Goal: Information Seeking & Learning: Compare options

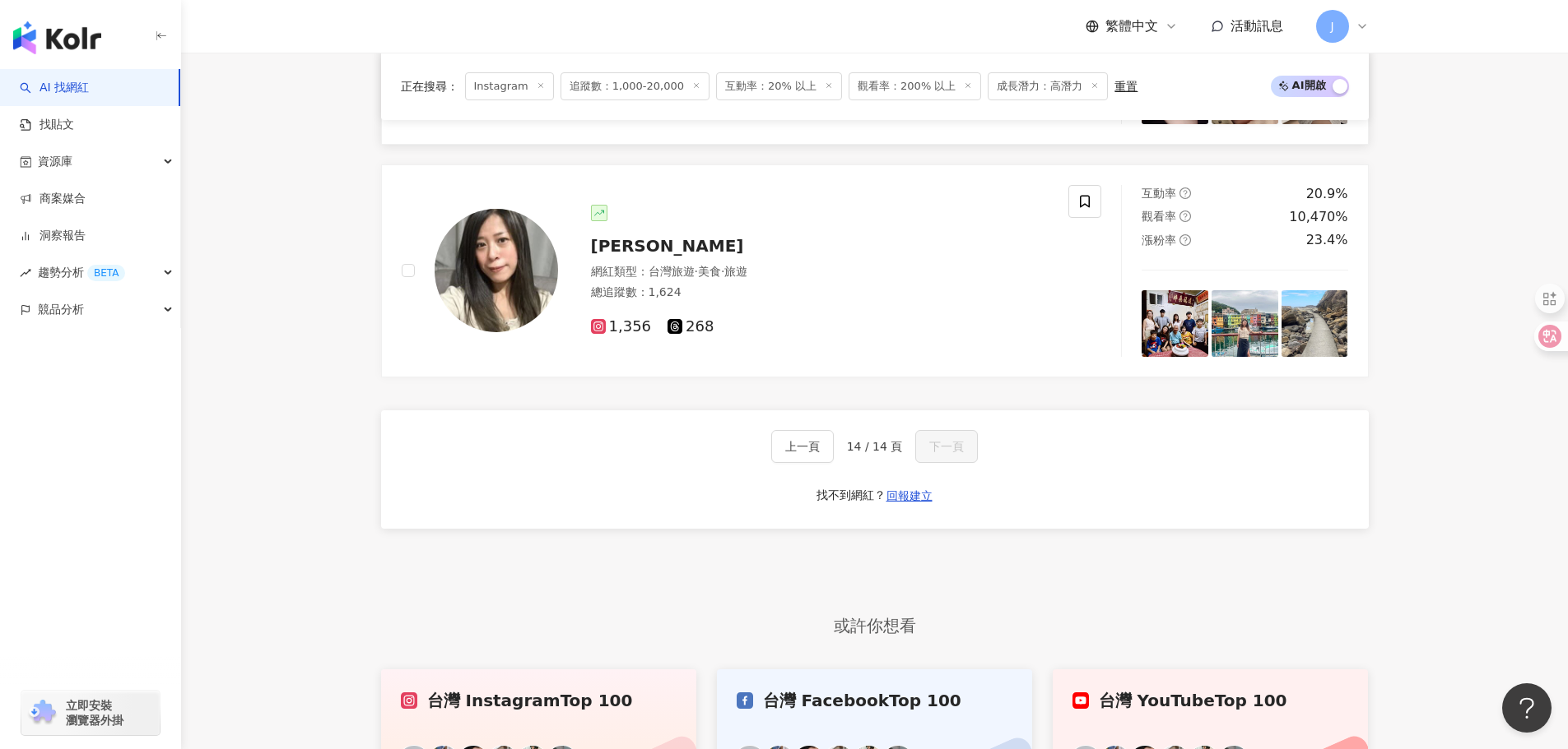
scroll to position [740, 0]
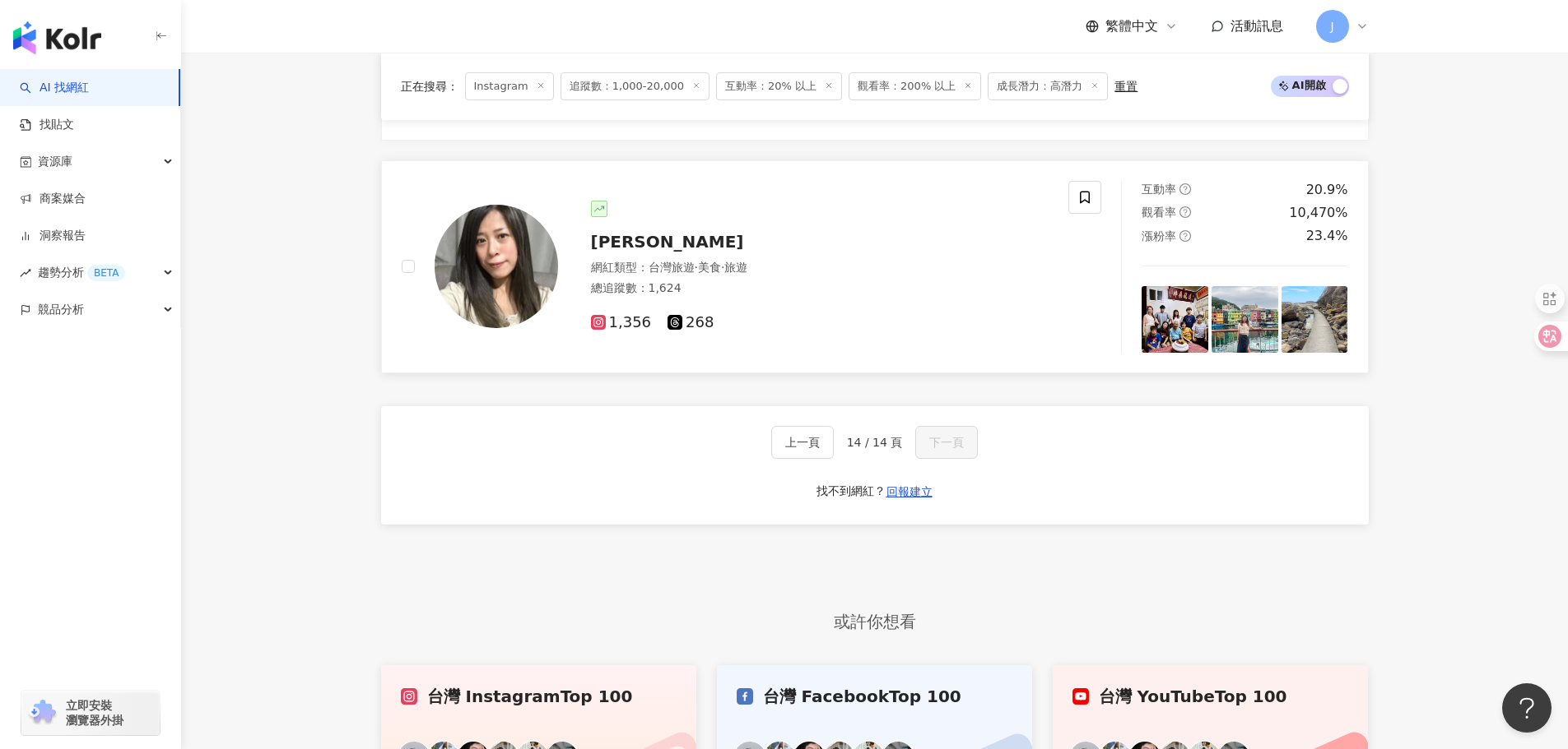
drag, startPoint x: 619, startPoint y: 255, endPoint x: 681, endPoint y: 240, distance: 63.8
click at [681, 240] on div "廖小漁 網紅類型 ： 台灣旅遊 · 美食 · 旅遊 總追蹤數 ： 1,624 1,356 268" at bounding box center [803, 266] width 491 height 131
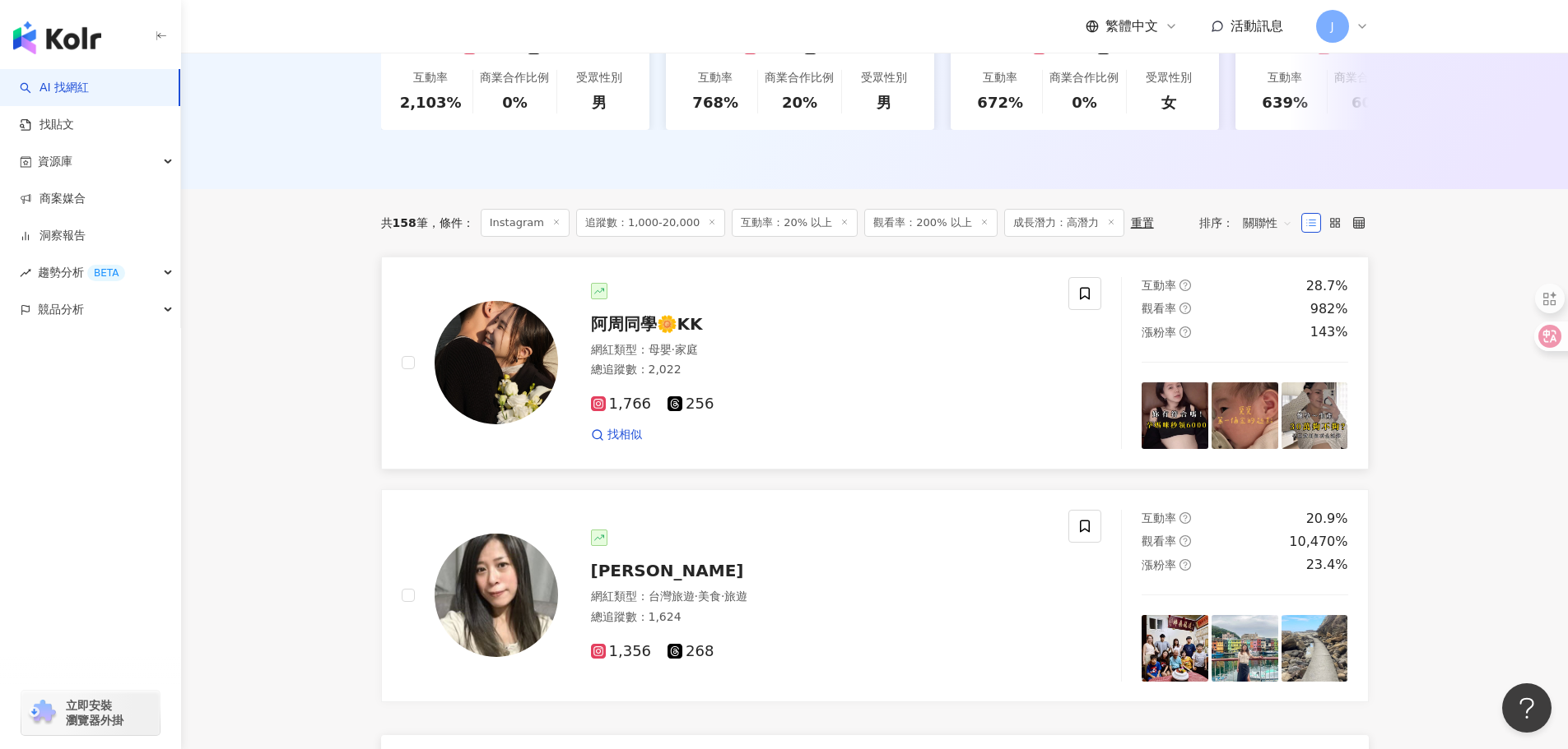
scroll to position [905, 0]
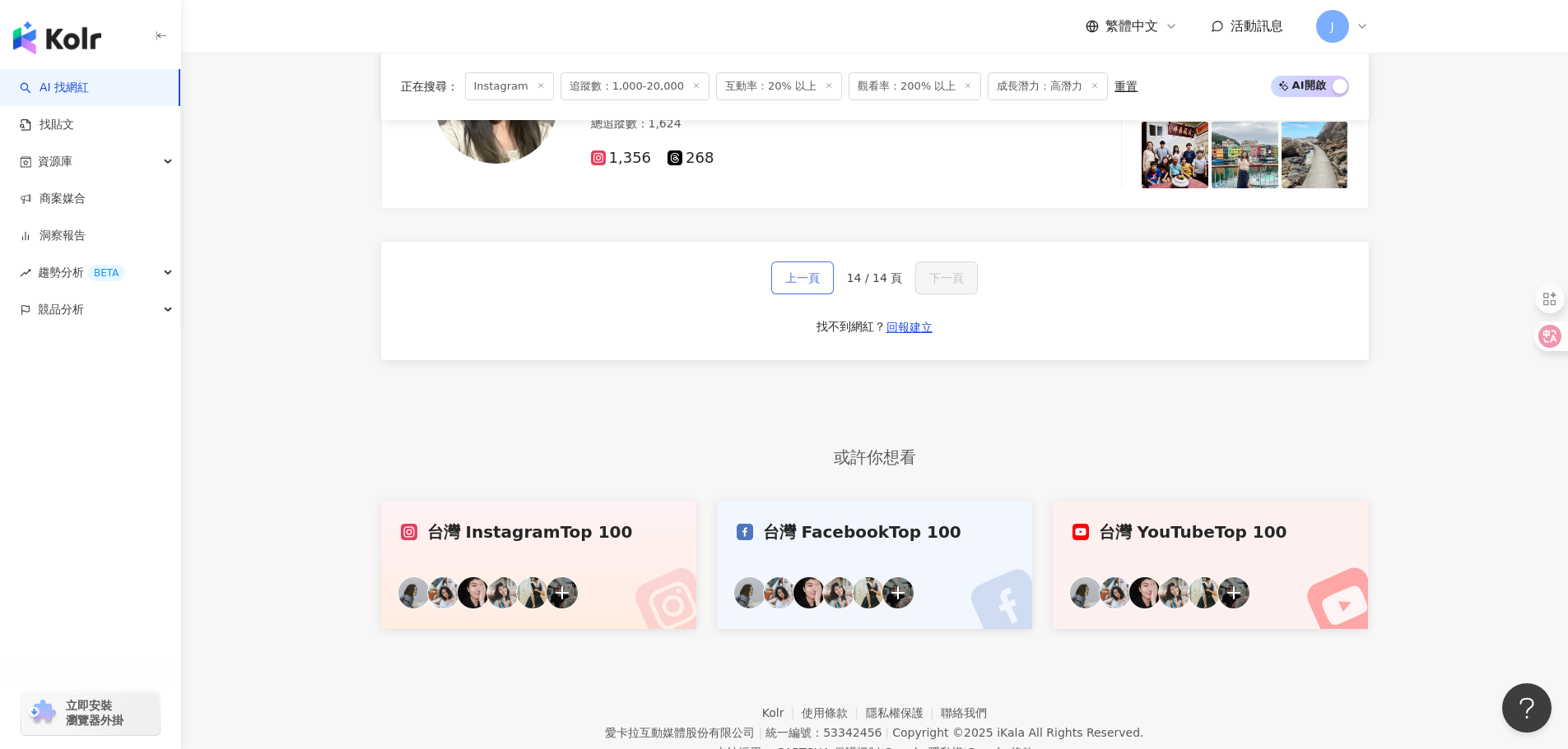
click at [816, 295] on button "上一頁" at bounding box center [803, 278] width 62 height 33
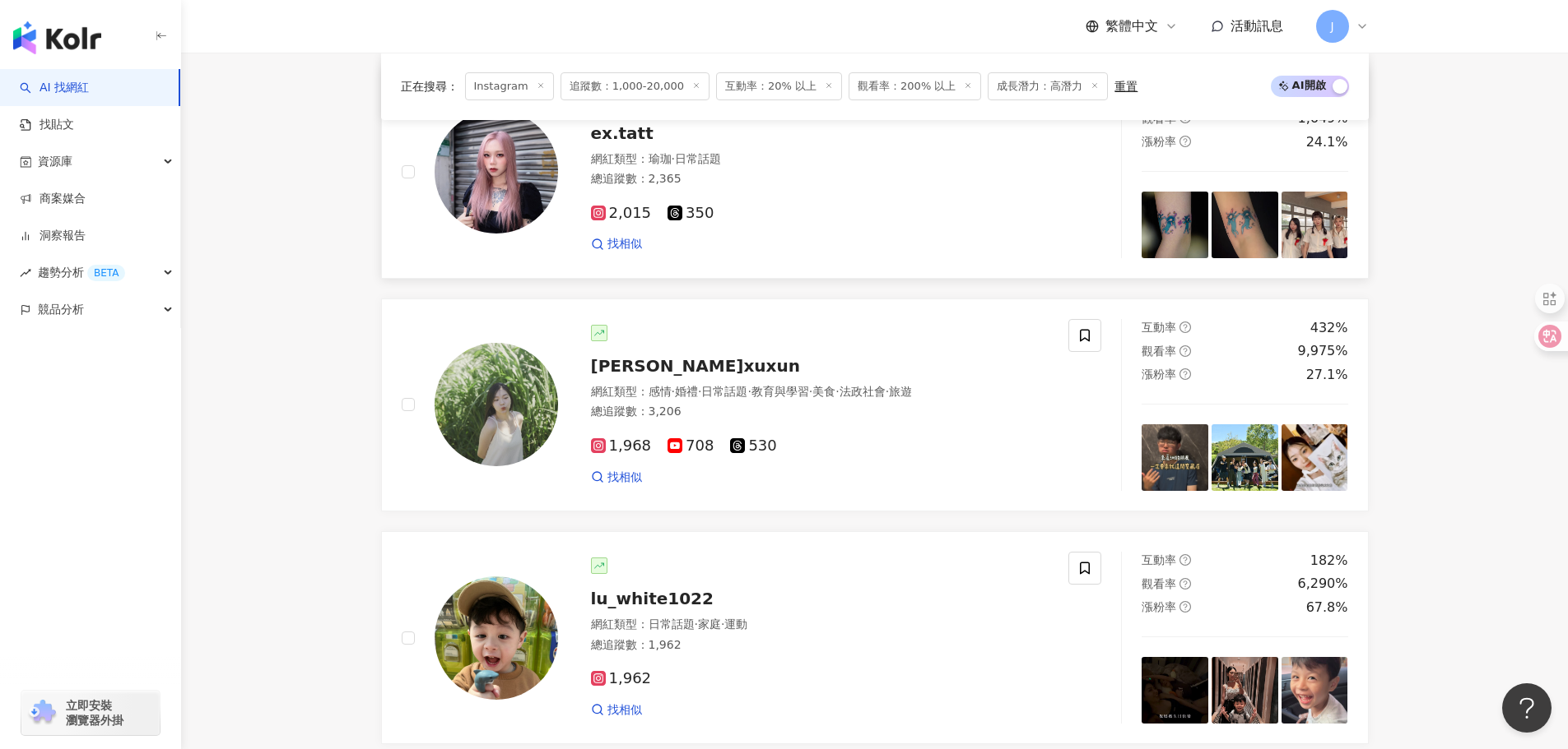
scroll to position [2250, 0]
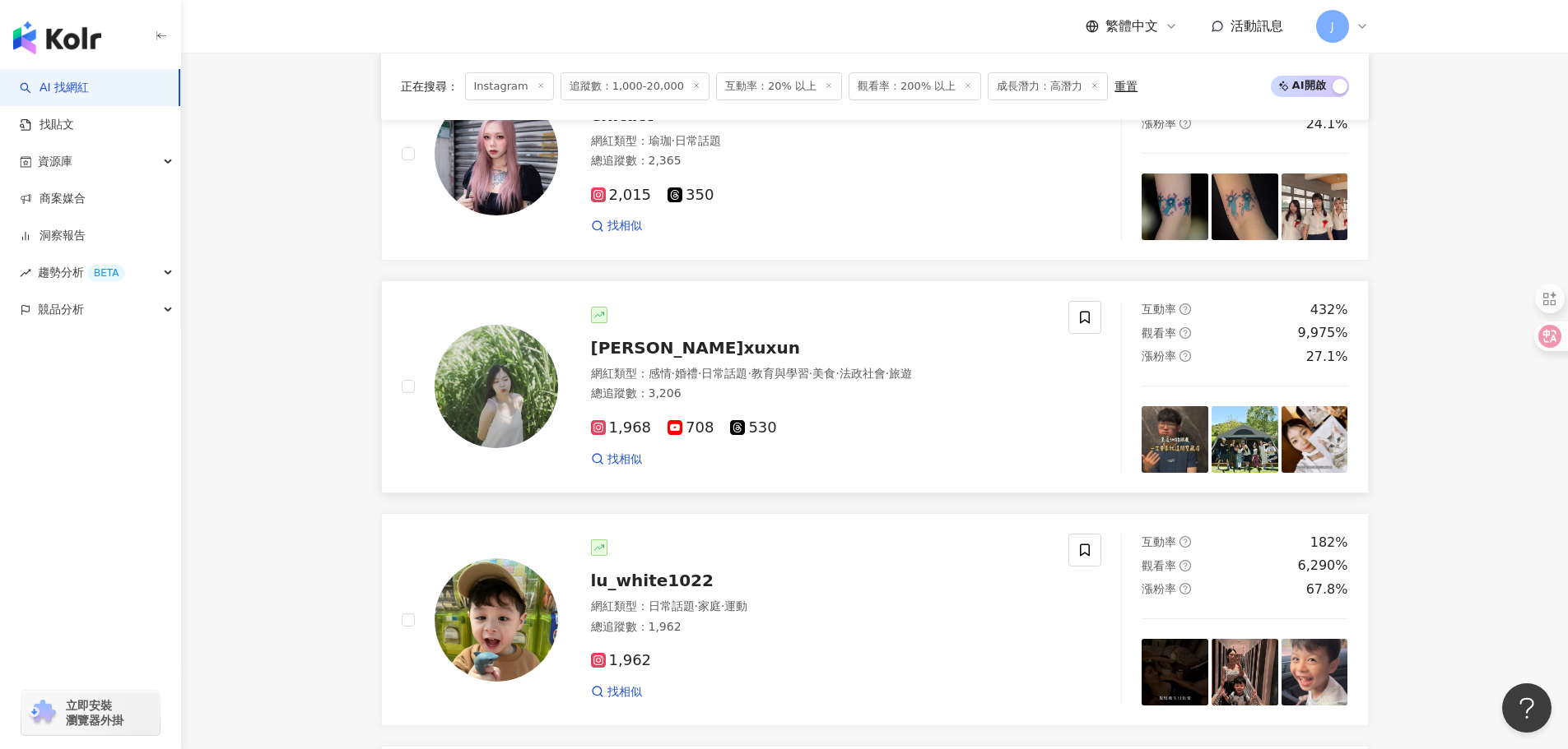
click at [636, 358] on span "許迅xuxun" at bounding box center [695, 348] width 209 height 20
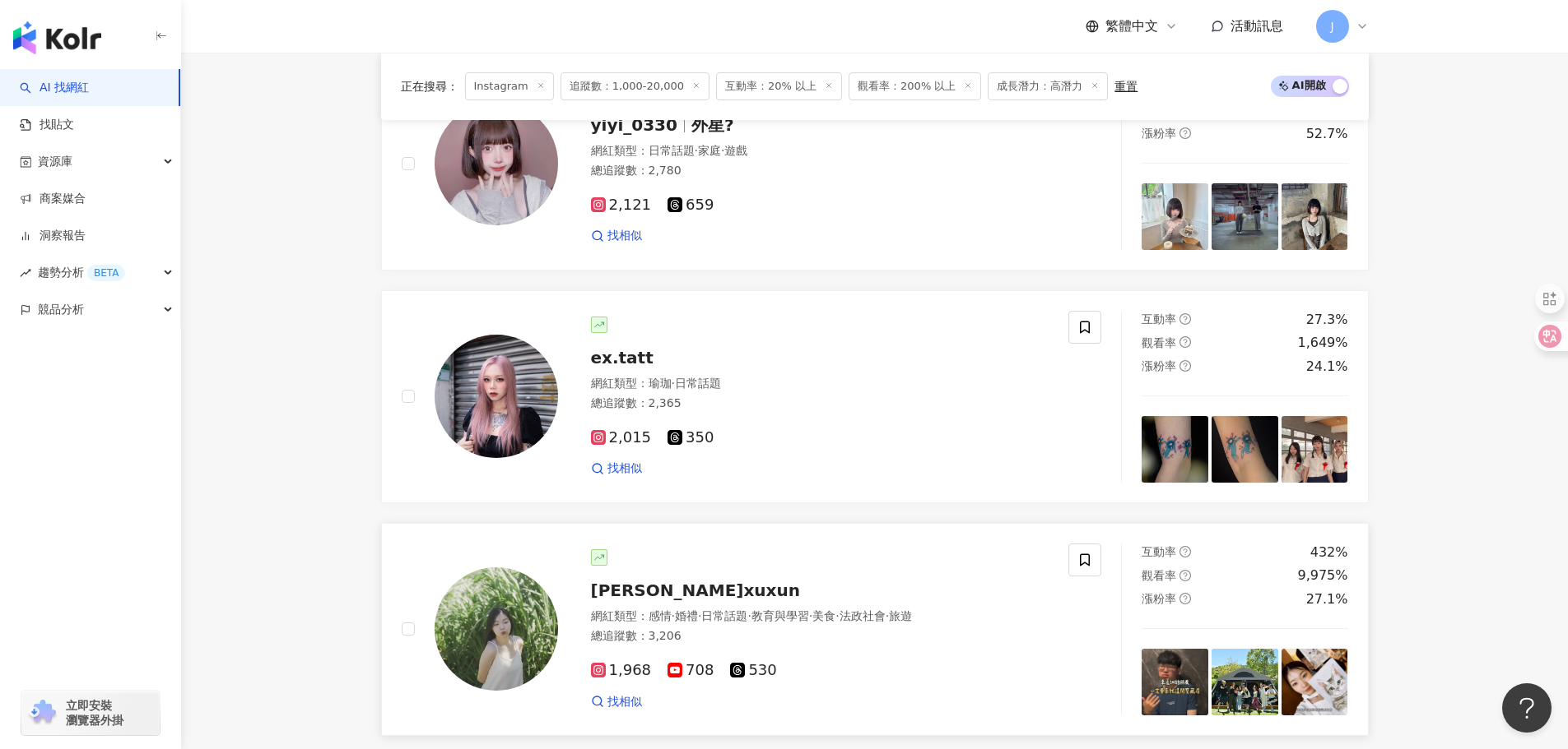
scroll to position [2003, 0]
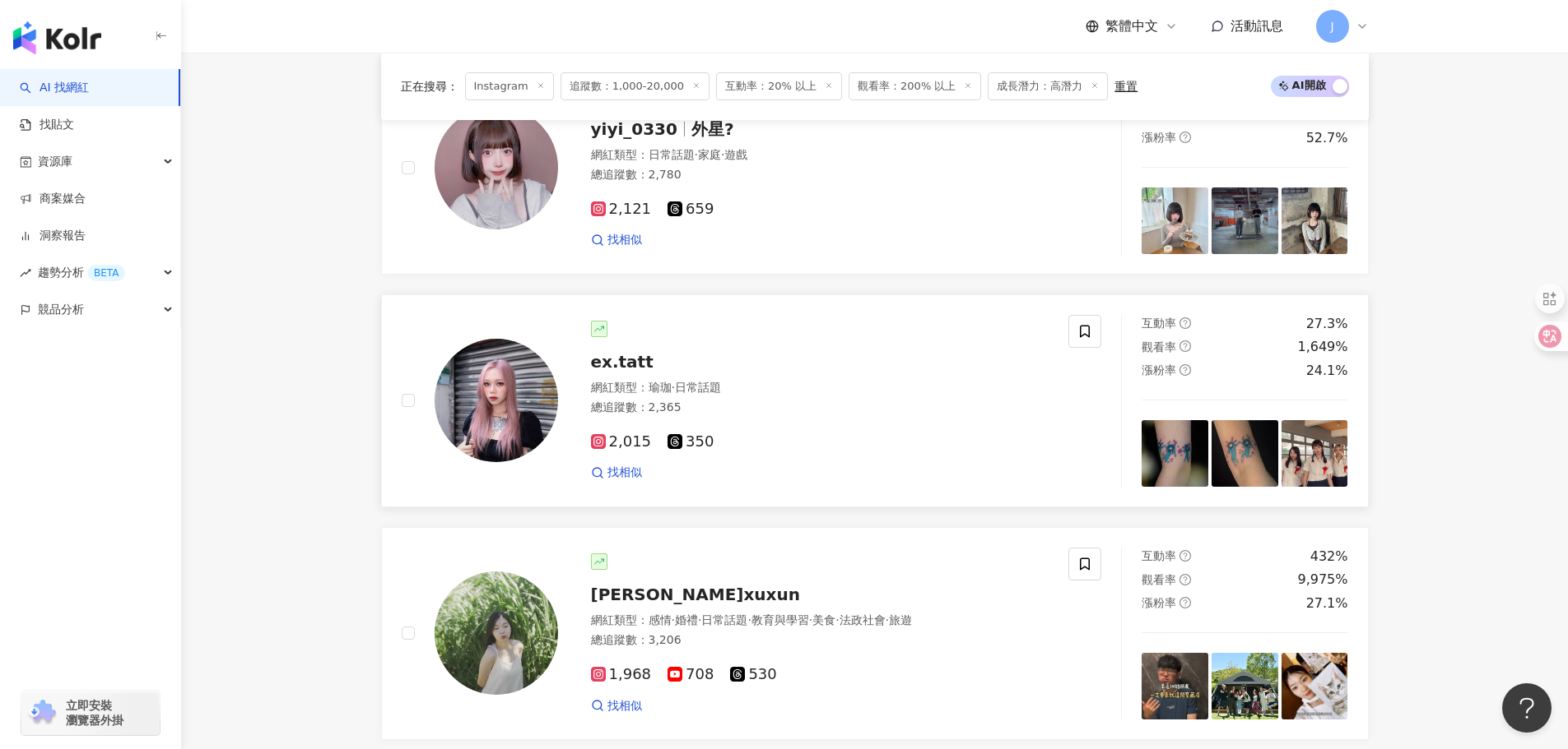
click at [1312, 467] on img at bounding box center [1314, 453] width 67 height 67
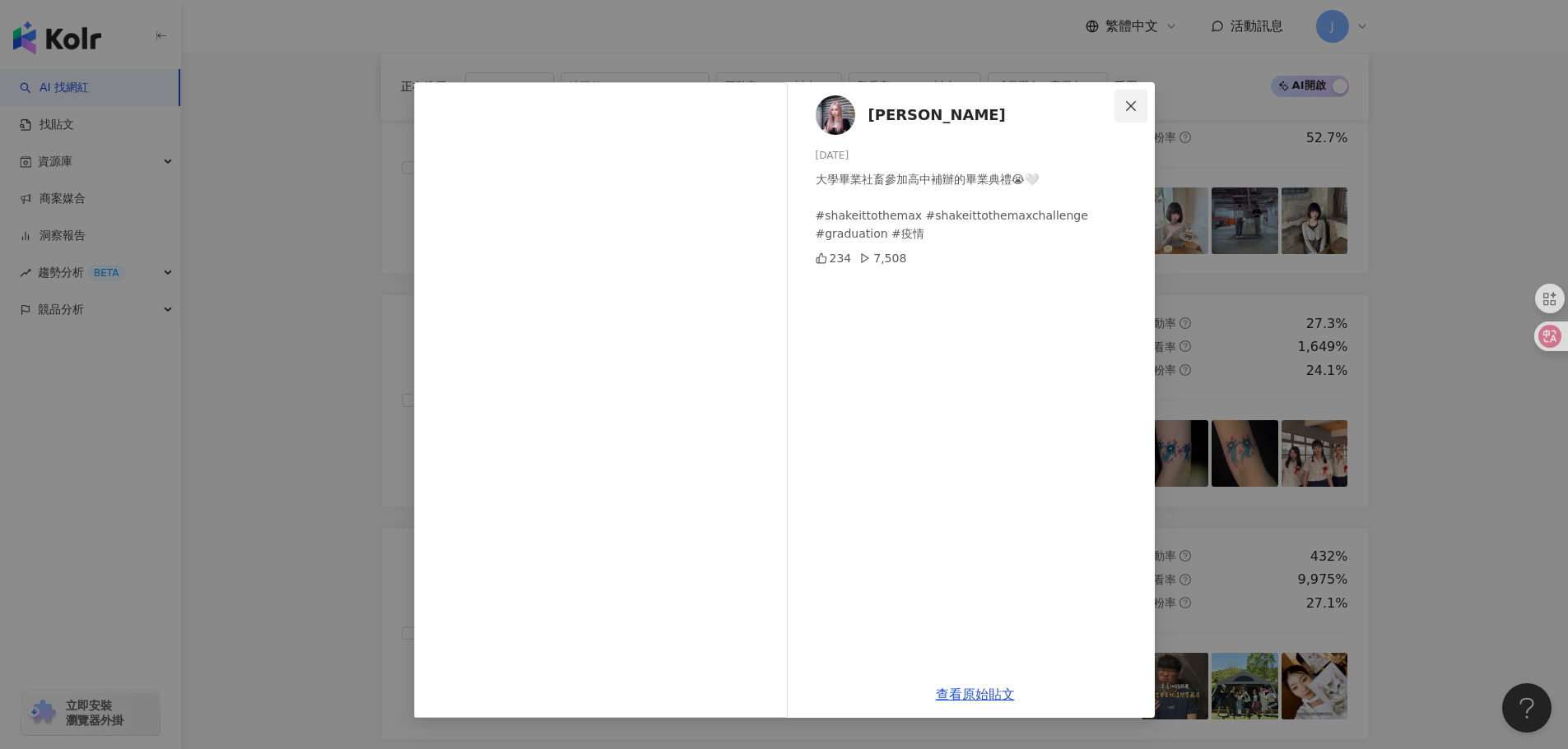
click at [1131, 103] on icon "close" at bounding box center [1130, 106] width 13 height 13
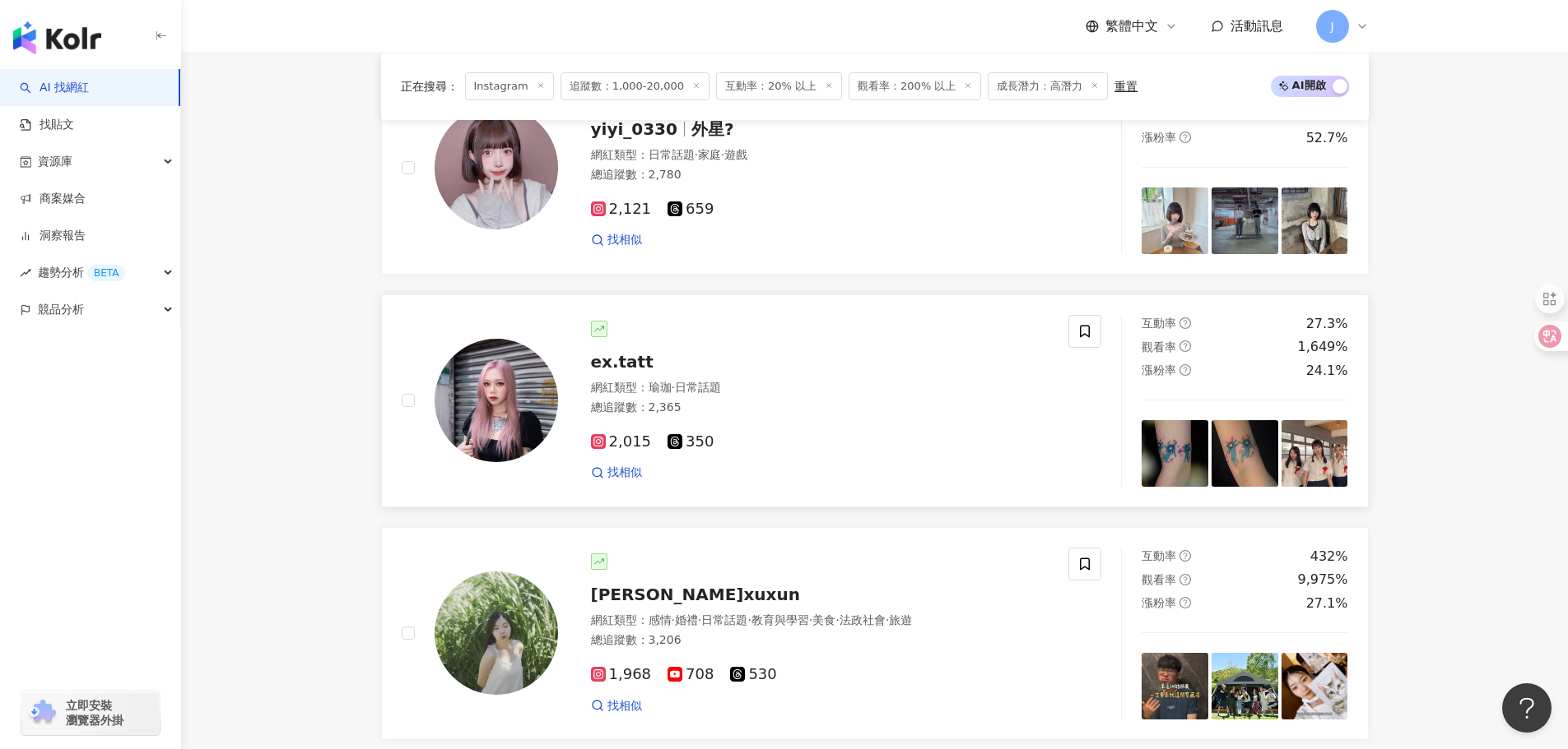
click at [1345, 467] on img at bounding box center [1314, 453] width 67 height 67
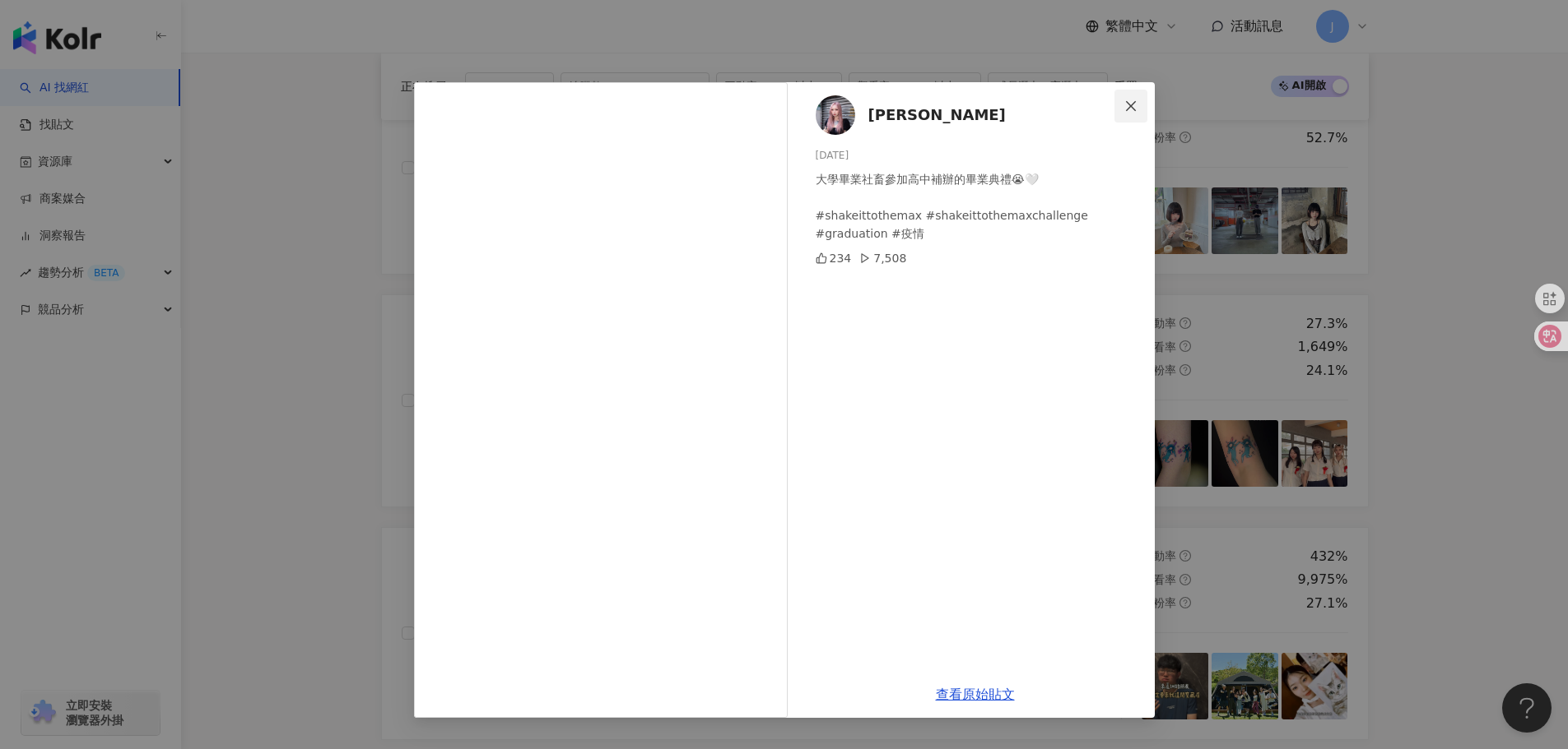
click at [1134, 105] on icon "close" at bounding box center [1130, 106] width 13 height 13
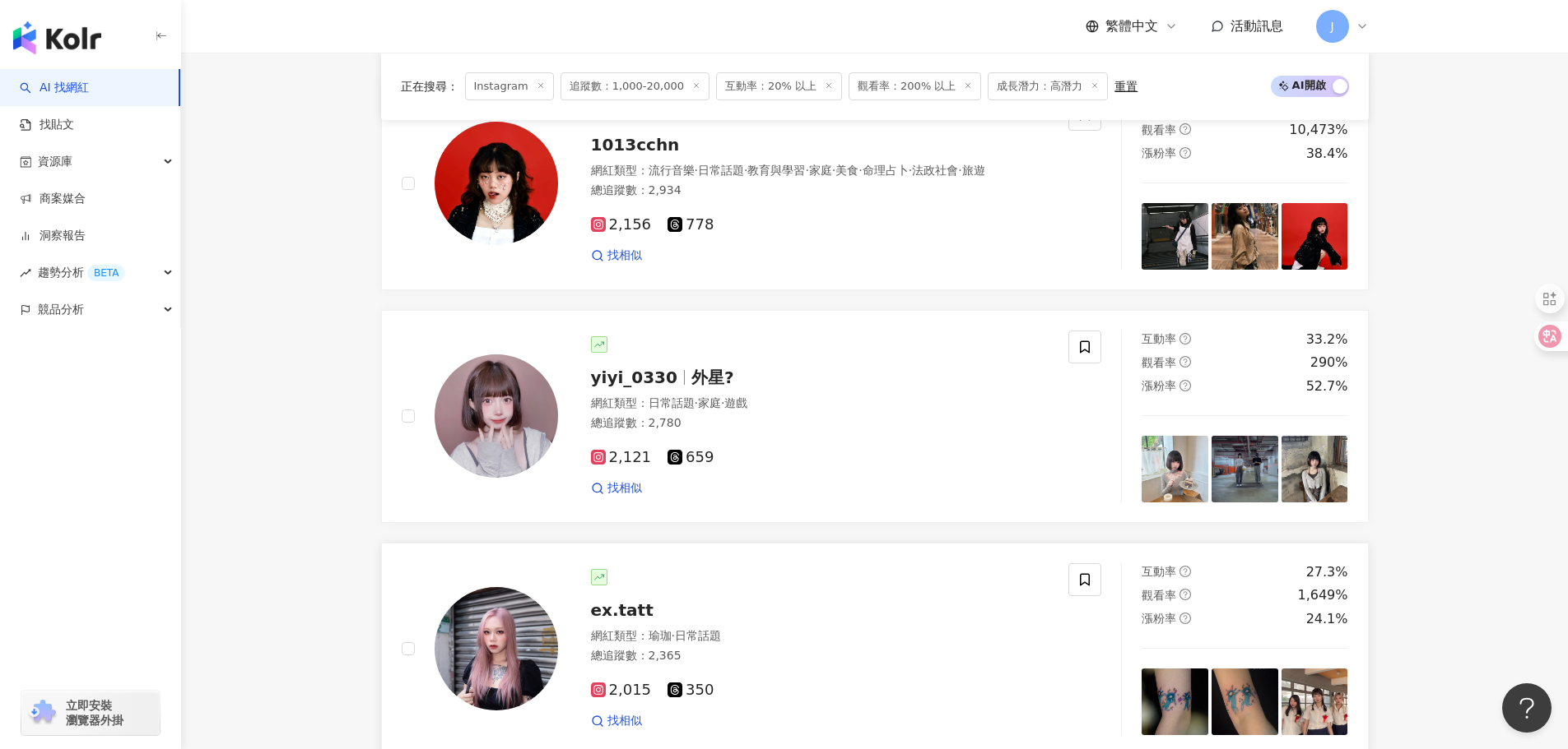
scroll to position [1674, 0]
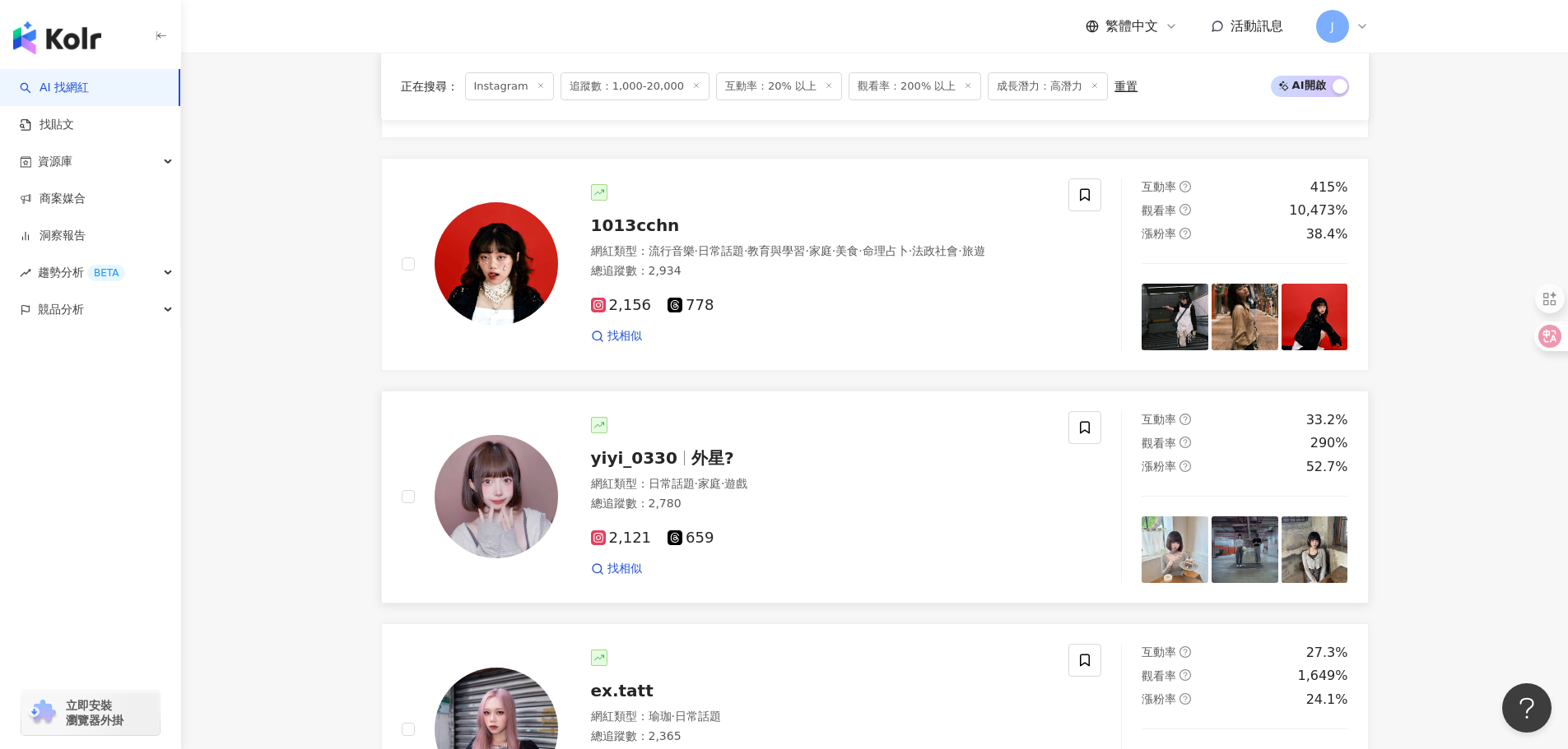
click at [1312, 563] on img at bounding box center [1314, 549] width 67 height 67
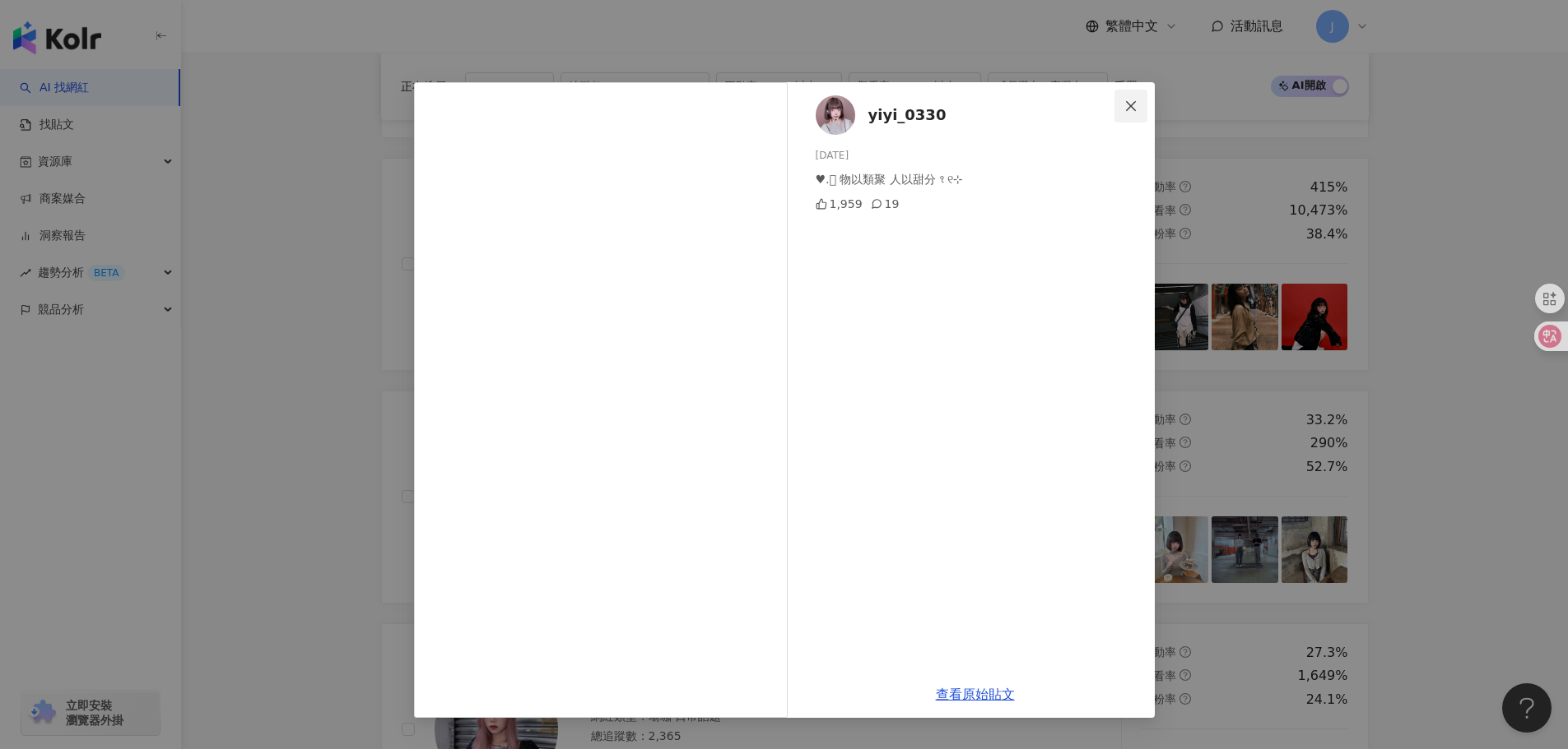
click at [1136, 103] on icon "close" at bounding box center [1130, 106] width 13 height 13
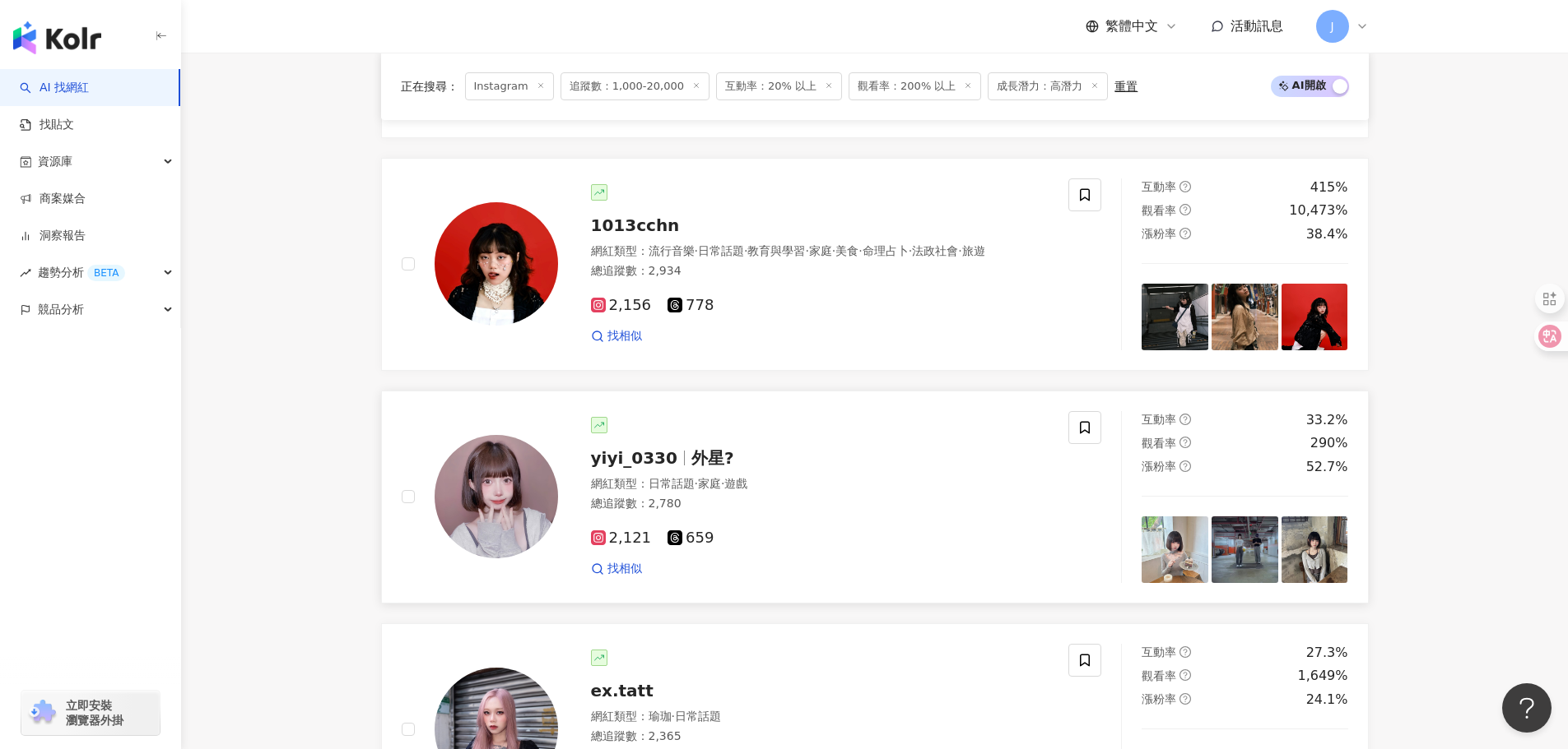
click at [1234, 567] on img at bounding box center [1244, 549] width 67 height 67
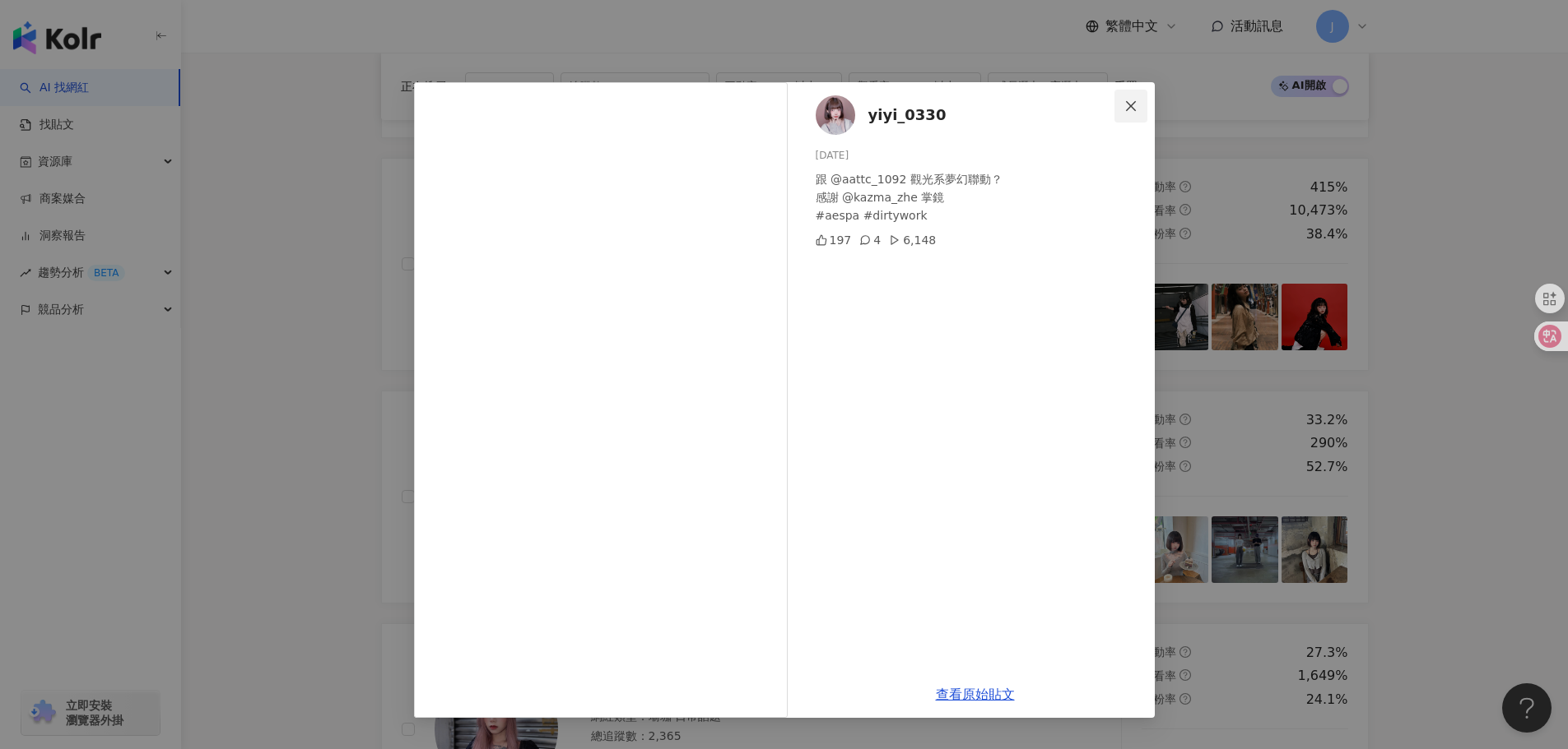
click at [1132, 105] on icon "close" at bounding box center [1130, 105] width 10 height 10
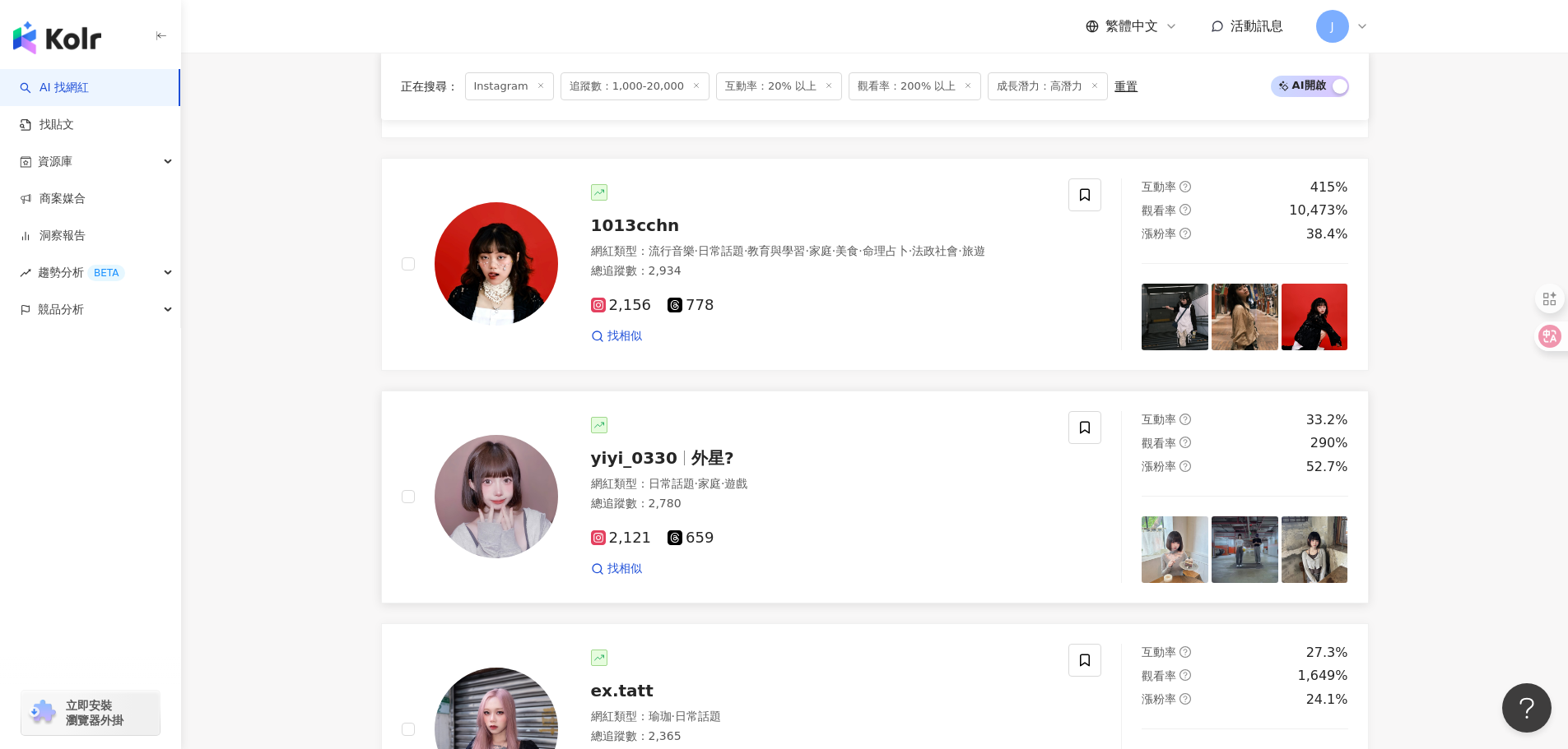
click at [1189, 583] on img at bounding box center [1175, 549] width 67 height 67
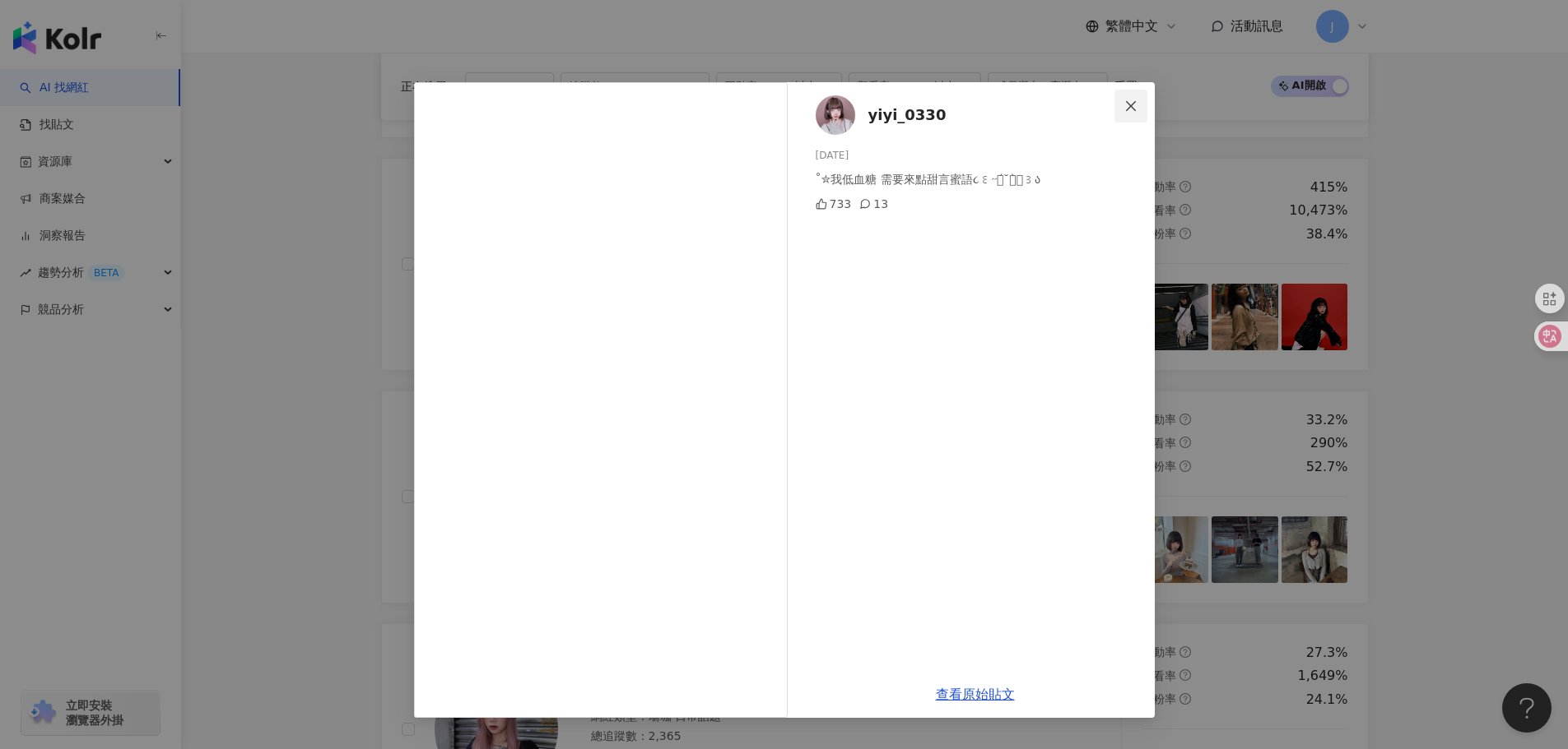
click at [1132, 112] on icon "close" at bounding box center [1130, 106] width 13 height 13
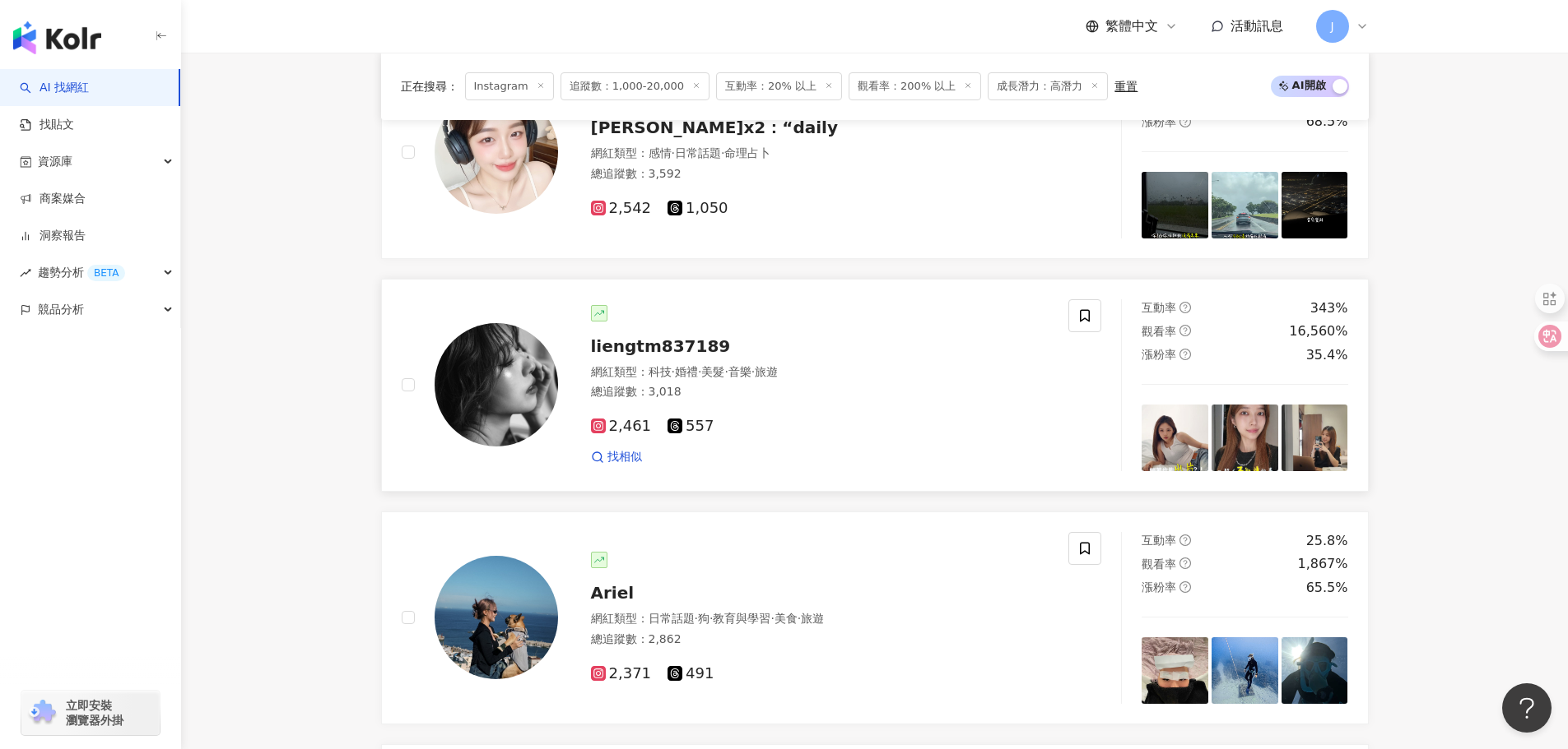
scroll to position [851, 0]
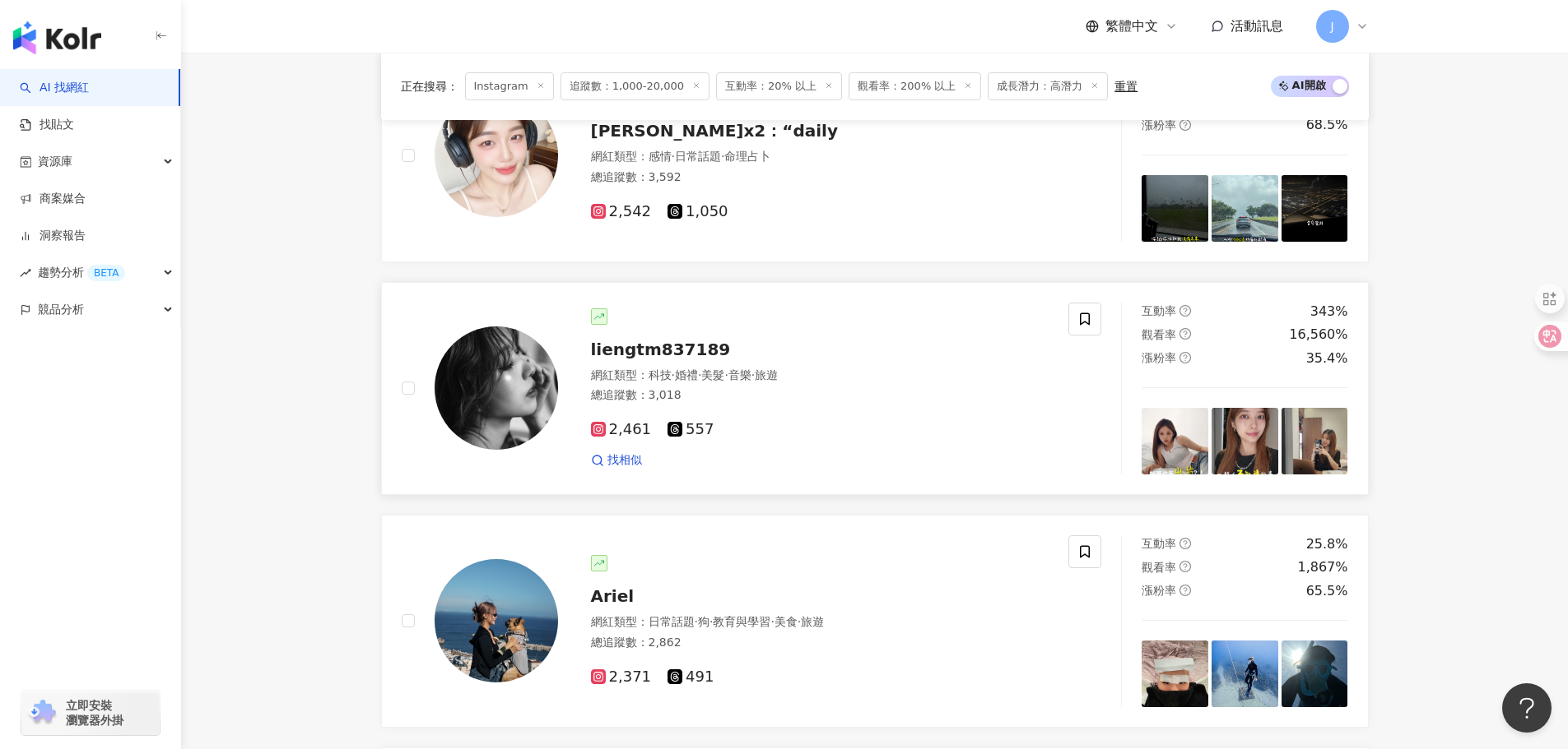
click at [1173, 454] on img at bounding box center [1175, 441] width 67 height 67
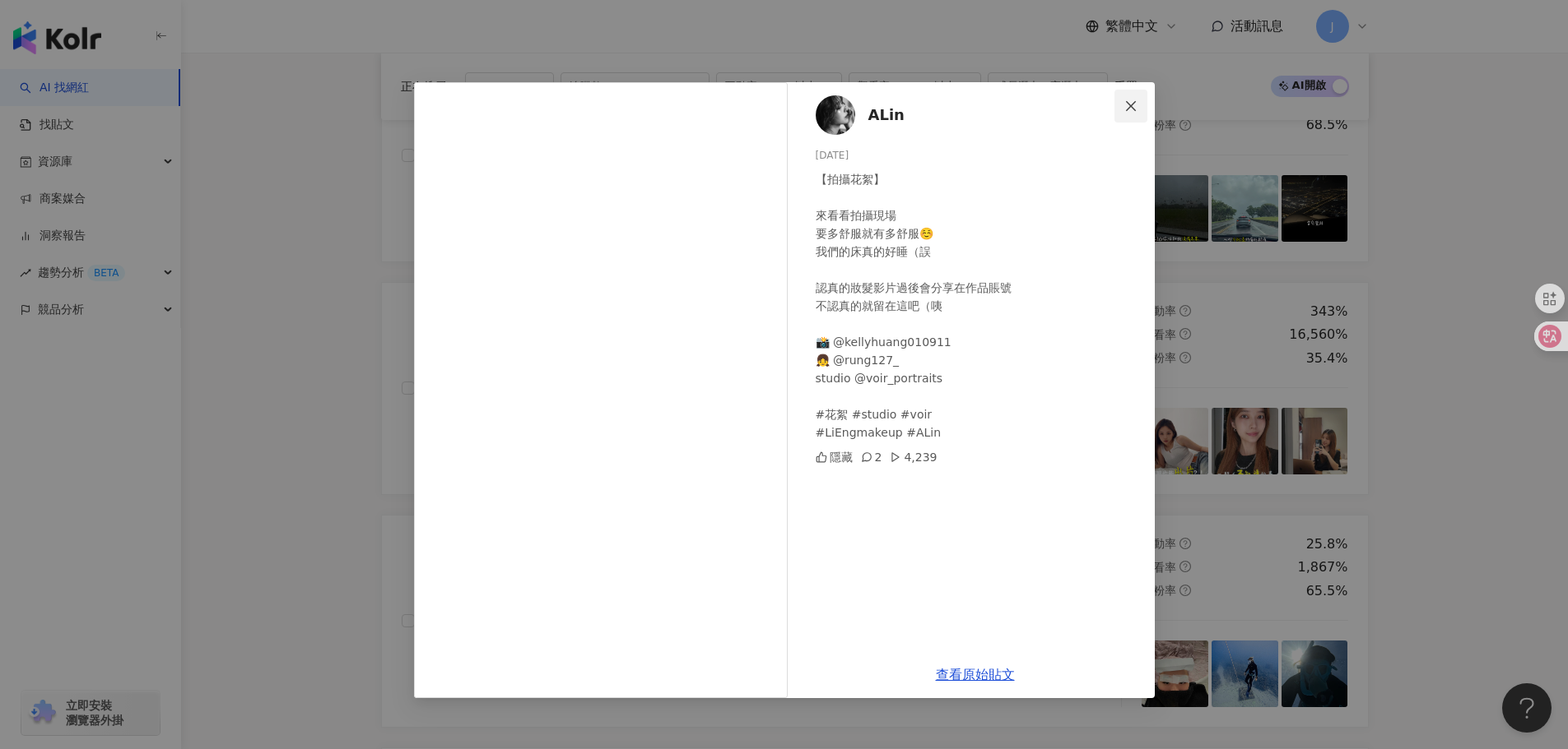
click at [1135, 100] on icon "close" at bounding box center [1130, 106] width 13 height 13
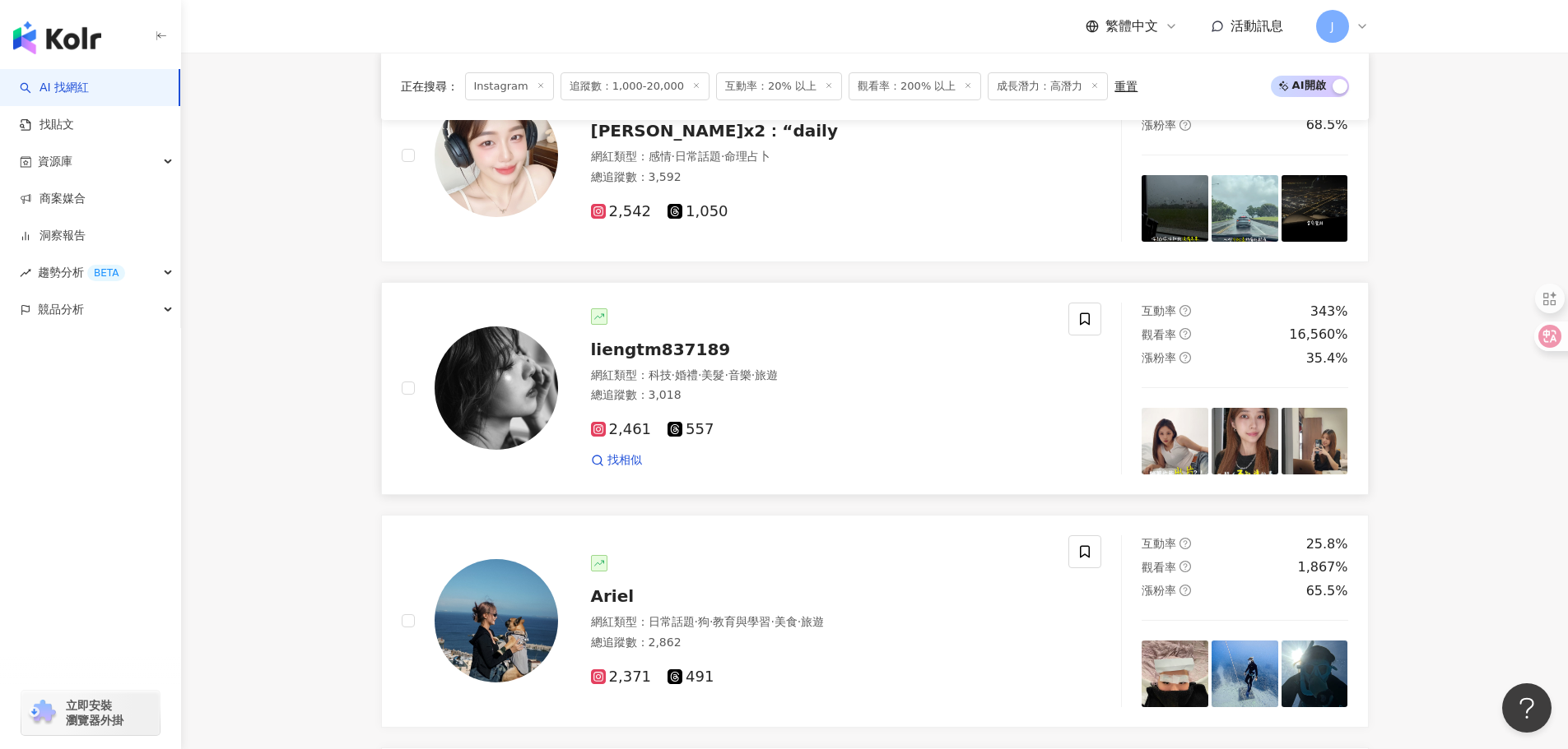
click at [1259, 453] on img at bounding box center [1244, 441] width 67 height 67
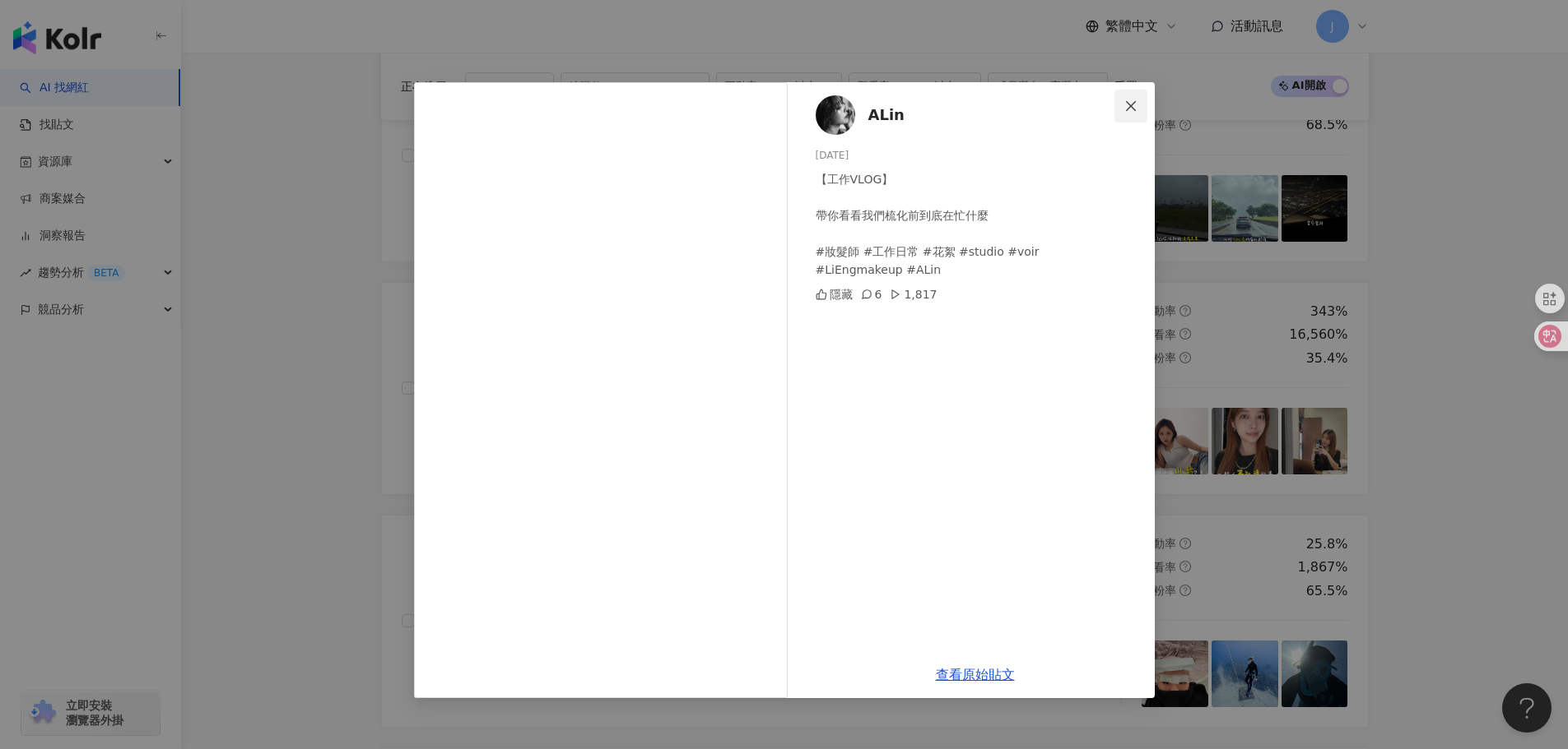
click at [1132, 101] on icon "close" at bounding box center [1130, 106] width 13 height 13
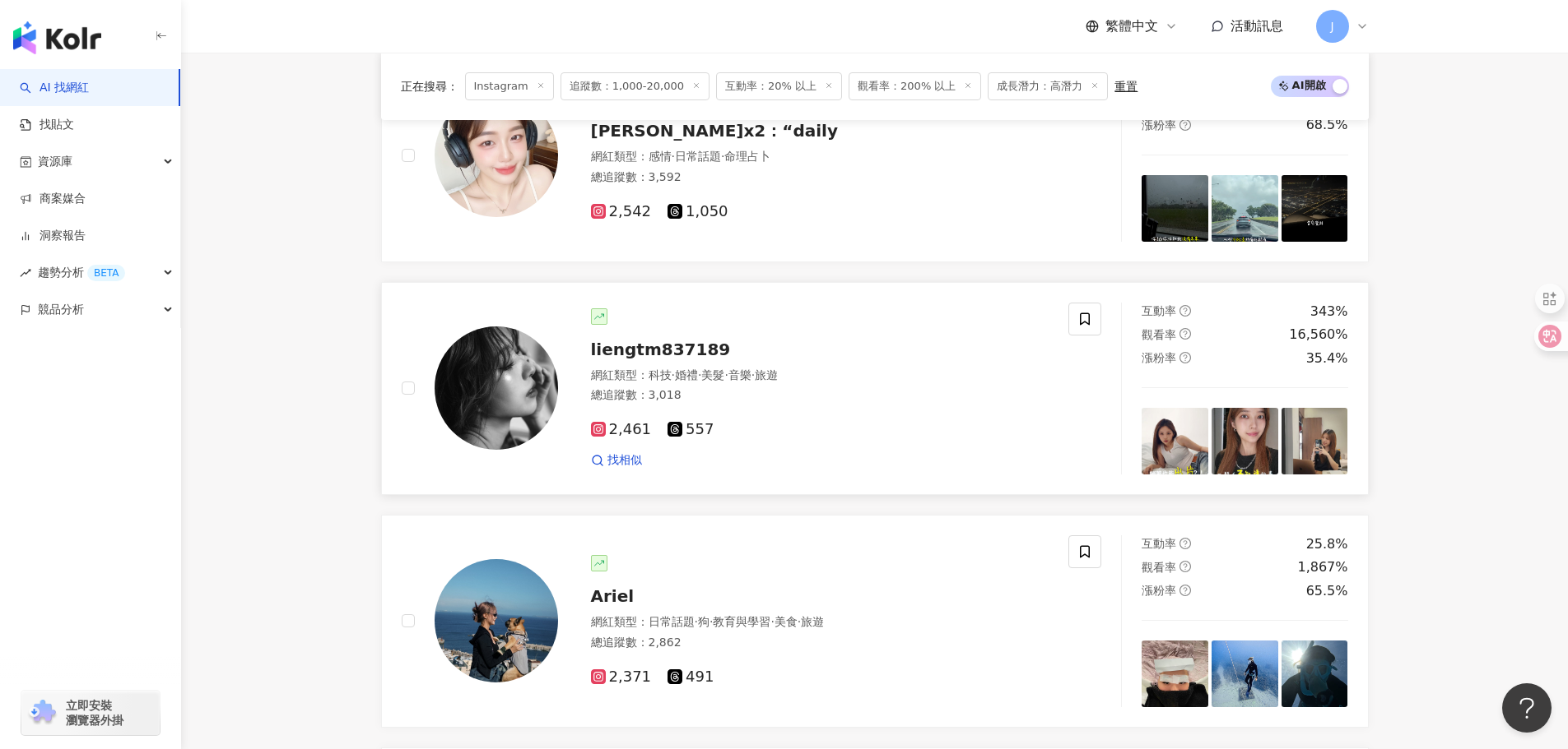
click at [1314, 457] on img at bounding box center [1314, 441] width 67 height 67
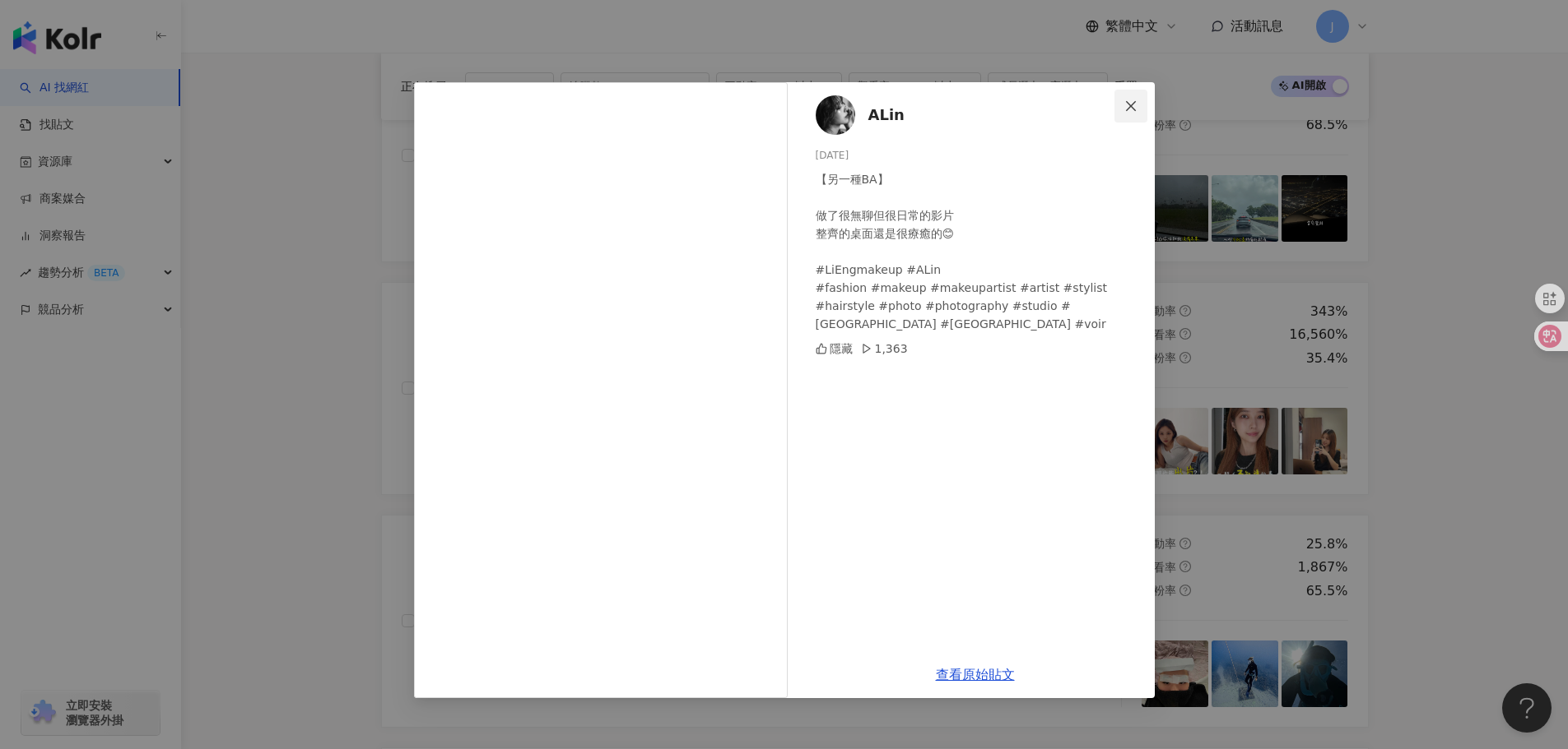
click at [1126, 103] on icon "close" at bounding box center [1130, 106] width 13 height 13
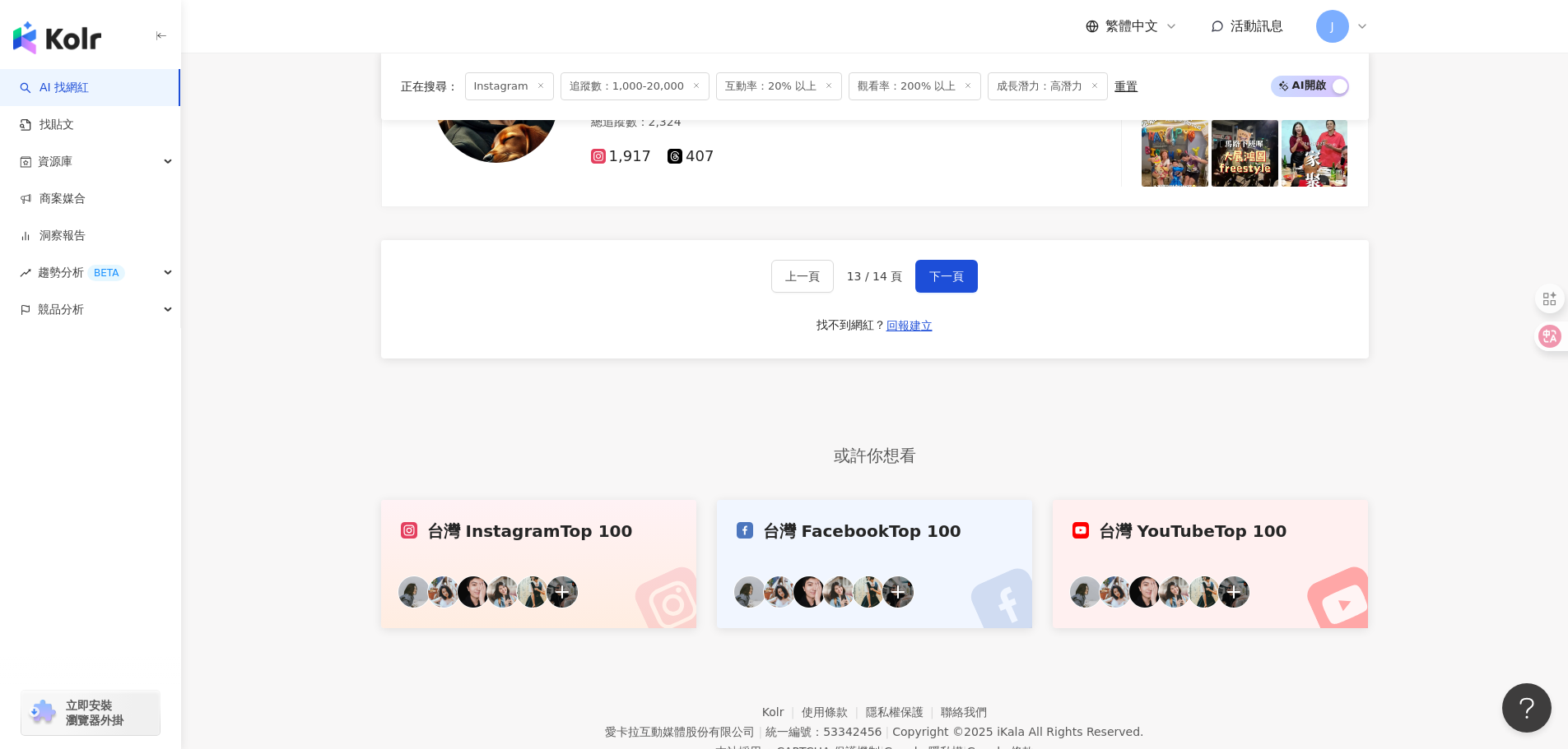
scroll to position [3236, 0]
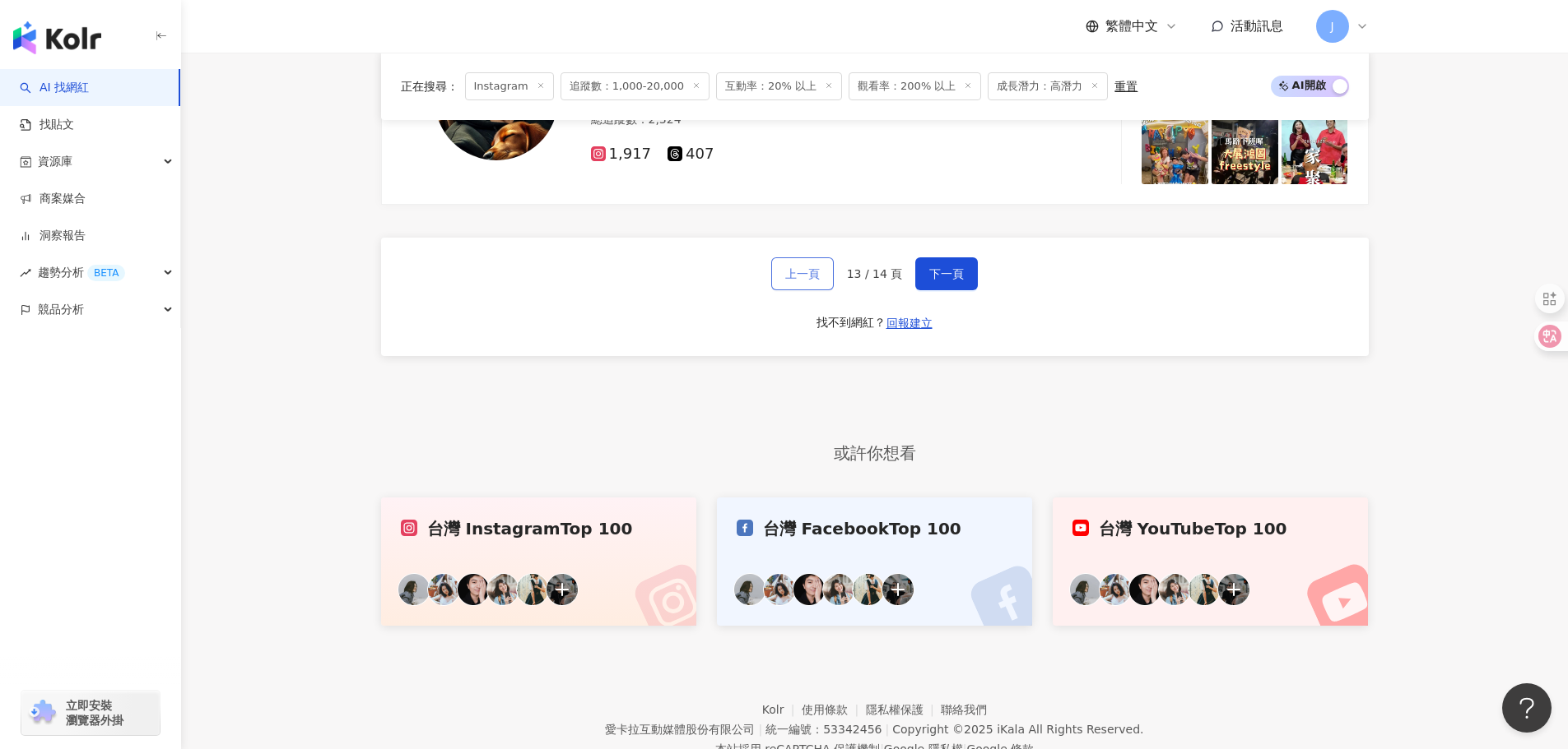
click at [804, 280] on span "上一頁" at bounding box center [802, 273] width 35 height 13
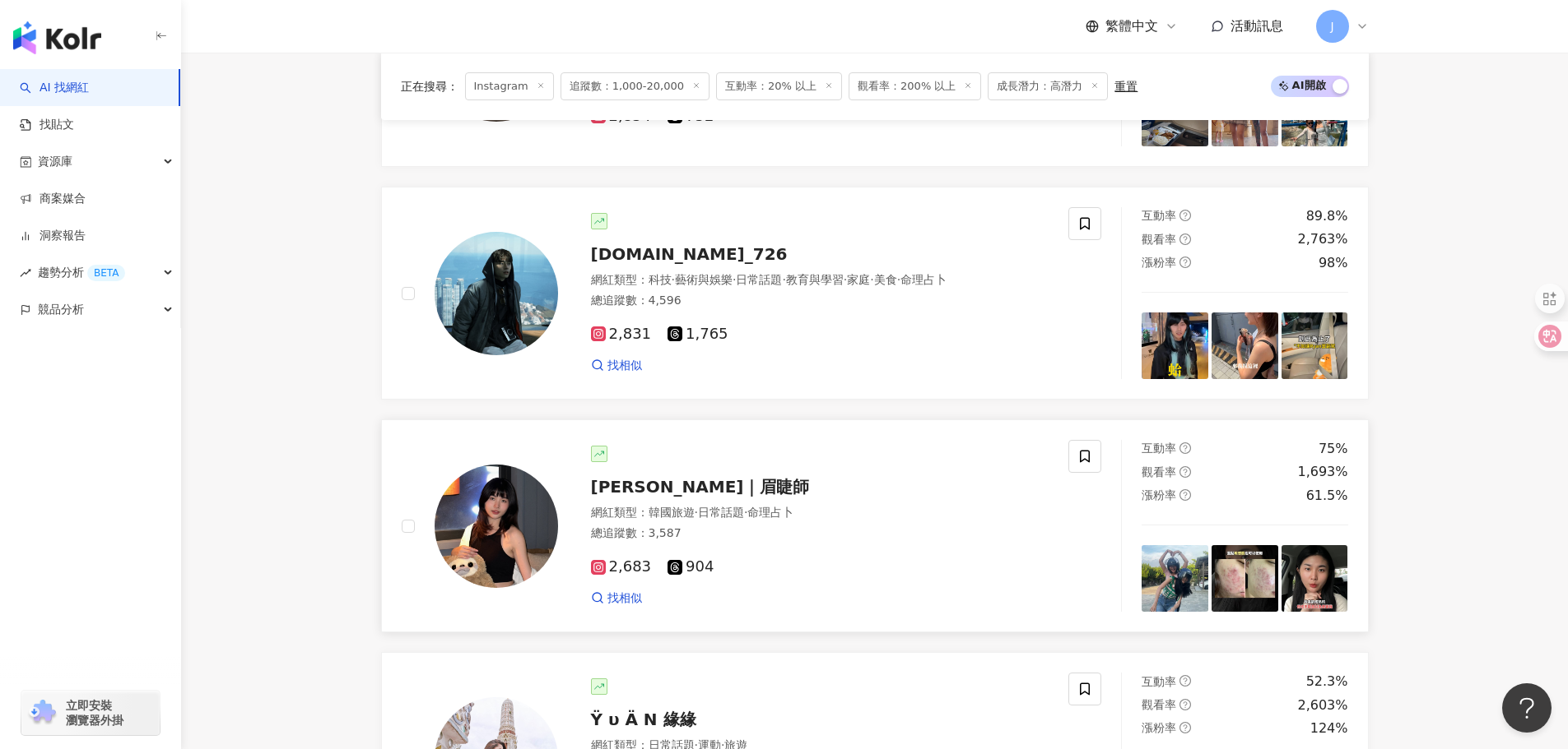
scroll to position [2574, 0]
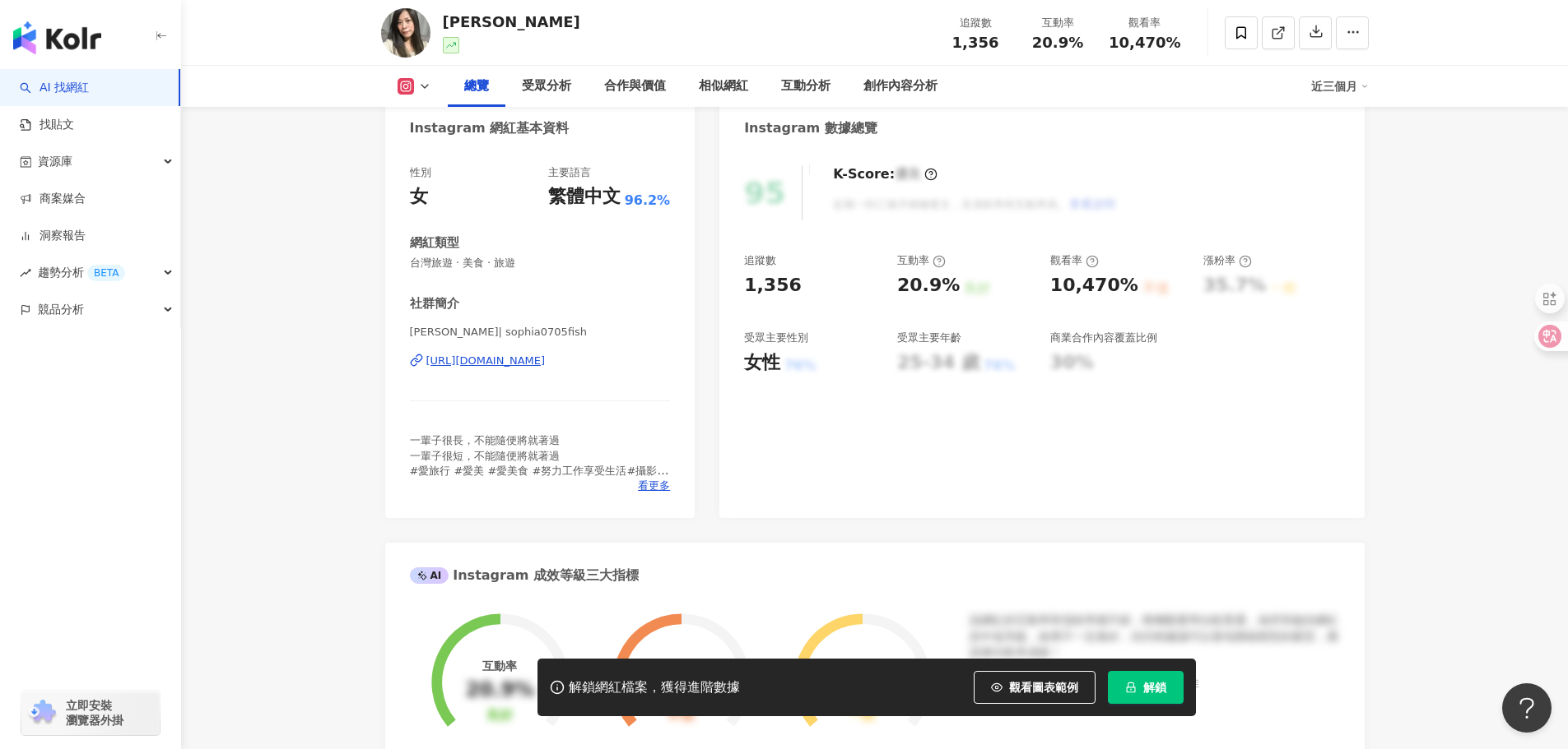
click at [661, 365] on div "https://www.instagram.com/sophia0705fish/" at bounding box center [541, 361] width 261 height 15
drag, startPoint x: 428, startPoint y: 349, endPoint x: 669, endPoint y: 372, distance: 242.1
click at [669, 372] on div "廖小漁 | sophia0705fish https://www.instagram.com/sophia0705fish/" at bounding box center [541, 373] width 261 height 96
click at [399, 356] on div "性別 女 主要語言 繁體中文 96.2% 網紅類型 台灣旅遊 · 美食 · 旅遊 社群簡介 廖小漁 | sophia0705fish https://www.…" at bounding box center [540, 334] width 310 height 369
drag, startPoint x: 422, startPoint y: 353, endPoint x: 1014, endPoint y: 418, distance: 595.6
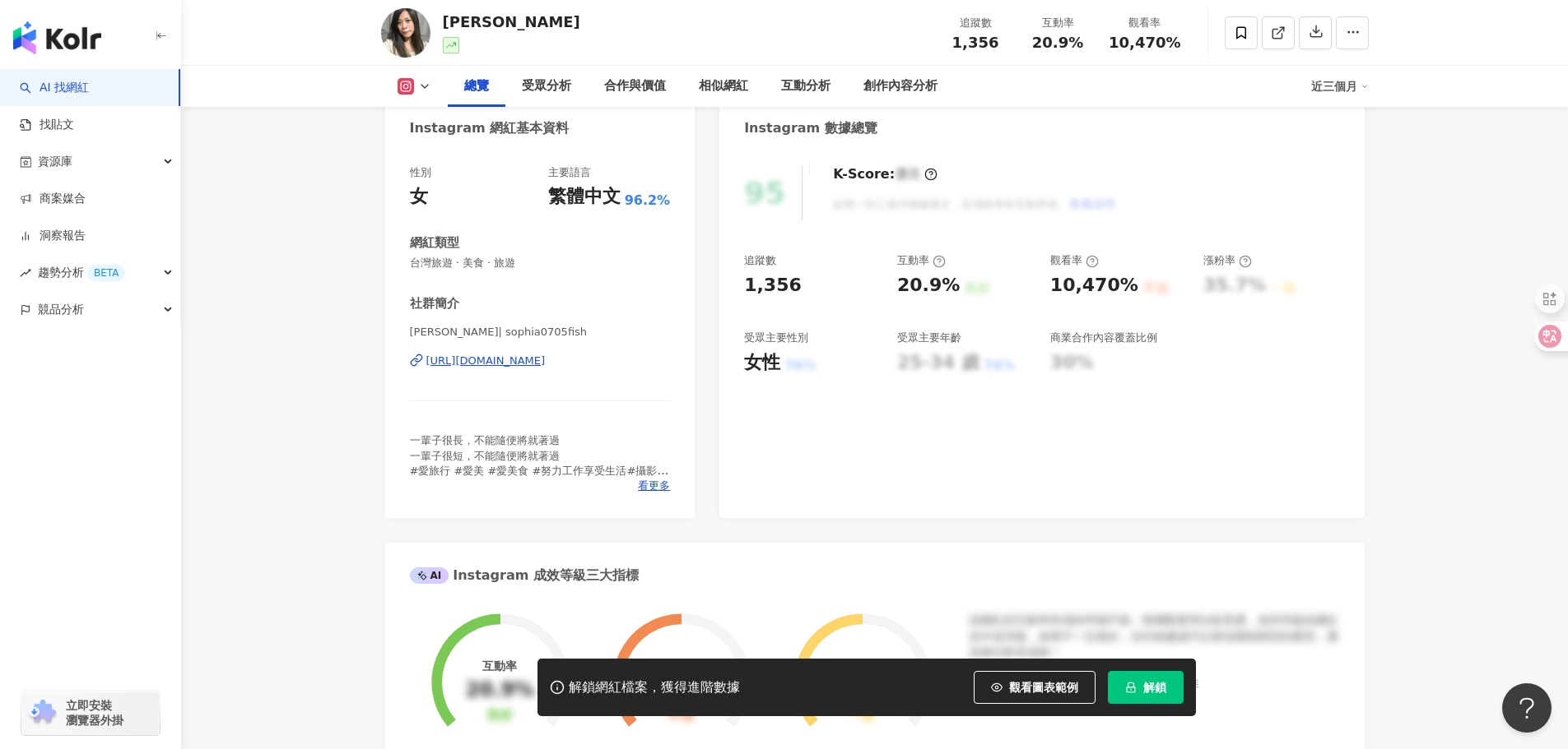
click at [680, 368] on div "性別 女 主要語言 繁體中文 96.2% 網紅類型 台灣旅遊 · 美食 · 旅遊 社群簡介 廖小漁 | sophia0705fish https://www.…" at bounding box center [540, 334] width 310 height 369
copy div "https://www.instagram.com/sophia0705fish/"
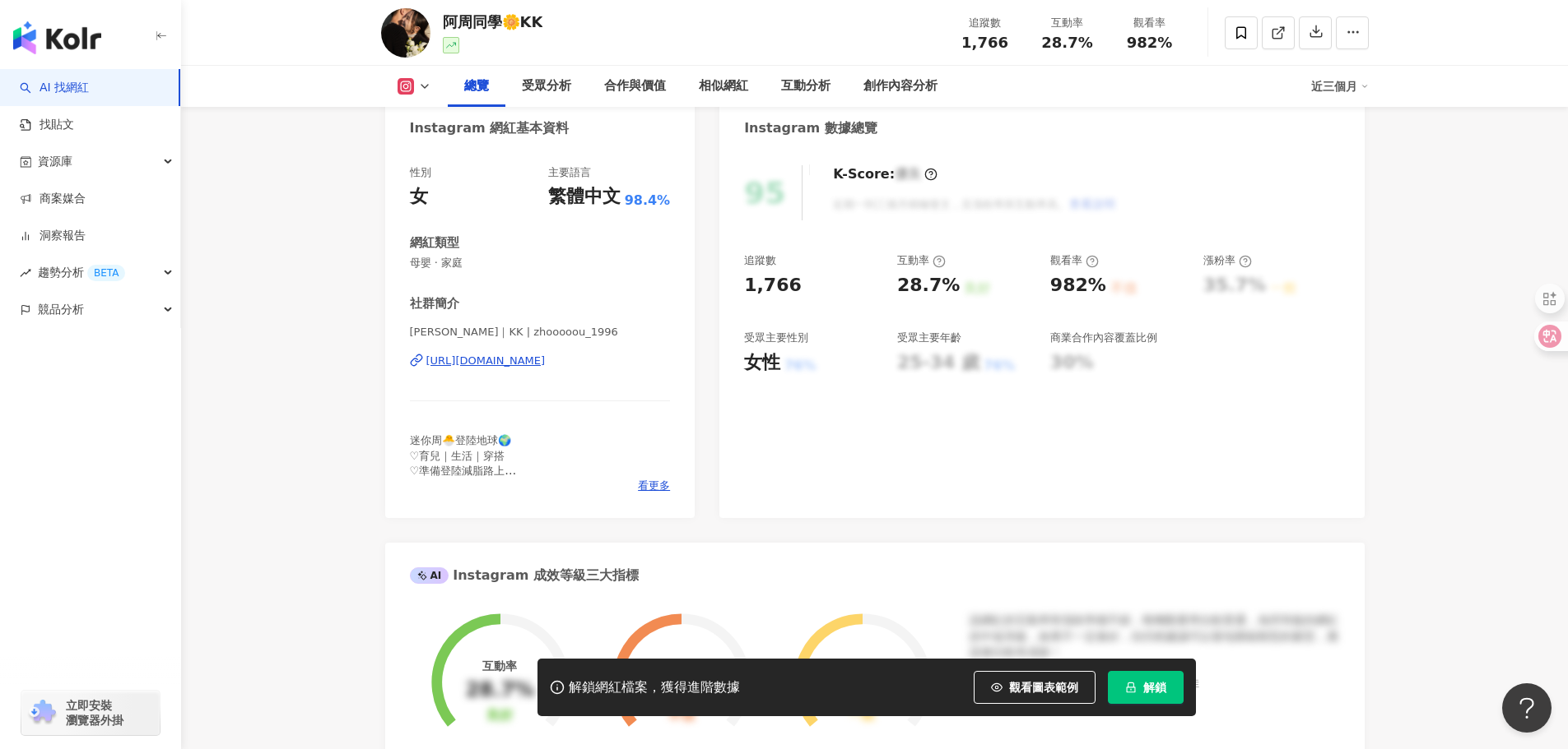
drag, startPoint x: 431, startPoint y: 349, endPoint x: 661, endPoint y: 365, distance: 230.6
click at [661, 365] on div "周沛潔｜KK | zhooooou_1996 https://www.instagram.com/zhooooou_1996/" at bounding box center [541, 373] width 261 height 96
drag, startPoint x: 416, startPoint y: 343, endPoint x: 669, endPoint y: 367, distance: 254.1
click at [669, 367] on div "周沛潔｜KK | zhooooou_1996 https://www.instagram.com/zhooooou_1996/" at bounding box center [541, 373] width 261 height 96
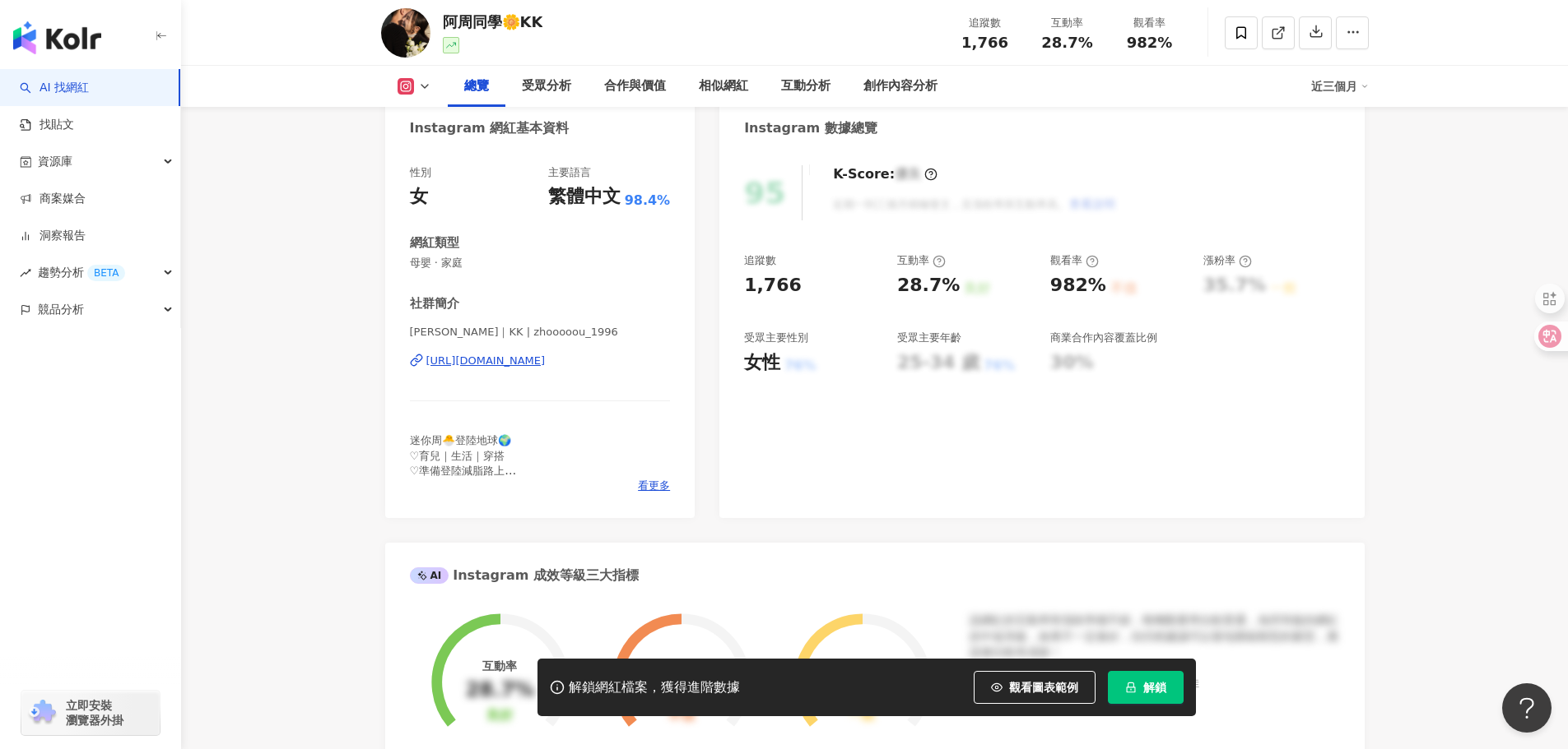
copy div "沛潔｜KK | zhooooou_1996 https://www.instagram.com/zhooooou_1996/"
drag, startPoint x: 389, startPoint y: 364, endPoint x: 693, endPoint y: 365, distance: 304.0
click at [700, 362] on div "Instagram 網紅基本資料 性別 女 主要語言 繁體中文 98.4% 網紅類型 母嬰 · 家庭 社群簡介 周沛潔｜KK | zhooooou_1996 …" at bounding box center [875, 734] width 979 height 1277
copy div "https://www.instagram.com/zhooooou_1996/"
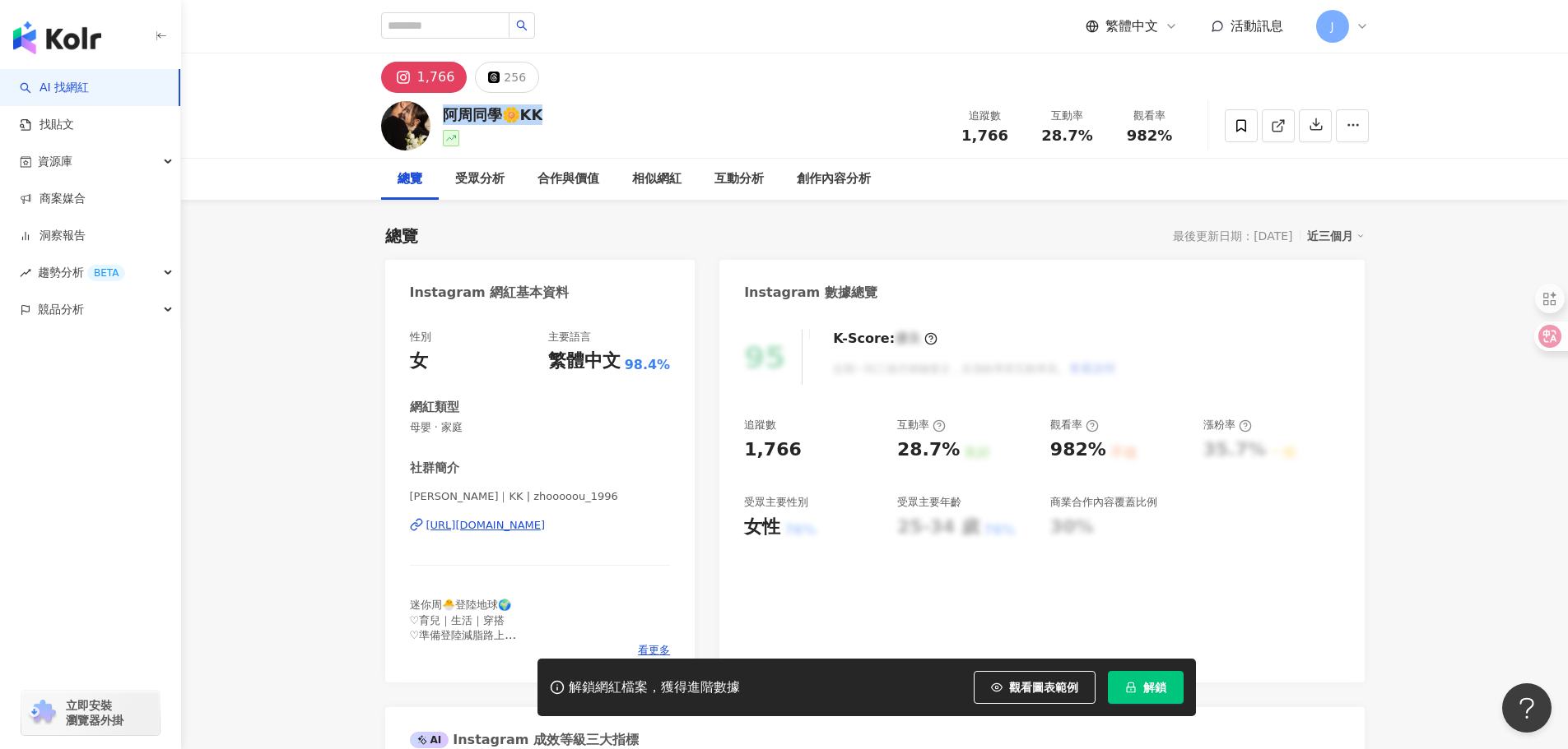
drag, startPoint x: 447, startPoint y: 107, endPoint x: 815, endPoint y: 152, distance: 370.7
click at [560, 115] on div "阿周同學🌼KK 追蹤數 1,766 互動率 28.7% 觀看率 982%" at bounding box center [875, 125] width 1053 height 65
copy div "阿周同學🌼KK"
drag, startPoint x: 410, startPoint y: 431, endPoint x: 496, endPoint y: 432, distance: 86.0
click at [496, 432] on span "母嬰 · 家庭" at bounding box center [541, 428] width 261 height 15
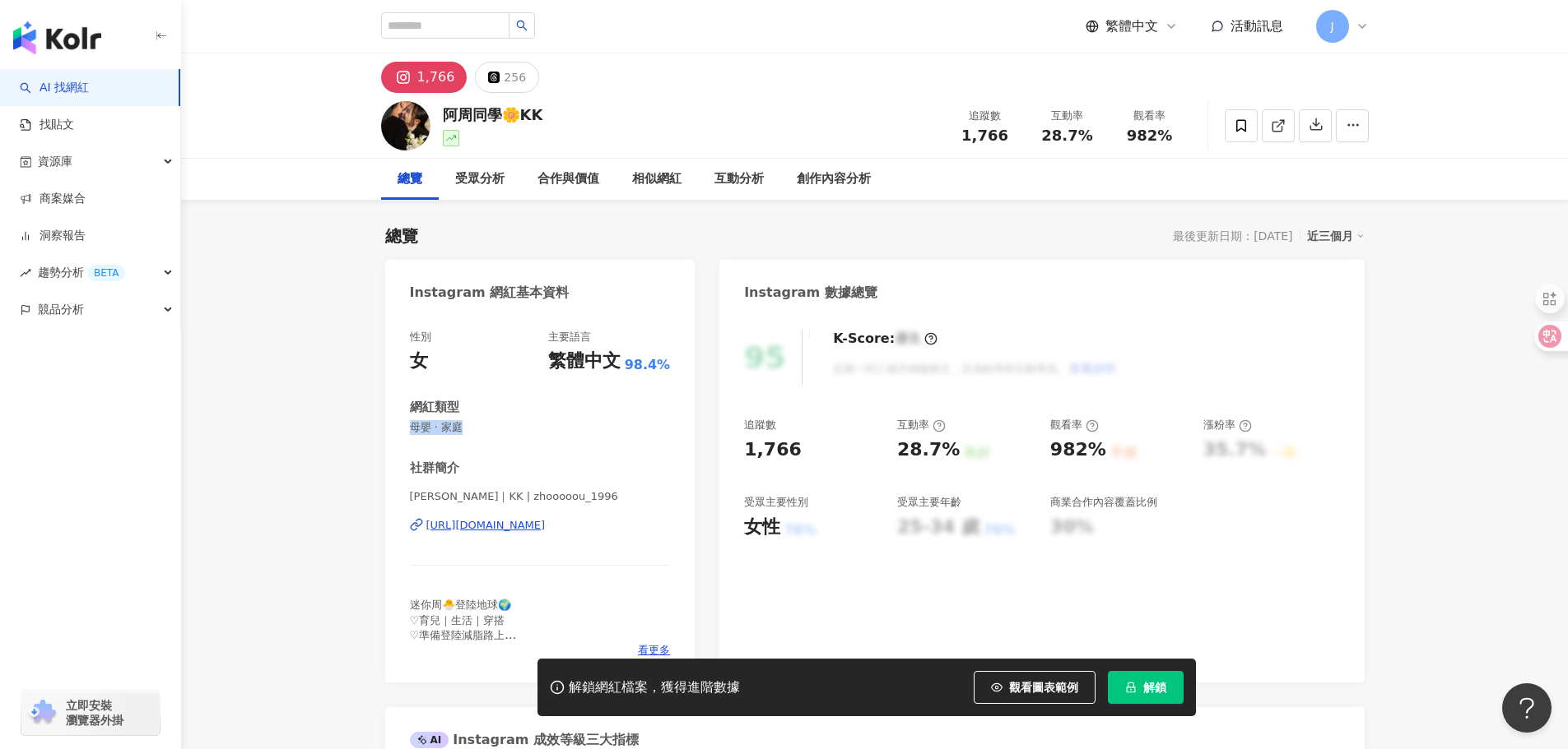
copy span "母嬰 · 家庭"
click at [580, 268] on div "Instagram 網紅基本資料" at bounding box center [540, 287] width 310 height 53
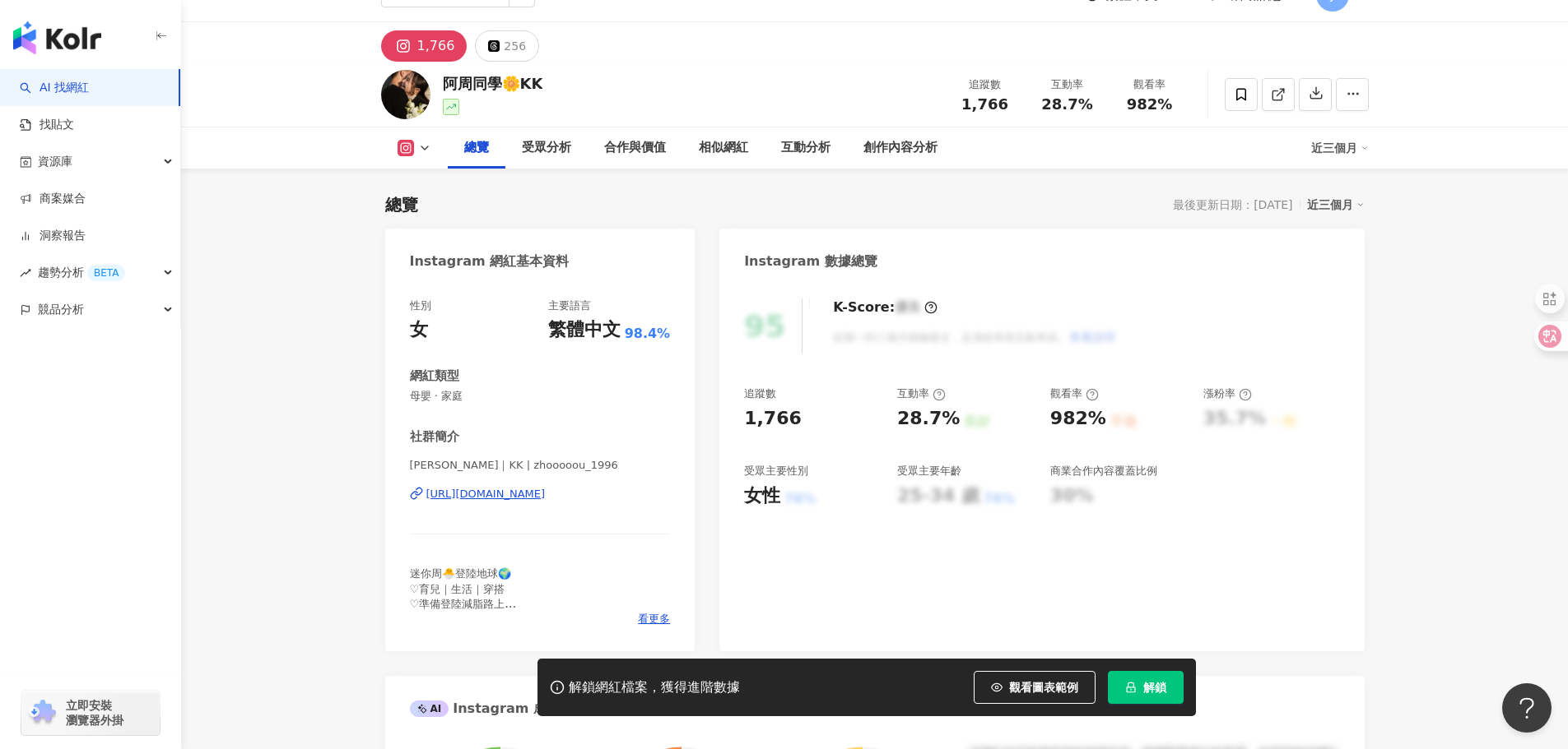
scroll to position [83, 0]
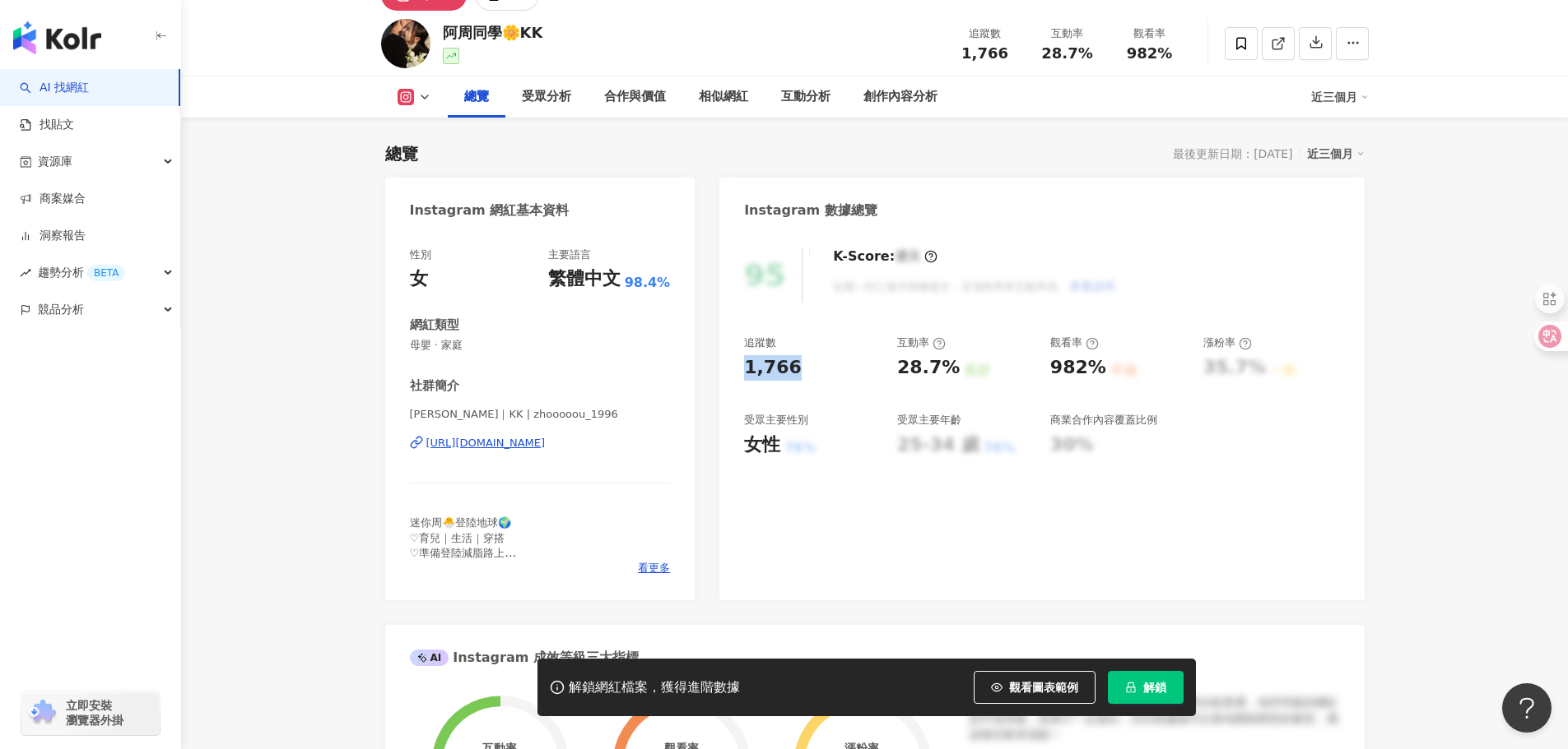
drag, startPoint x: 748, startPoint y: 366, endPoint x: 828, endPoint y: 367, distance: 80.0
click at [828, 367] on div "1,766" at bounding box center [812, 367] width 137 height 26
copy div "1,766"
drag, startPoint x: 938, startPoint y: 368, endPoint x: 953, endPoint y: 368, distance: 15.0
click at [953, 368] on div "28.7% 良好" at bounding box center [965, 367] width 137 height 26
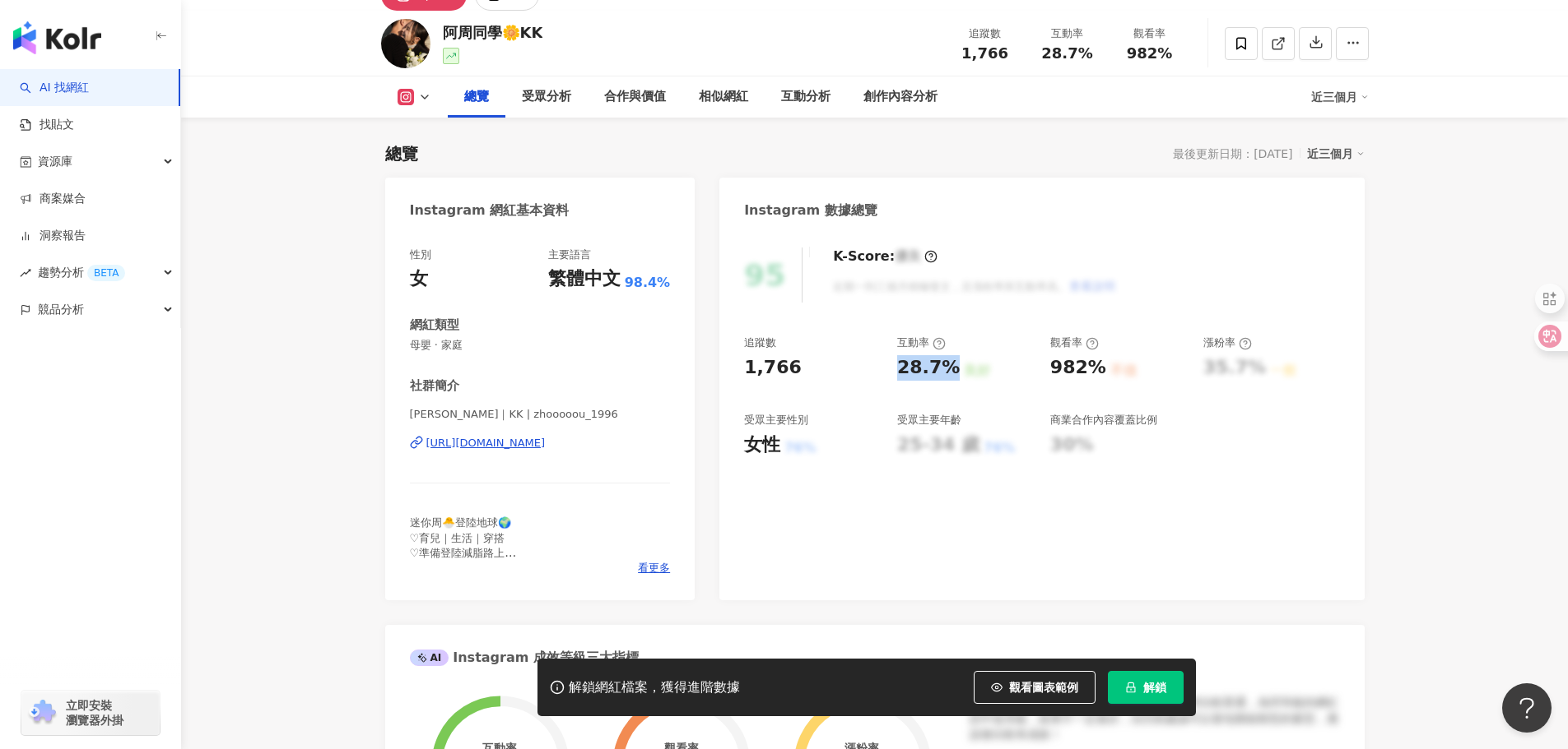
copy div "28.7%"
drag, startPoint x: 1035, startPoint y: 371, endPoint x: 1117, endPoint y: 374, distance: 82.1
click at [1117, 374] on div "追蹤數 1,766 互動率 28.7% 良好 觀看率 982% 不佳 漲粉率 35.7% 一般 受眾主要性別 女性 76% 受眾主要年齡 25-34 歲 76…" at bounding box center [1041, 396] width 595 height 122
click at [1056, 374] on div "982%" at bounding box center [1078, 367] width 56 height 26
drag, startPoint x: 1070, startPoint y: 371, endPoint x: 1096, endPoint y: 373, distance: 26.1
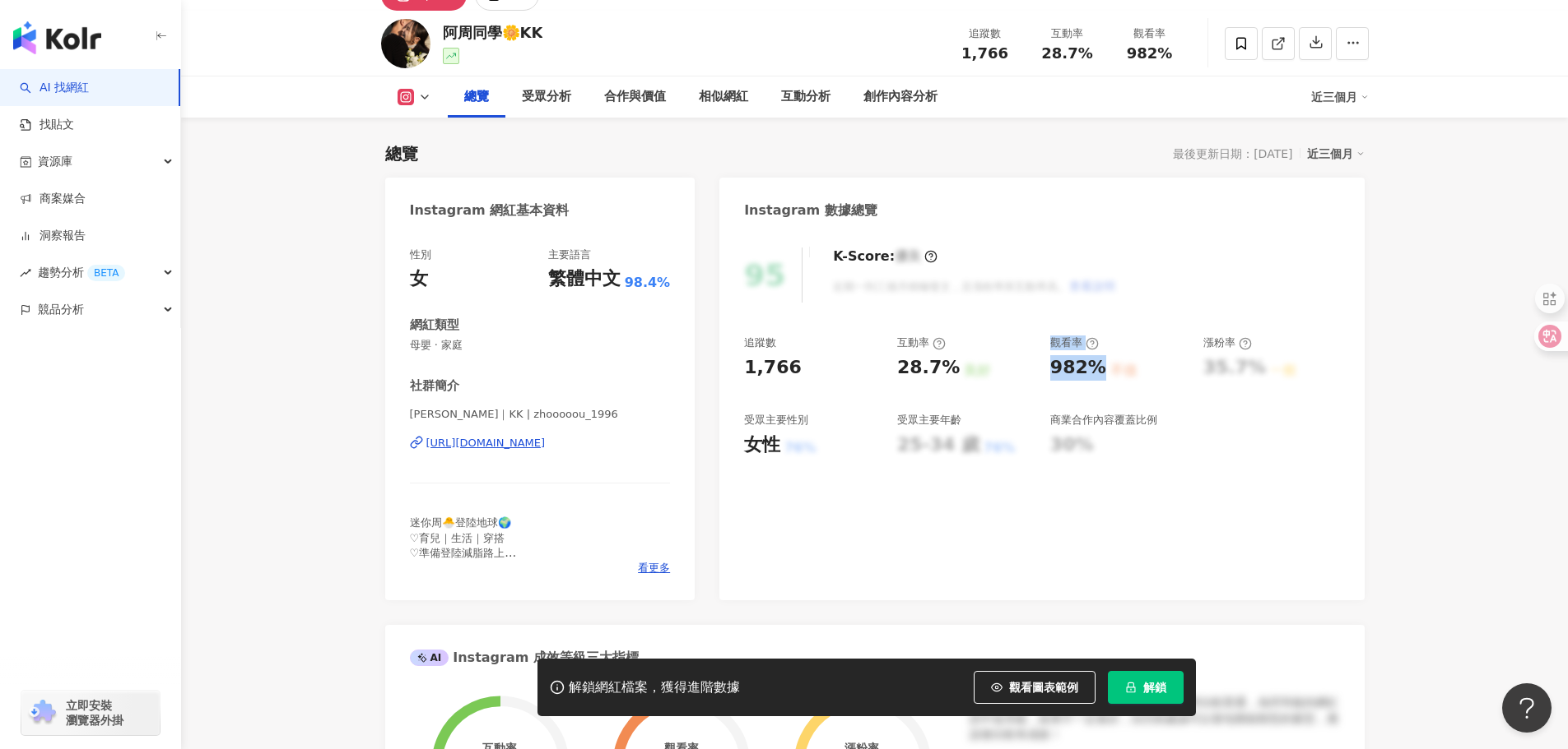
click at [1096, 373] on div "追蹤數 1,766 互動率 28.7% 良好 觀看率 982% 不佳 漲粉率 35.7% 一般 受眾主要性別 女性 76% 受眾主要年齡 25-34 歲 76…" at bounding box center [1041, 396] width 595 height 122
click at [413, 440] on icon at bounding box center [416, 442] width 13 height 13
drag, startPoint x: 426, startPoint y: 433, endPoint x: 658, endPoint y: 448, distance: 232.5
click at [658, 448] on div "周沛潔｜KK | zhooooou_1996 https://www.instagram.com/zhooooou_1996/" at bounding box center [541, 455] width 261 height 96
copy div "https://www.instagram.com/zhooooou_1996/"
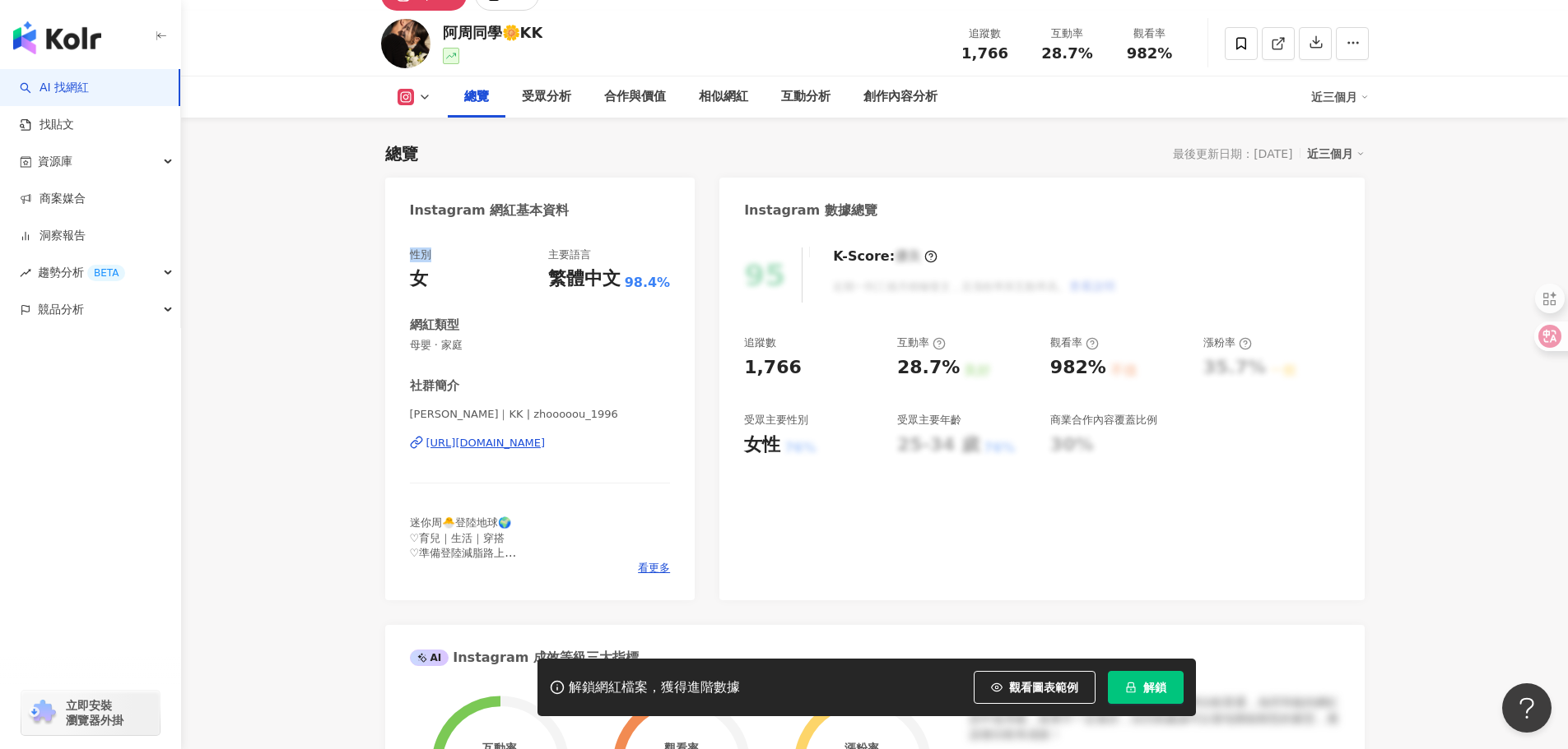
drag, startPoint x: 408, startPoint y: 252, endPoint x: 444, endPoint y: 256, distance: 36.2
click at [444, 256] on div "性別 女 主要語言 繁體中文 98.4% 網紅類型 母嬰 · 家庭 社群簡介 周沛潔｜KK | zhooooou_1996 https://www.insta…" at bounding box center [540, 415] width 310 height 369
copy div "性別"
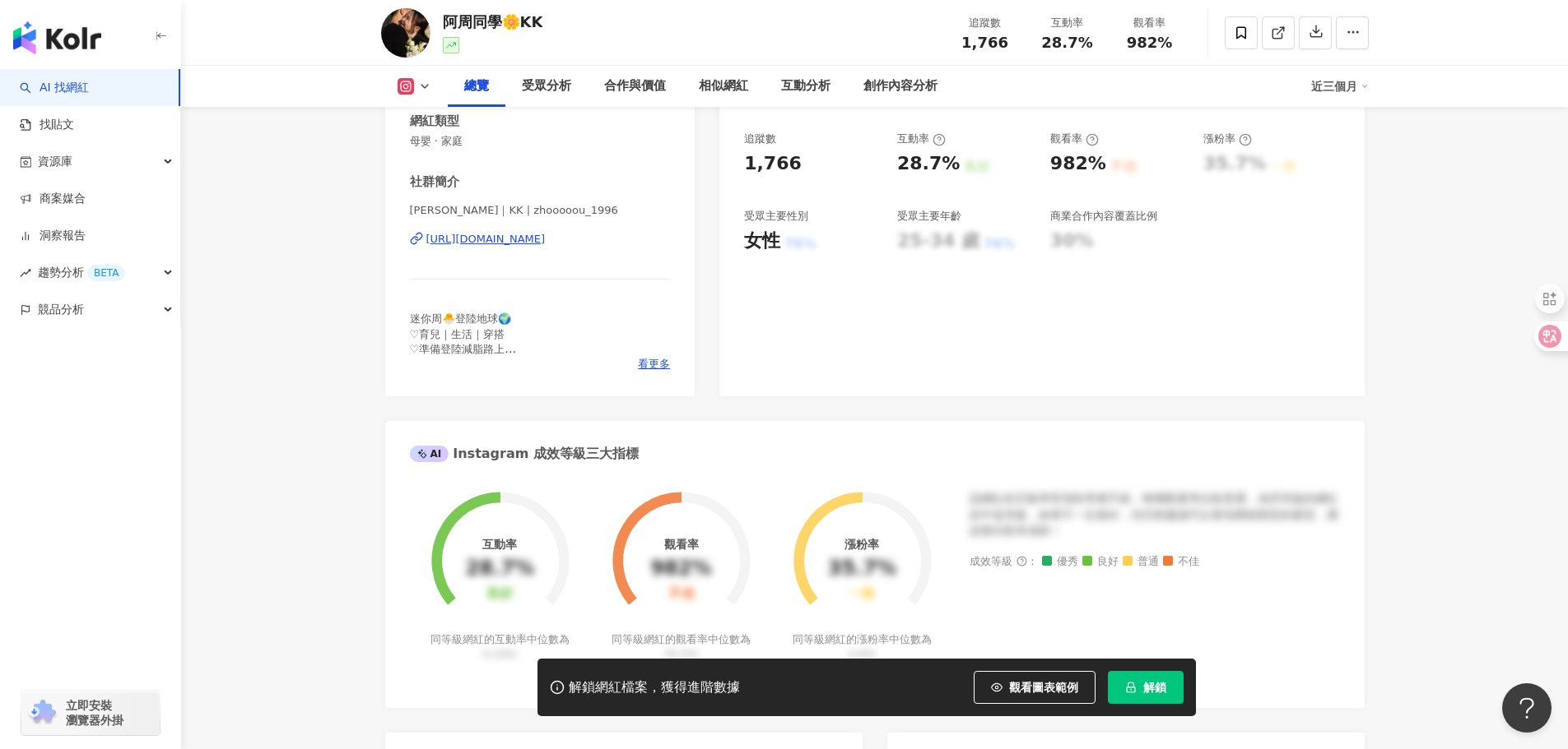
scroll to position [576, 0]
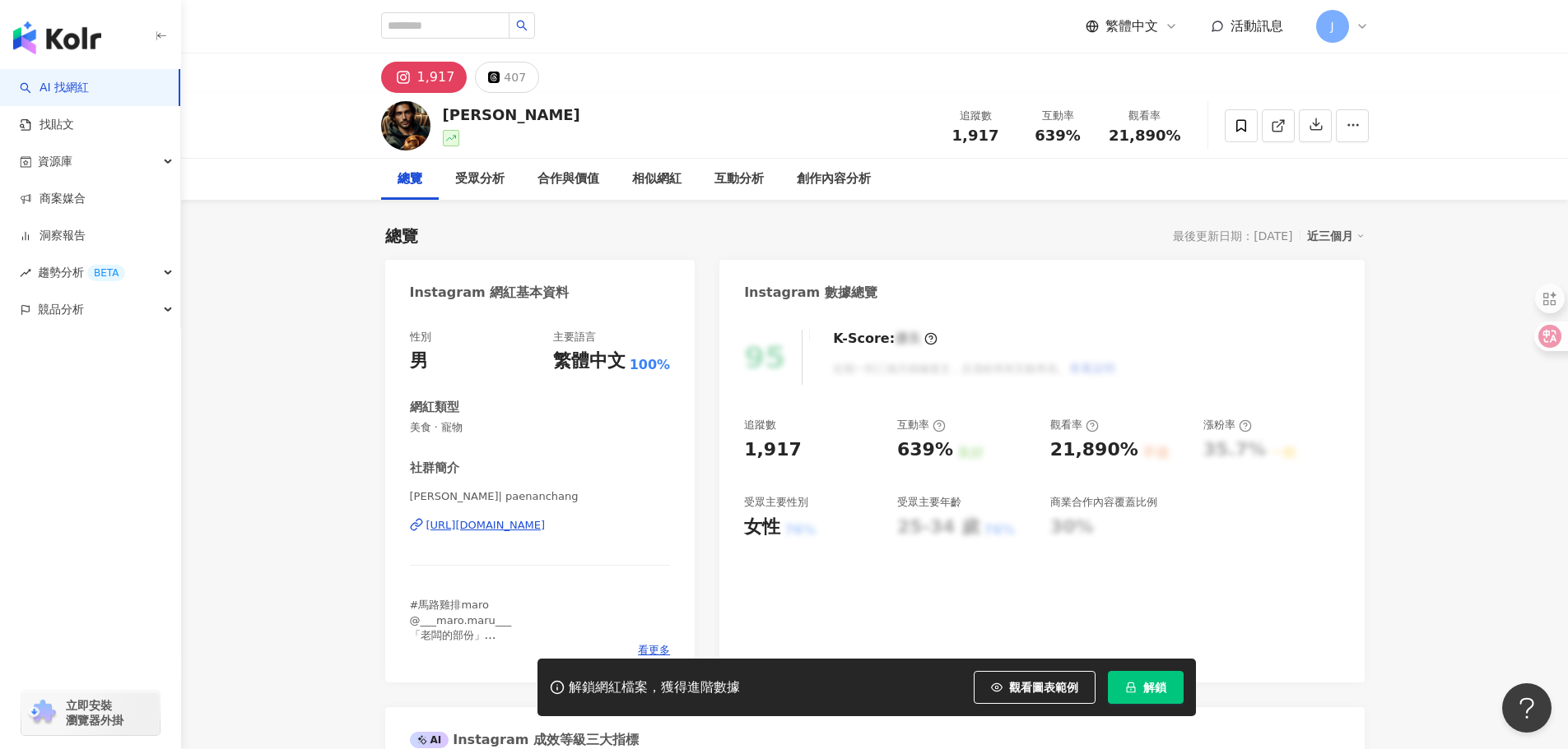
drag, startPoint x: 425, startPoint y: 515, endPoint x: 980, endPoint y: 519, distance: 555.0
click at [687, 531] on div "性別 男 主要語言 繁體中文 100% 網紅類型 美食 · 寵物 社群簡介 張浩璿 | paenanchang https://www.instagram.c…" at bounding box center [540, 498] width 310 height 369
copy div "https://www.instagram.com/paenanchang/"
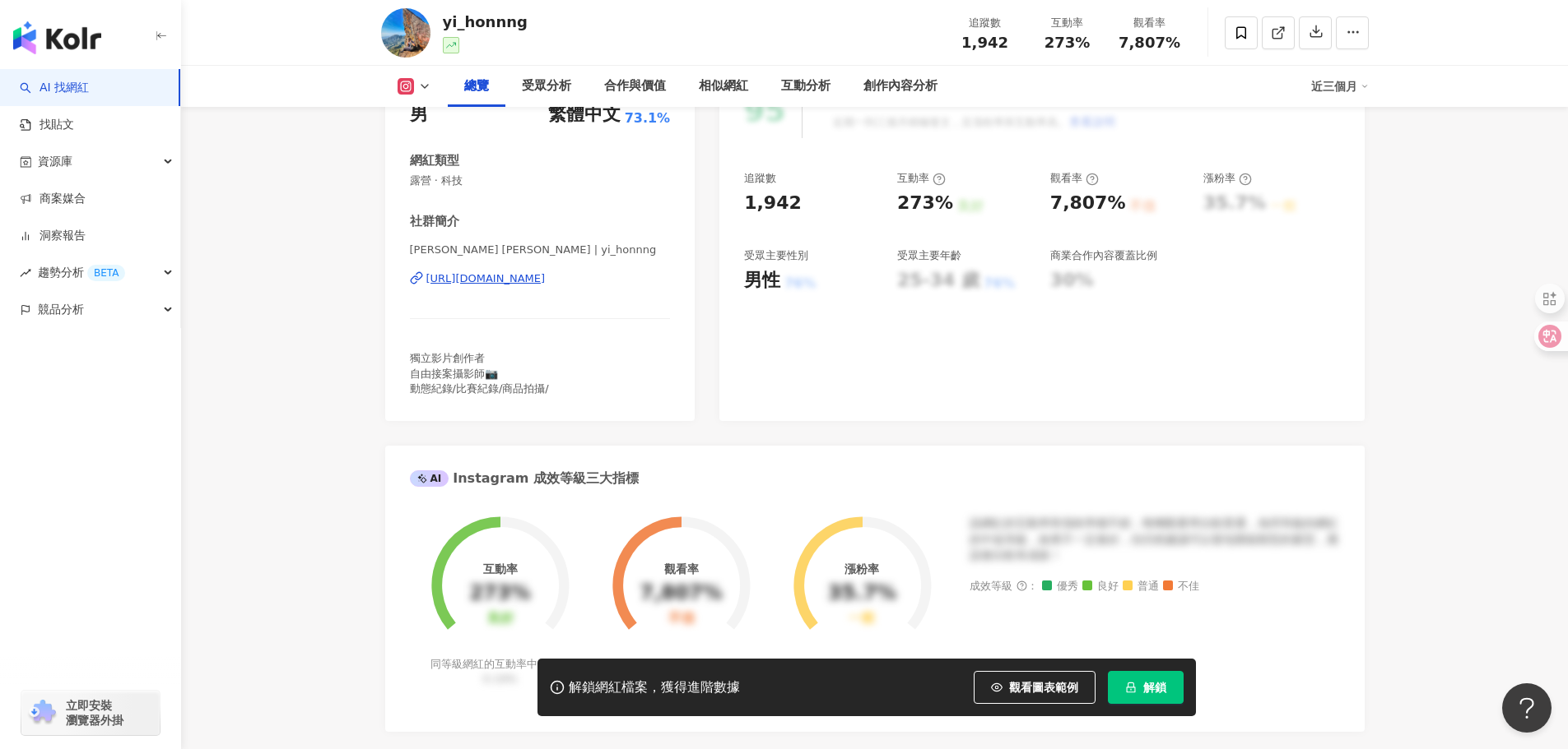
drag, startPoint x: 425, startPoint y: 265, endPoint x: 713, endPoint y: 288, distance: 288.9
click at [670, 286] on div "性別 男 主要語言 繁體中文 73.1% 網紅類型 露營 · 科技 社群簡介 [PERSON_NAME] [PERSON_NAME] | yi_honnng …" at bounding box center [540, 244] width 310 height 355
copy div "[URL][DOMAIN_NAME]"
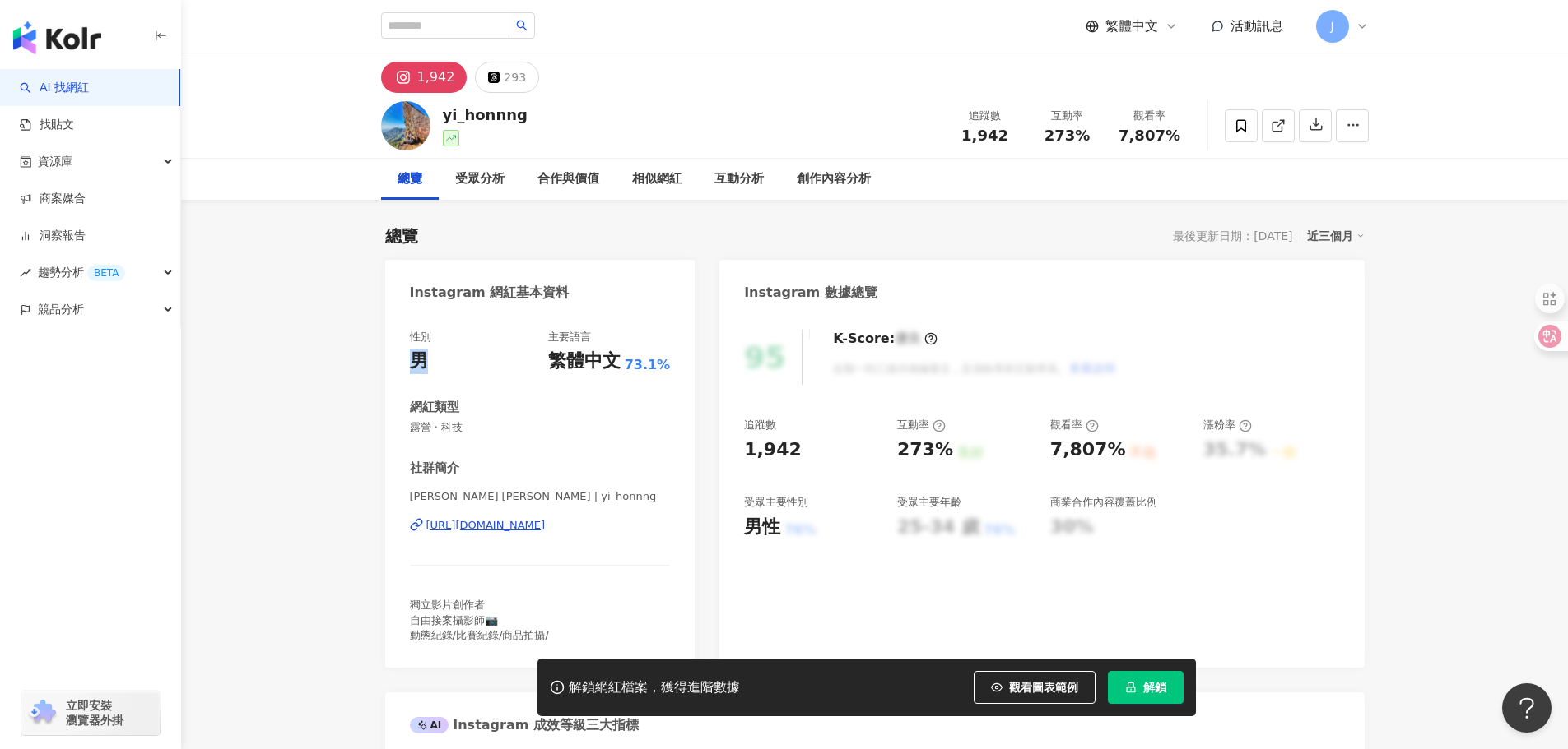
drag, startPoint x: 411, startPoint y: 363, endPoint x: 434, endPoint y: 364, distance: 23.0
click at [434, 364] on div "性別 男 主要語言 繁體中文 73.1%" at bounding box center [541, 352] width 261 height 44
copy div "男"
drag, startPoint x: 737, startPoint y: 453, endPoint x: 813, endPoint y: 459, distance: 76.2
click at [813, 459] on div "95 K-Score : 優良 近期一到三個月積極發文，且漲粉率與互動率高。 查看說明 追蹤數 1,942 互動率 273% 良好 觀看率 7,807% 不佳…" at bounding box center [1041, 491] width 645 height 355
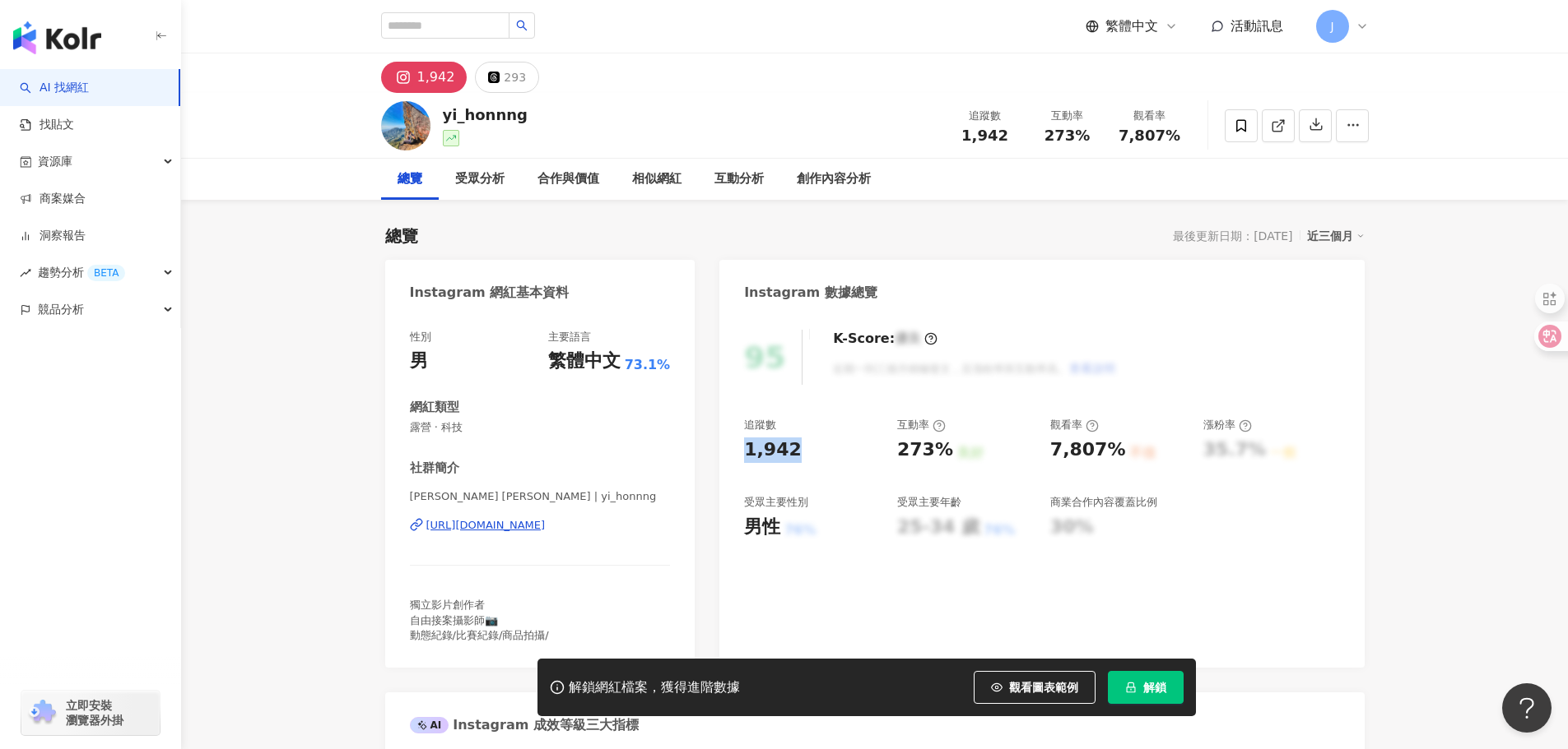
copy div "1,942"
drag, startPoint x: 894, startPoint y: 456, endPoint x: 952, endPoint y: 456, distance: 58.0
click at [946, 456] on div "追蹤數 1,942 互動率 273% 良好 觀看率 7,807% 不佳 漲粉率 35.7% 一般 受眾主要性別 男性 76% 受眾主要年齡 25-34 歲 7…" at bounding box center [1041, 478] width 595 height 122
copy div "273%"
drag, startPoint x: 1075, startPoint y: 455, endPoint x: 1115, endPoint y: 457, distance: 40.0
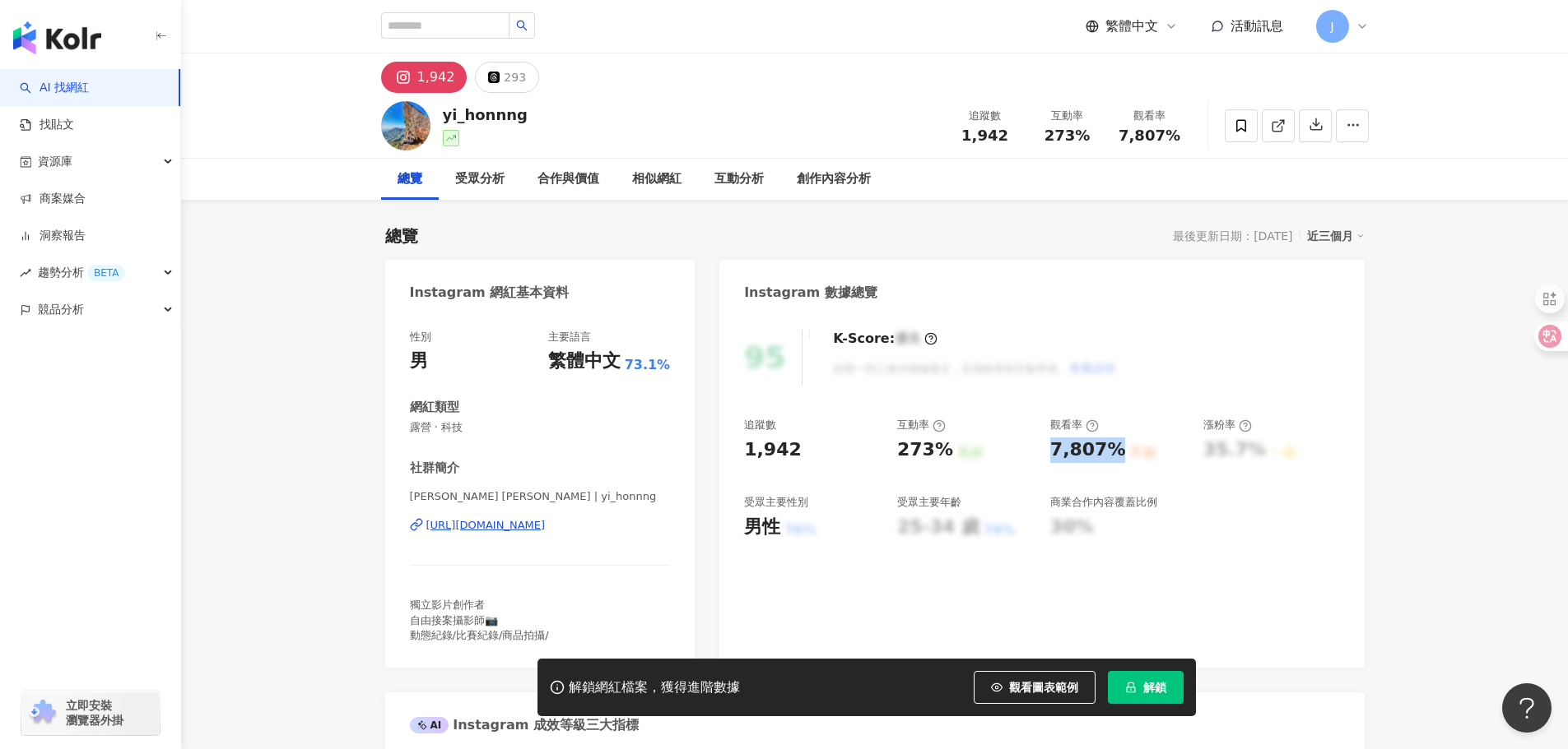
click at [1115, 457] on div "追蹤數 1,942 互動率 273% 良好 觀看率 7,807% 不佳 漲粉率 35.7% 一般 受眾主要性別 男性 76% 受眾主要年齡 25-34 歲 7…" at bounding box center [1041, 478] width 595 height 122
copy div "7,807%"
drag, startPoint x: 443, startPoint y: 108, endPoint x: 541, endPoint y: 113, distance: 98.1
click at [541, 113] on div "yi_honnng 追蹤數 1,942 互動率 273% 觀看率 7,807%" at bounding box center [875, 125] width 1053 height 65
copy div "yi_honnng"
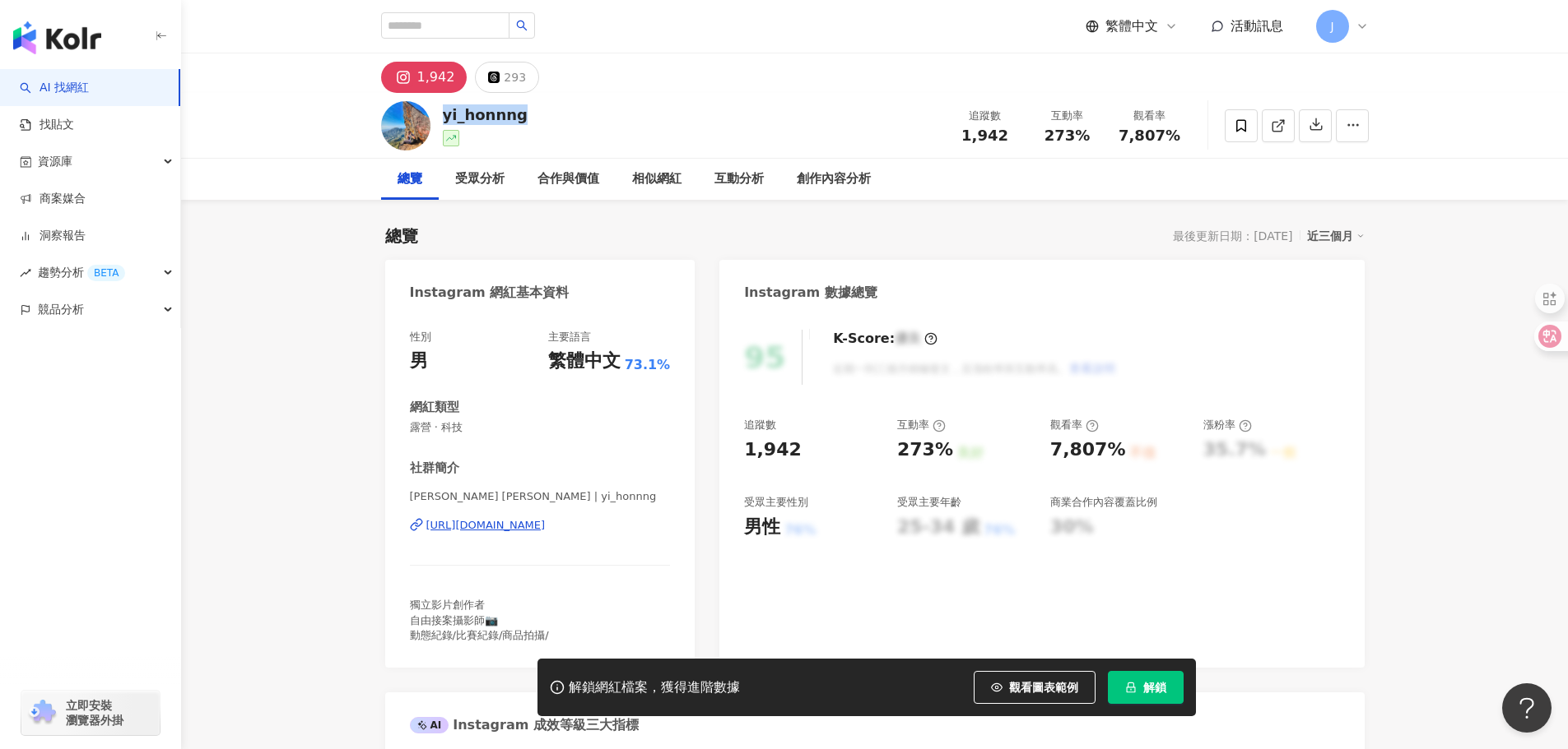
drag, startPoint x: 426, startPoint y: 512, endPoint x: 641, endPoint y: 520, distance: 215.1
click at [637, 521] on div "Tom Chen | yi_honnng https://www.instagram.com/yi_honnng/" at bounding box center [541, 538] width 261 height 96
drag, startPoint x: 432, startPoint y: 516, endPoint x: 637, endPoint y: 524, distance: 205.2
click at [637, 524] on div "性別 男 主要語言 繁體中文 73.1% 網紅類型 露營 · 科技 社群簡介 Tom Chen | yi_honnng https://www.instagr…" at bounding box center [540, 491] width 310 height 355
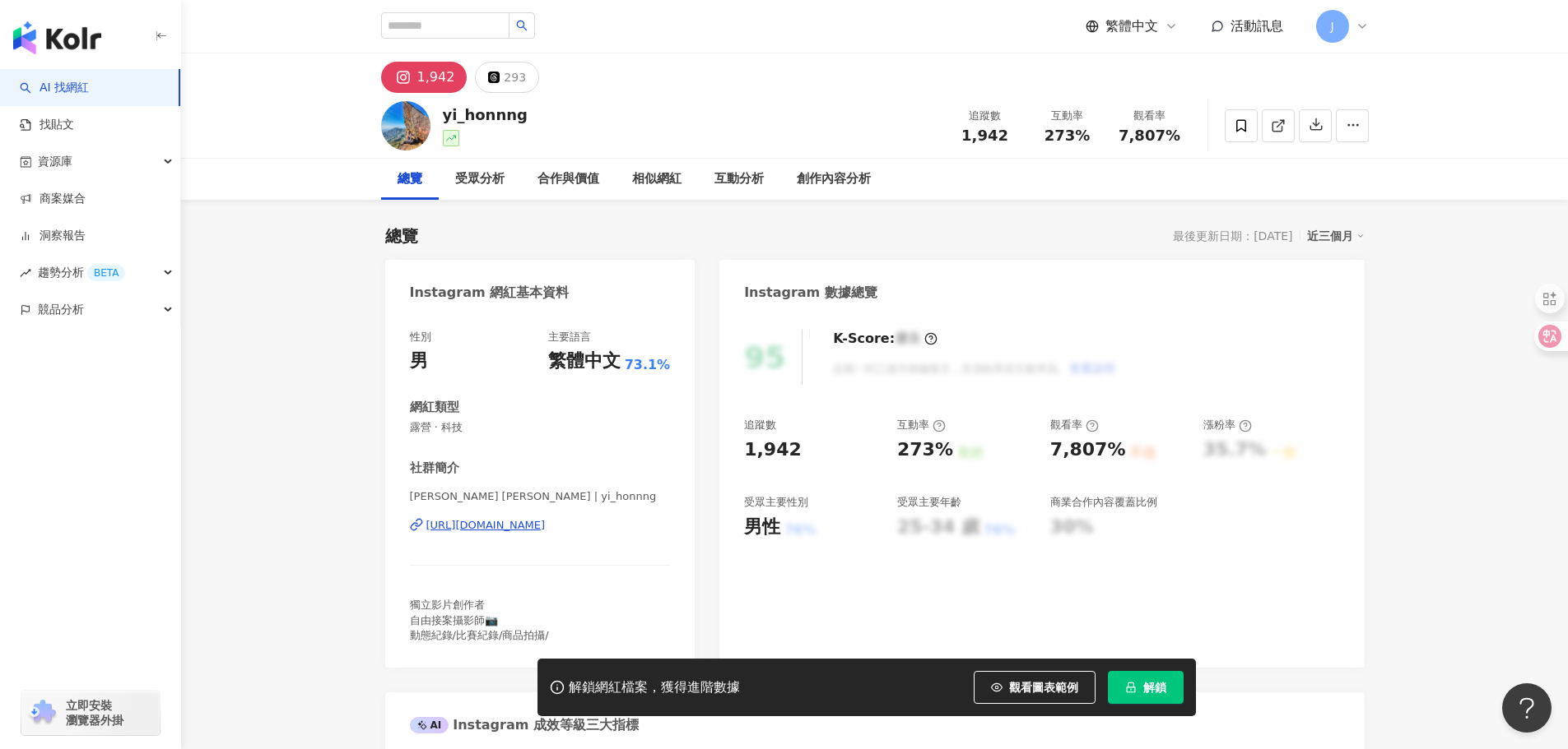
copy div "https://www.instagram.com/yi_honnng/"
drag, startPoint x: 411, startPoint y: 432, endPoint x: 463, endPoint y: 430, distance: 52.0
click at [463, 430] on span "露營 · 科技" at bounding box center [541, 428] width 261 height 15
copy span "露營 · 科技"
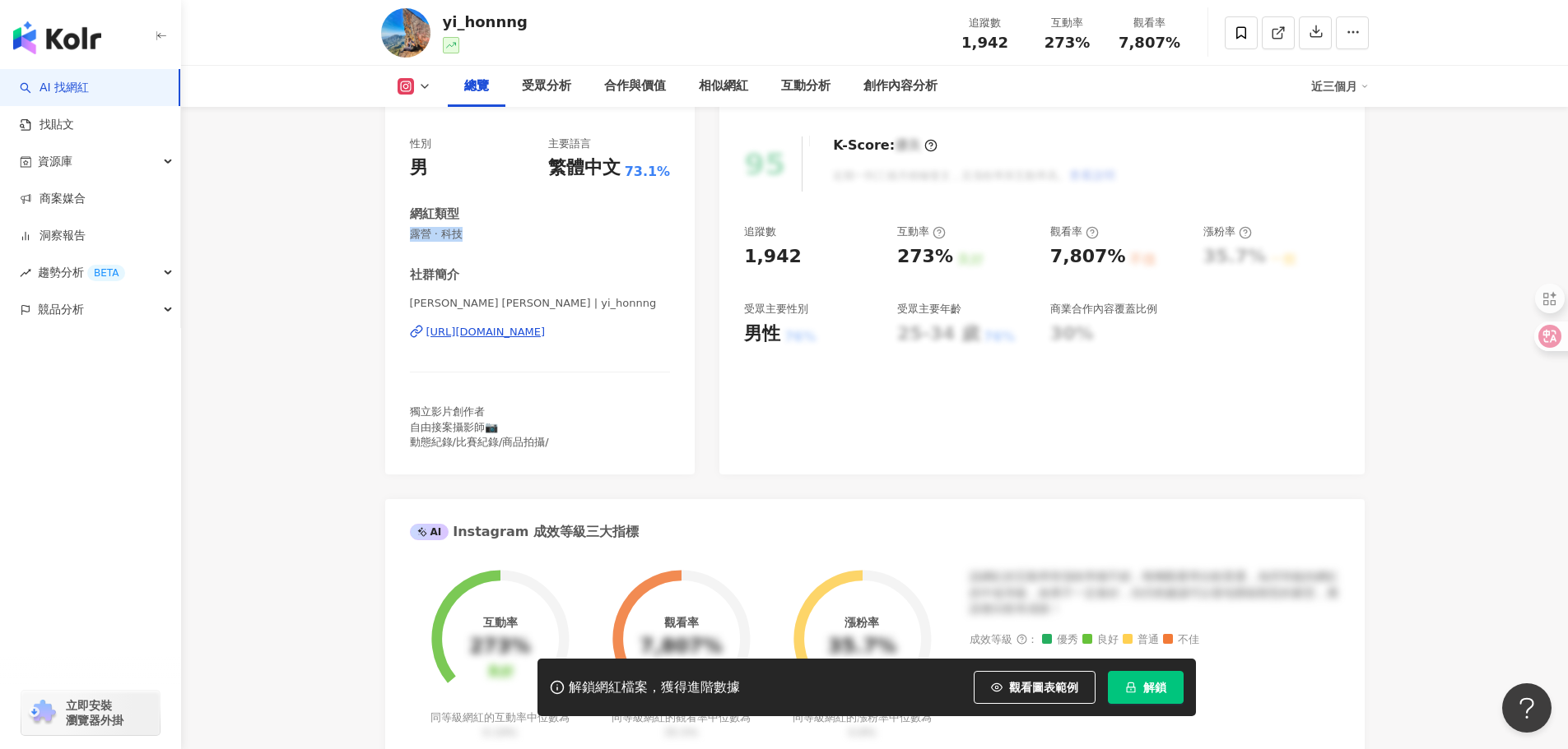
scroll to position [164, 0]
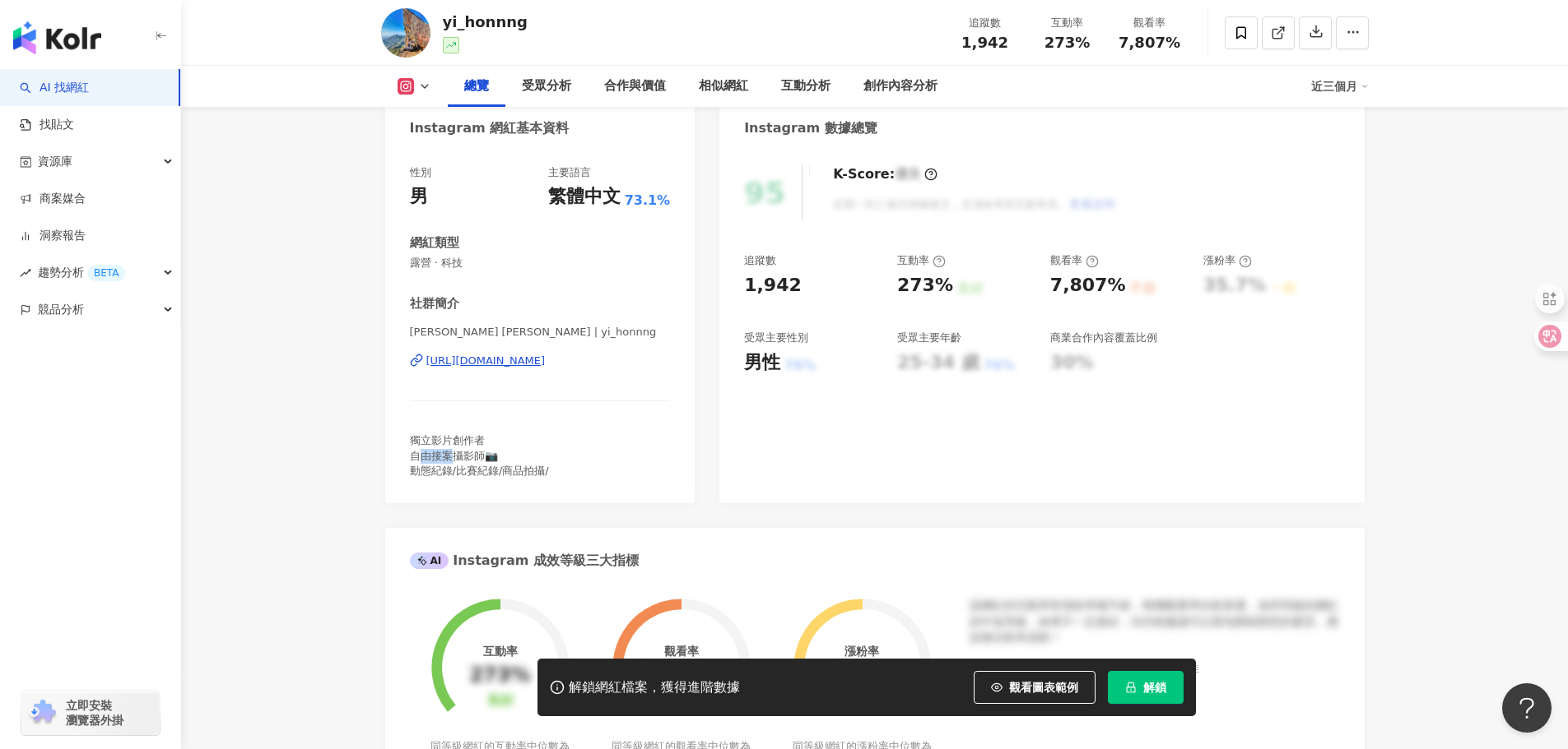
drag, startPoint x: 416, startPoint y: 456, endPoint x: 449, endPoint y: 458, distance: 33.1
click at [449, 458] on span "獨立影片創作者 自由接案攝影師📷 動態紀錄/比賽紀錄/商品拍攝/" at bounding box center [479, 454] width 139 height 42
click at [424, 462] on span "獨立影片創作者 自由接案攝影師📷 動態紀錄/比賽紀錄/商品拍攝/" at bounding box center [479, 454] width 139 height 42
drag, startPoint x: 413, startPoint y: 454, endPoint x: 481, endPoint y: 456, distance: 68.0
click at [481, 456] on span "獨立影片創作者 自由接案攝影師📷 動態紀錄/比賽紀錄/商品拍攝/" at bounding box center [479, 454] width 139 height 42
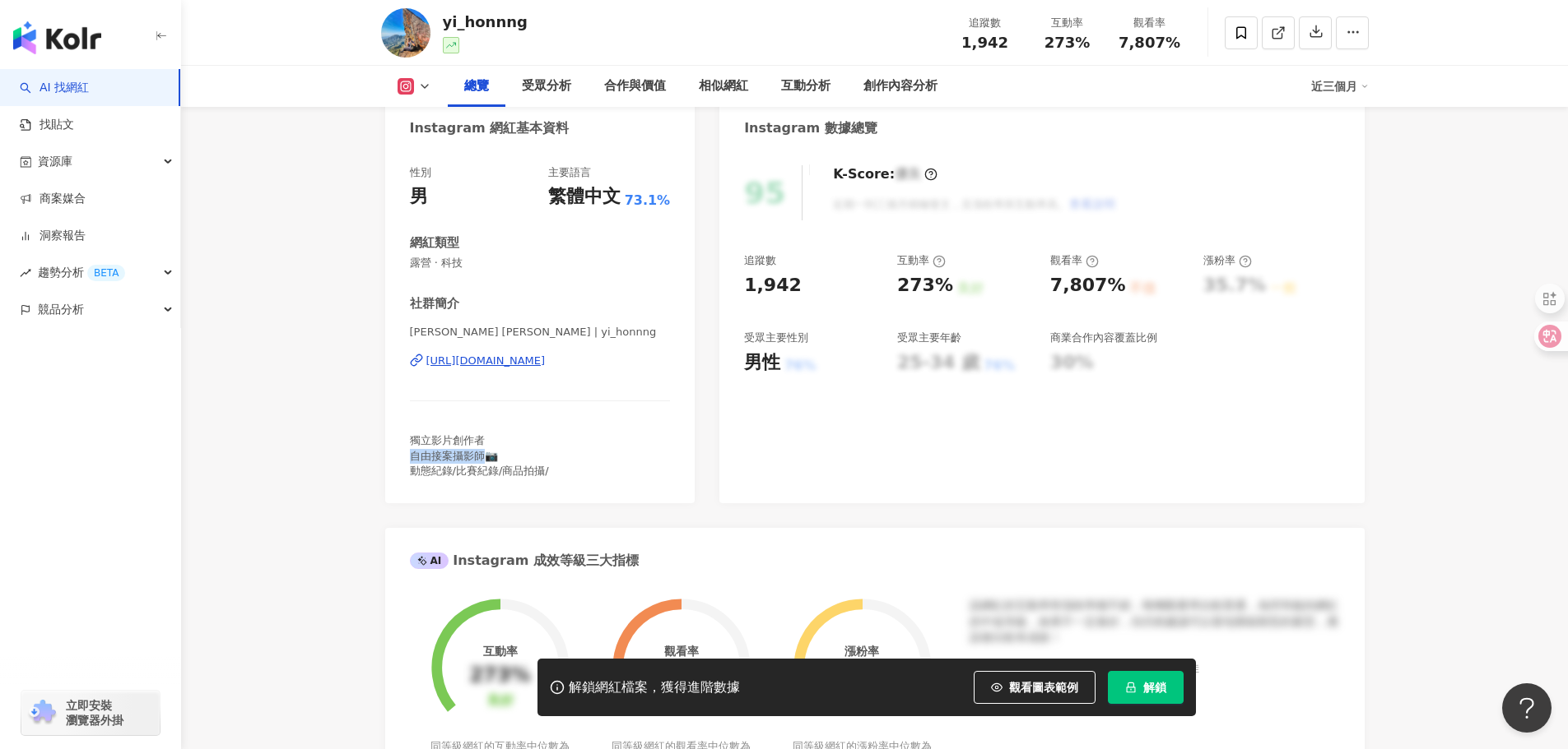
copy span "自由接案攝影師"
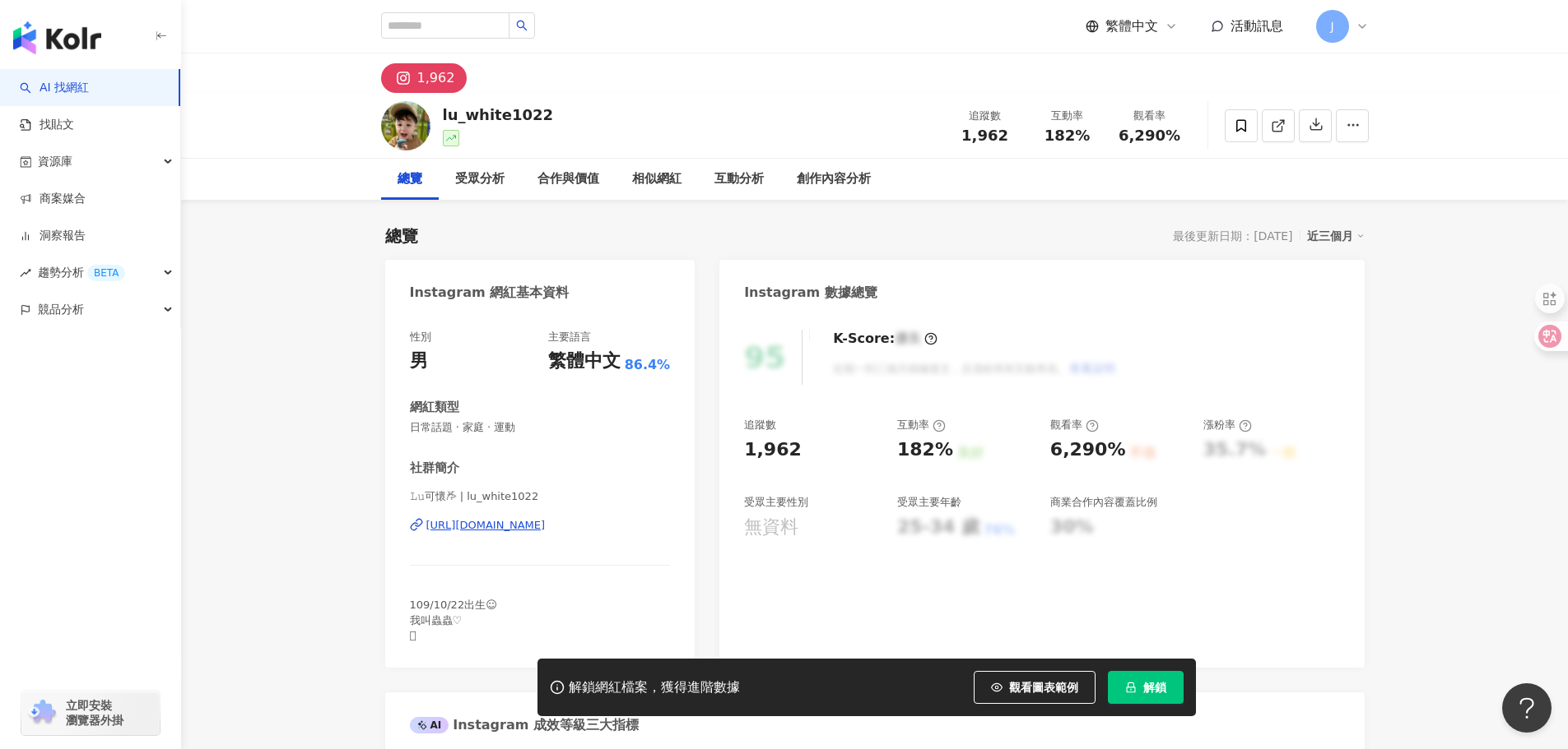
drag, startPoint x: 430, startPoint y: 516, endPoint x: 614, endPoint y: 528, distance: 184.4
click at [614, 528] on div "𝙻𝚞可懷𐂂 | lu_white1022 [URL][DOMAIN_NAME]" at bounding box center [541, 538] width 261 height 96
drag, startPoint x: 424, startPoint y: 510, endPoint x: 659, endPoint y: 526, distance: 235.5
click at [659, 526] on div "𝙻𝚞可懷𐂂 | lu_white1022 [URL][DOMAIN_NAME]" at bounding box center [541, 538] width 261 height 96
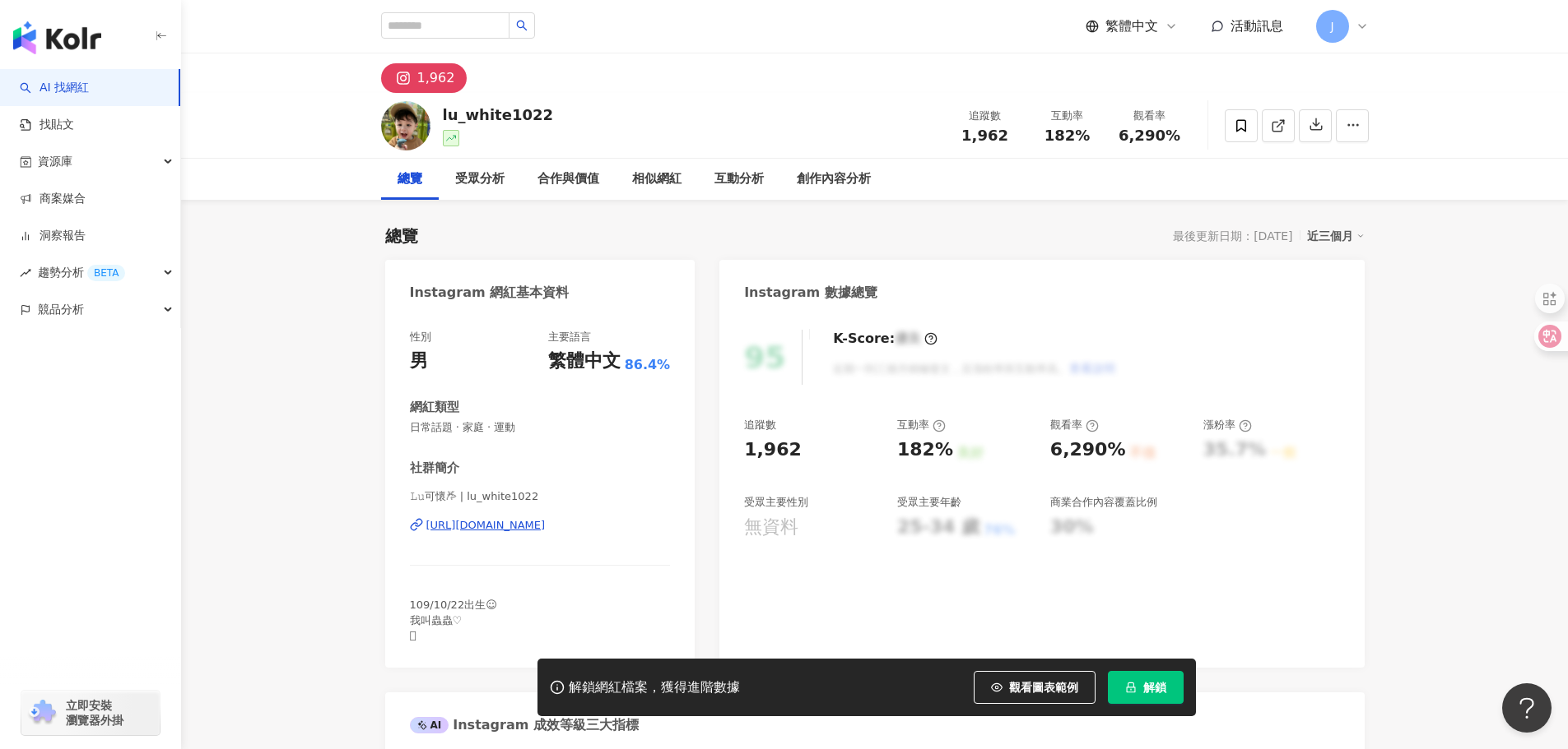
drag, startPoint x: 425, startPoint y: 514, endPoint x: 1239, endPoint y: 493, distance: 814.3
click at [667, 521] on div "𝙻𝚞可懷𐂂 | lu_white1022 [URL][DOMAIN_NAME]" at bounding box center [541, 538] width 261 height 96
copy div "[URL][DOMAIN_NAME]"
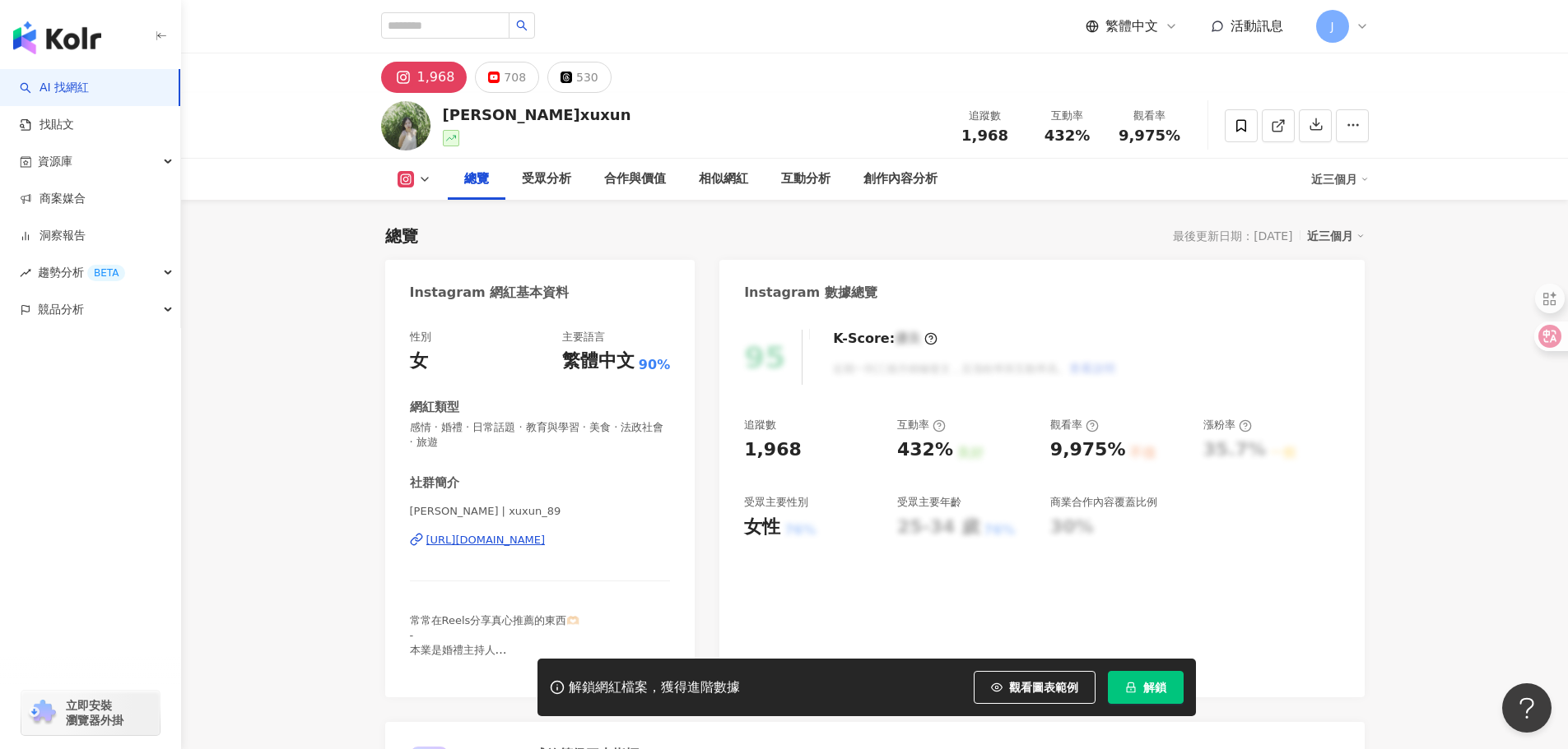
drag, startPoint x: 425, startPoint y: 530, endPoint x: 804, endPoint y: 537, distance: 379.1
click at [657, 544] on div "[PERSON_NAME] | xuxun_89 [URL][DOMAIN_NAME]" at bounding box center [541, 552] width 261 height 96
click at [426, 363] on div "女" at bounding box center [419, 361] width 18 height 26
copy div "女"
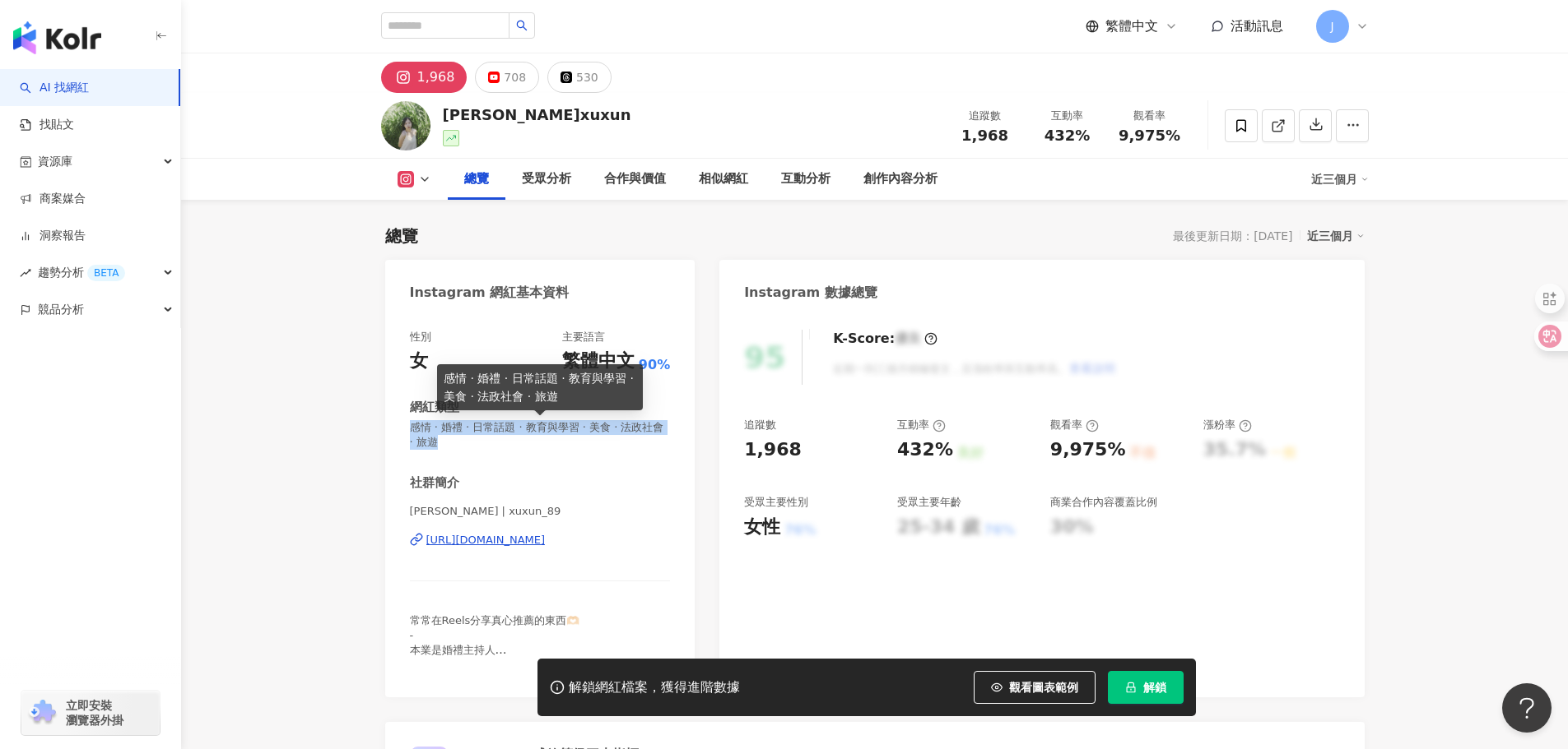
drag, startPoint x: 411, startPoint y: 430, endPoint x: 488, endPoint y: 447, distance: 78.9
click at [488, 447] on span "感情 · 婚禮 · 日常話題 · 教育與學習 · 美食 · 法政社會 · 旅遊" at bounding box center [541, 435] width 261 height 29
click at [519, 450] on span "感情 · 婚禮 · 日常話題 · 教育與學習 · 美食 · 法政社會 · 旅遊" at bounding box center [541, 435] width 261 height 29
drag, startPoint x: 475, startPoint y: 445, endPoint x: 405, endPoint y: 431, distance: 71.4
click at [405, 431] on div "性別 女 主要語言 繁體中文 90% 網紅類型 感情 · 婚禮 · 日常話題 · 教育與學習 · 美食 · 法政社會 · 旅遊 社群簡介 許迅 | xuxun…" at bounding box center [540, 505] width 310 height 384
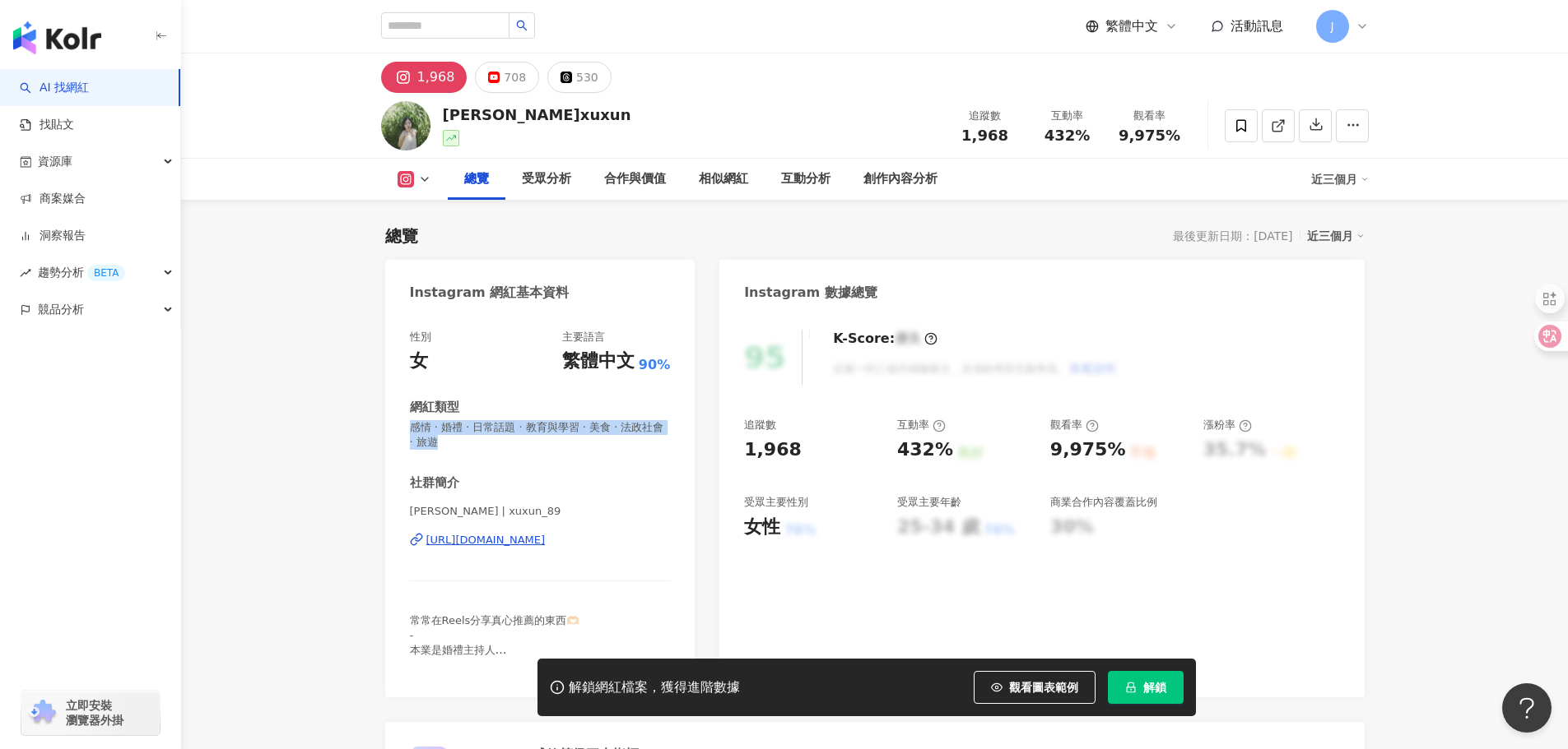
copy span "感情 · 婚禮 · 日常話題 · 教育與學習 · 美食 · 法政社會 · 旅遊"
click at [474, 452] on div "性別 女 主要語言 繁體中文 90% 網紅類型 感情 · 婚禮 · 日常話題 · 教育與學習 · 美食 · 法政社會 · 旅遊 社群簡介 許迅 | xuxun…" at bounding box center [541, 501] width 261 height 343
drag, startPoint x: 747, startPoint y: 456, endPoint x: 807, endPoint y: 458, distance: 60.0
click at [807, 458] on div "1,968" at bounding box center [812, 450] width 137 height 26
copy div "1,968"
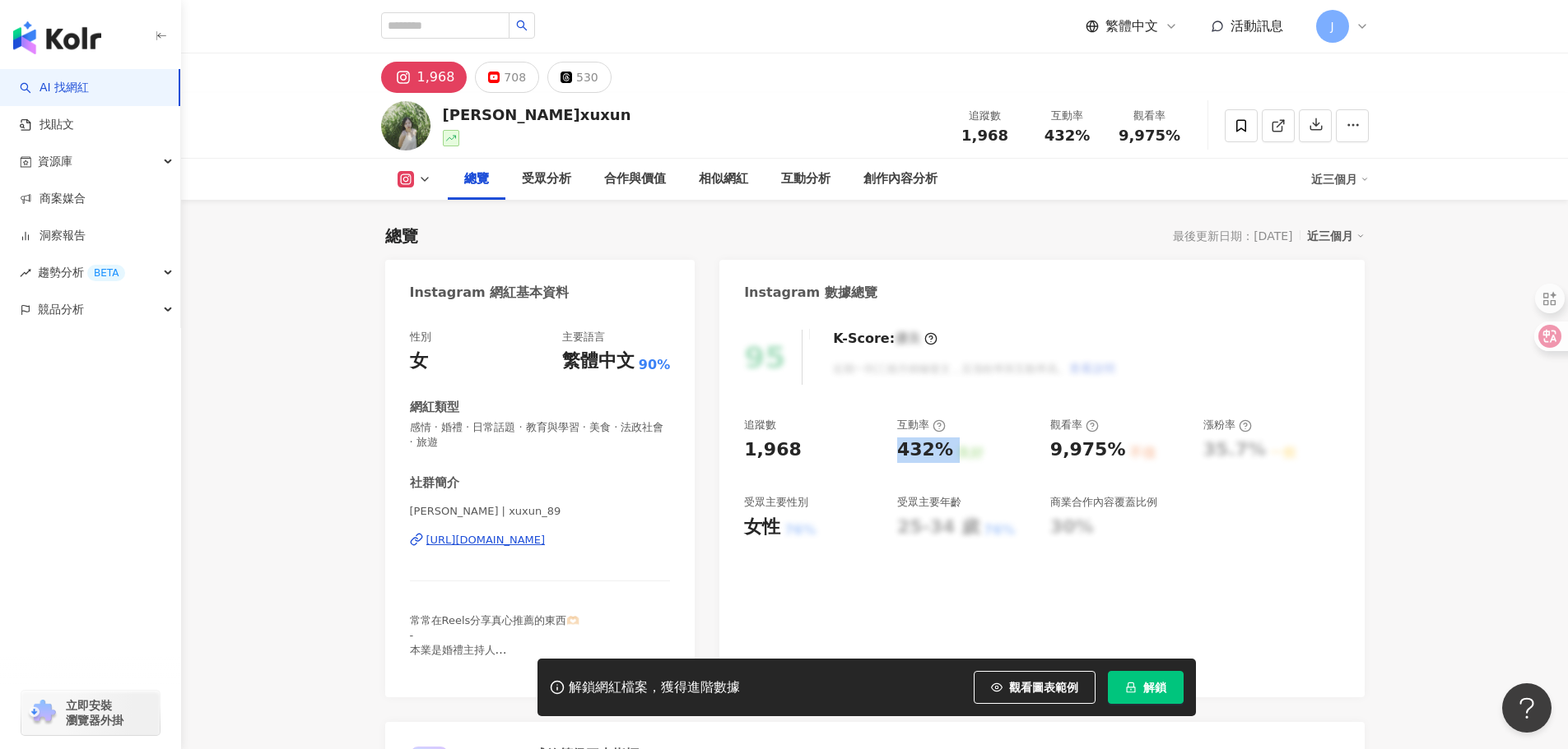
drag, startPoint x: 900, startPoint y: 457, endPoint x: 990, endPoint y: 312, distance: 170.7
click at [951, 454] on div "432% 良好" at bounding box center [965, 450] width 137 height 26
copy div "432% 良好"
drag, startPoint x: 1052, startPoint y: 452, endPoint x: 1133, endPoint y: 458, distance: 81.2
click at [1133, 458] on div "9,975% 不佳" at bounding box center [1119, 450] width 137 height 26
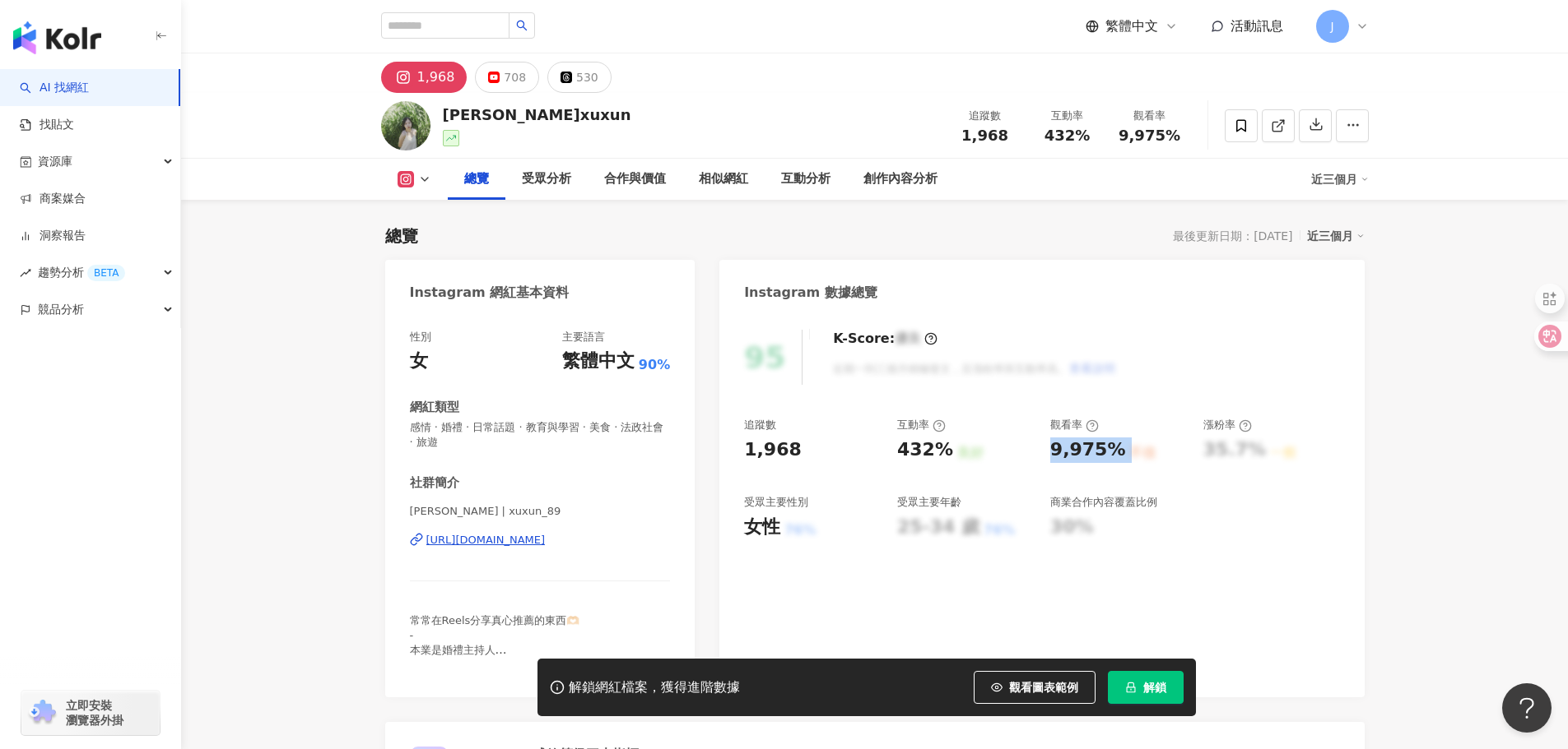
copy div "9,975% 不佳"
drag, startPoint x: 427, startPoint y: 529, endPoint x: 623, endPoint y: 550, distance: 197.1
click at [623, 550] on div "許迅 | xuxun_89 https://www.instagram.com/xuxun_89/" at bounding box center [541, 552] width 261 height 96
copy div "https://www.instagram.com/xuxun_89/"
drag, startPoint x: 440, startPoint y: 107, endPoint x: 523, endPoint y: 118, distance: 83.7
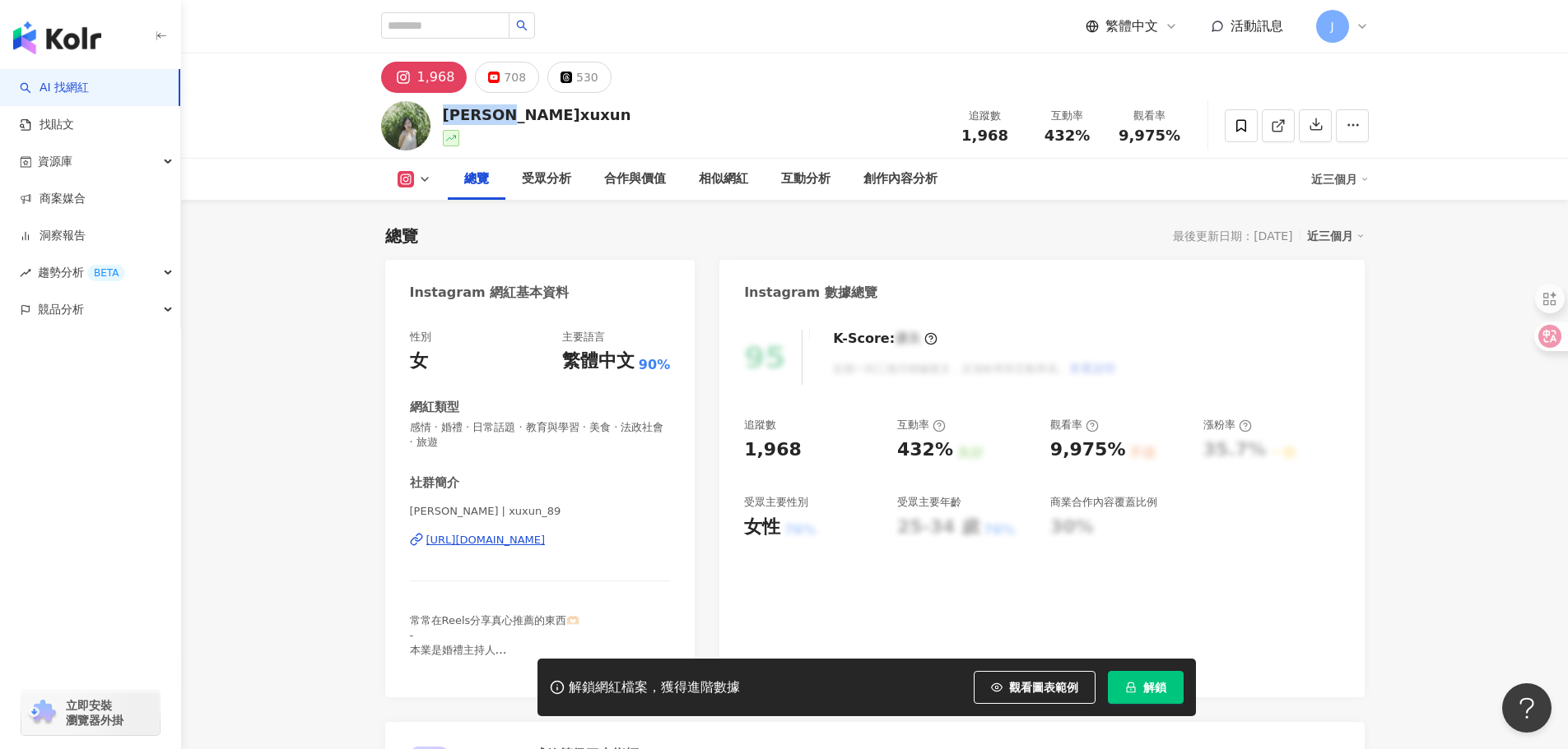
click at [523, 118] on div "許迅xuxun 追蹤數 1,968 互動率 432% 觀看率 9,975%" at bounding box center [875, 125] width 1053 height 65
copy div "許迅xuxun"
drag, startPoint x: 461, startPoint y: 439, endPoint x: 474, endPoint y: 461, distance: 25.6
click at [474, 461] on div "性別 女 主要語言 繁體中文 90% 網紅類型 感情 · 婚禮 · 日常話題 · 教育與學習 · 美食 · 法政社會 · 旅遊 社群簡介 許迅 | xuxun…" at bounding box center [541, 501] width 261 height 343
copy span "感情 · 婚禮 · 日常話題 · 教育與學習 · 美食 · 法政社會 · 旅遊"
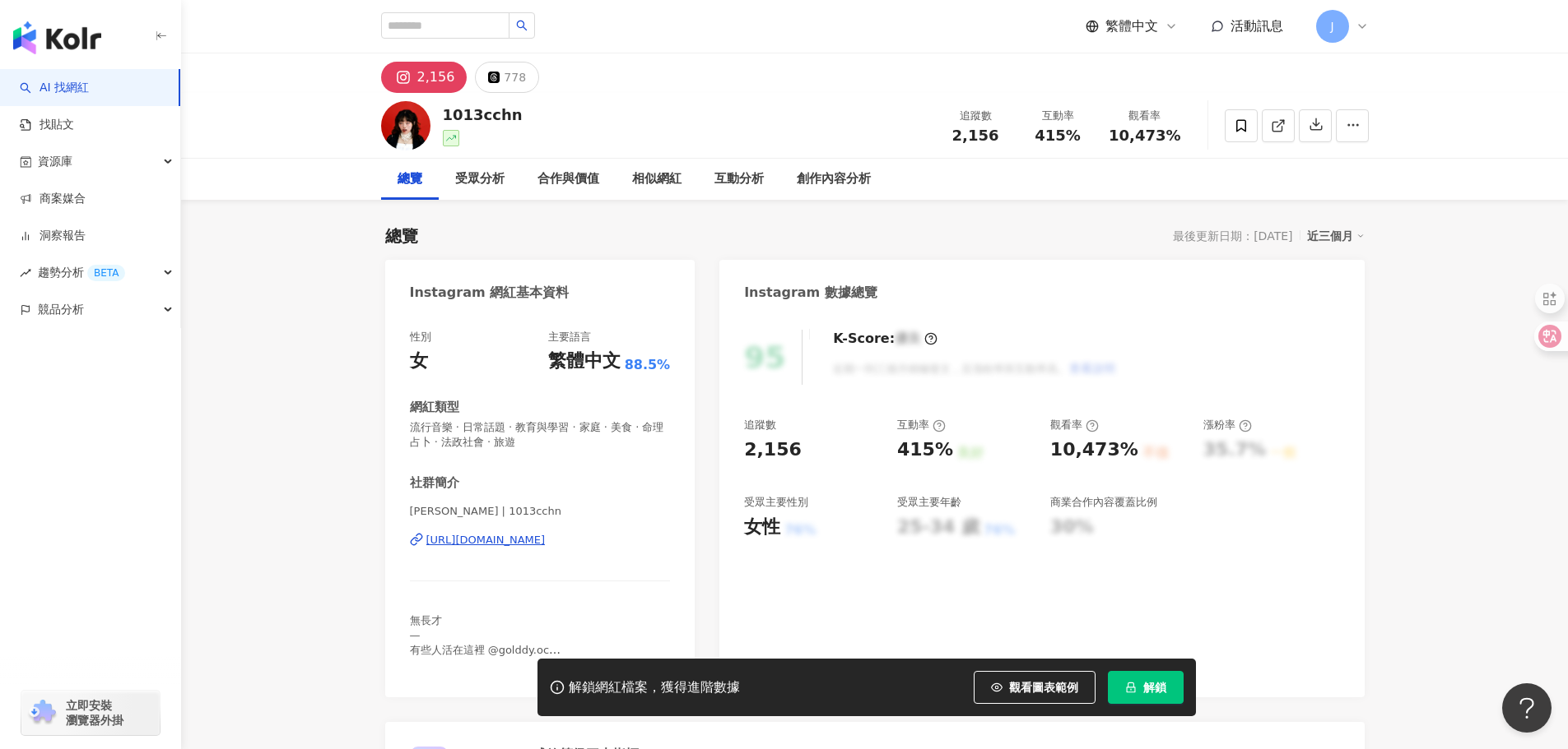
click at [546, 540] on div "[URL][DOMAIN_NAME]" at bounding box center [486, 540] width 119 height 15
drag, startPoint x: 424, startPoint y: 528, endPoint x: 821, endPoint y: 567, distance: 398.9
copy div "[URL][DOMAIN_NAME]"
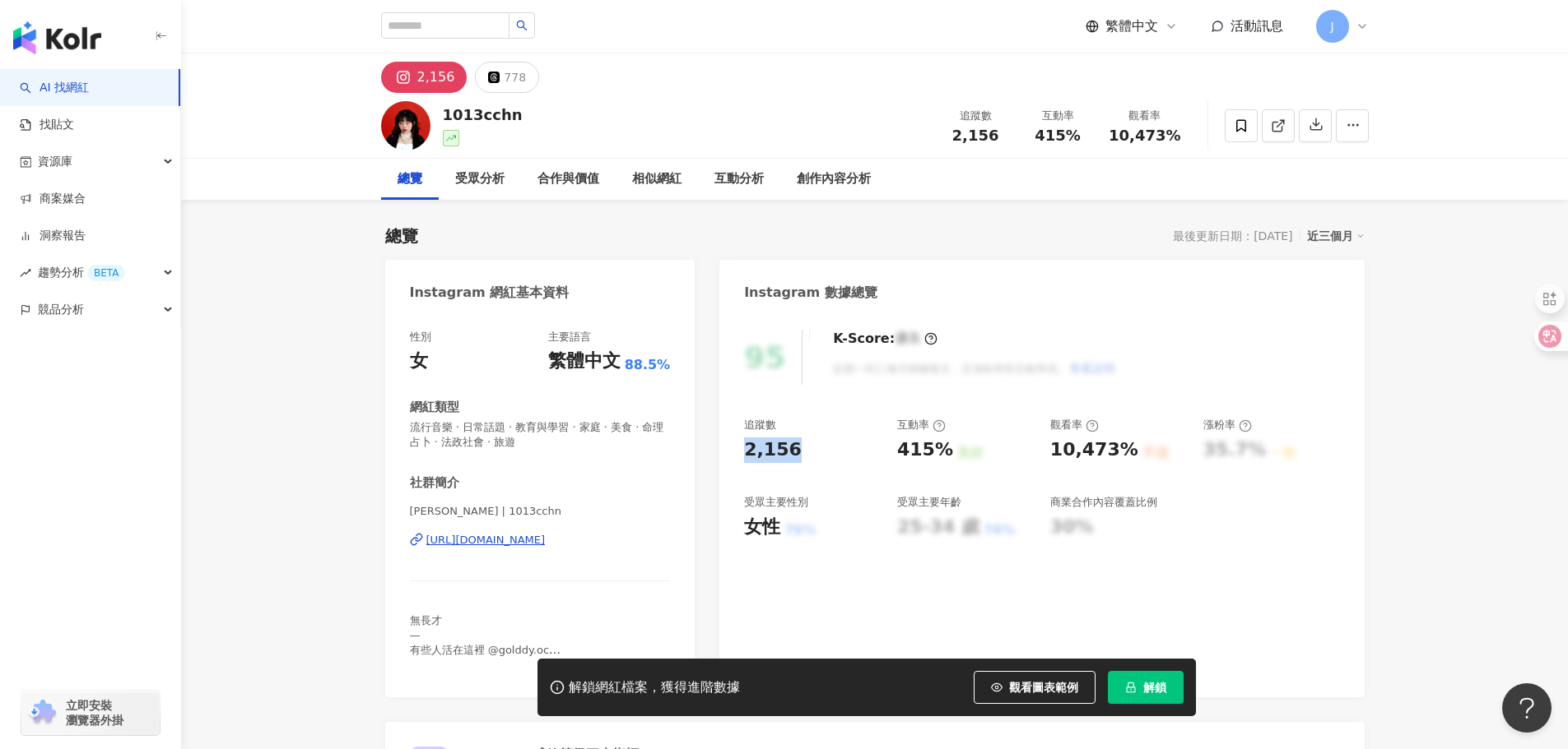
drag, startPoint x: 745, startPoint y: 454, endPoint x: 806, endPoint y: 454, distance: 61.0
click at [806, 454] on div "2,156" at bounding box center [812, 450] width 137 height 26
copy div "2,156"
drag, startPoint x: 896, startPoint y: 458, endPoint x: 958, endPoint y: 459, distance: 62.0
click at [958, 459] on div "415% 良好" at bounding box center [965, 450] width 137 height 26
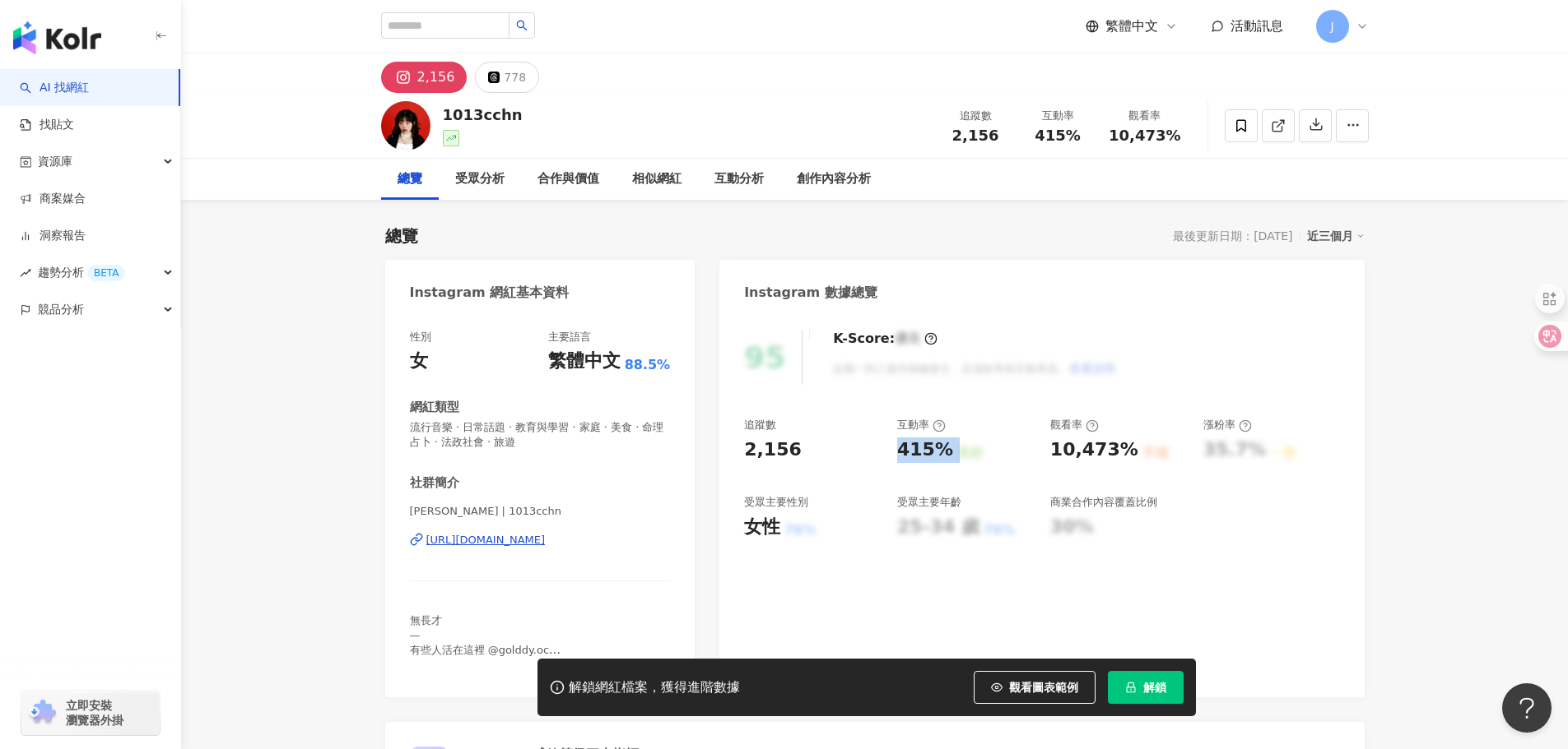
copy div "415% 良好"
drag, startPoint x: 1048, startPoint y: 452, endPoint x: 1121, endPoint y: 454, distance: 73.0
click at [1121, 454] on div "追蹤數 2,156 互動率 415% 良好 觀看率 10,473% 不佳 漲粉率 35.7% 一般 受眾主要性別 女性 76% 受眾主要年齡 25-34 歲 …" at bounding box center [1041, 478] width 595 height 122
copy div "10,473%"
drag, startPoint x: 451, startPoint y: 114, endPoint x: 440, endPoint y: 112, distance: 11.2
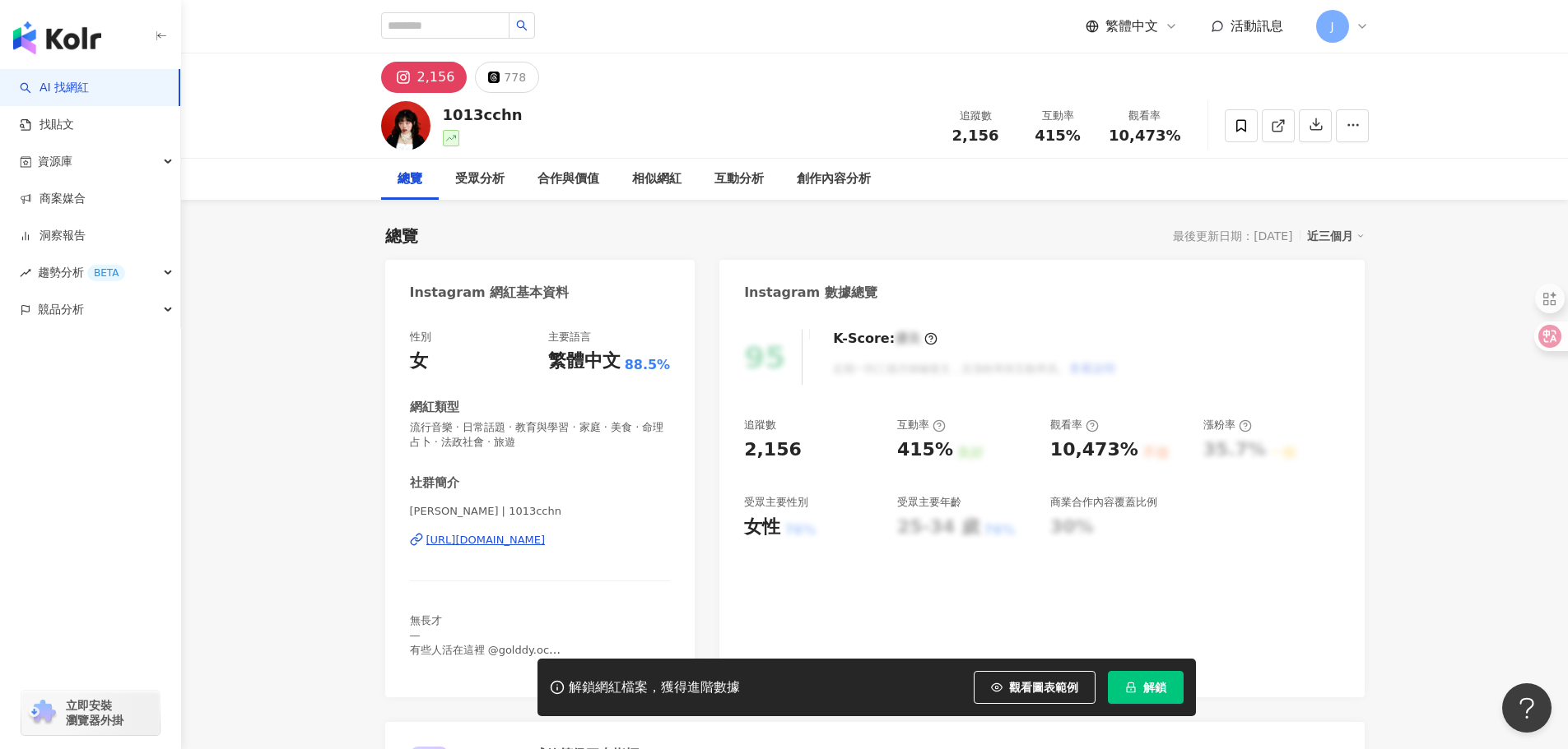
click at [444, 114] on div "1013cchn" at bounding box center [483, 114] width 80 height 20
click at [445, 112] on div "1013cchn" at bounding box center [483, 114] width 80 height 20
drag, startPoint x: 445, startPoint y: 111, endPoint x: 564, endPoint y: 118, distance: 119.2
click at [564, 118] on div "1013cchn 追蹤數 2,156 互動率 415% 觀看率 10,473%" at bounding box center [875, 125] width 1053 height 65
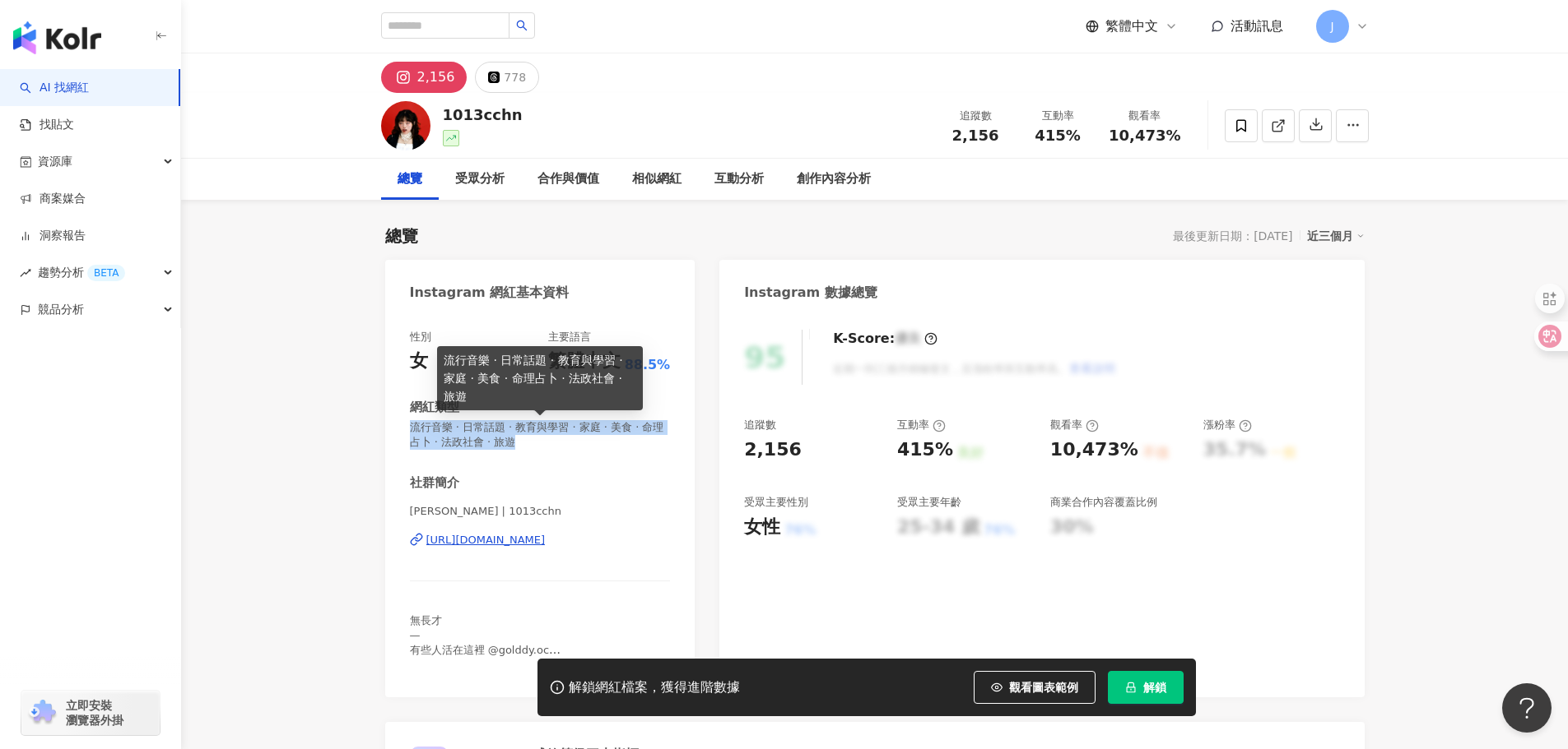
drag, startPoint x: 412, startPoint y: 430, endPoint x: 574, endPoint y: 442, distance: 162.4
click at [574, 442] on span "流行音樂 · 日常話題 · 教育與學習 · 家庭 · 美食 · 命理占卜 · 法政社會 · 旅遊" at bounding box center [541, 435] width 261 height 29
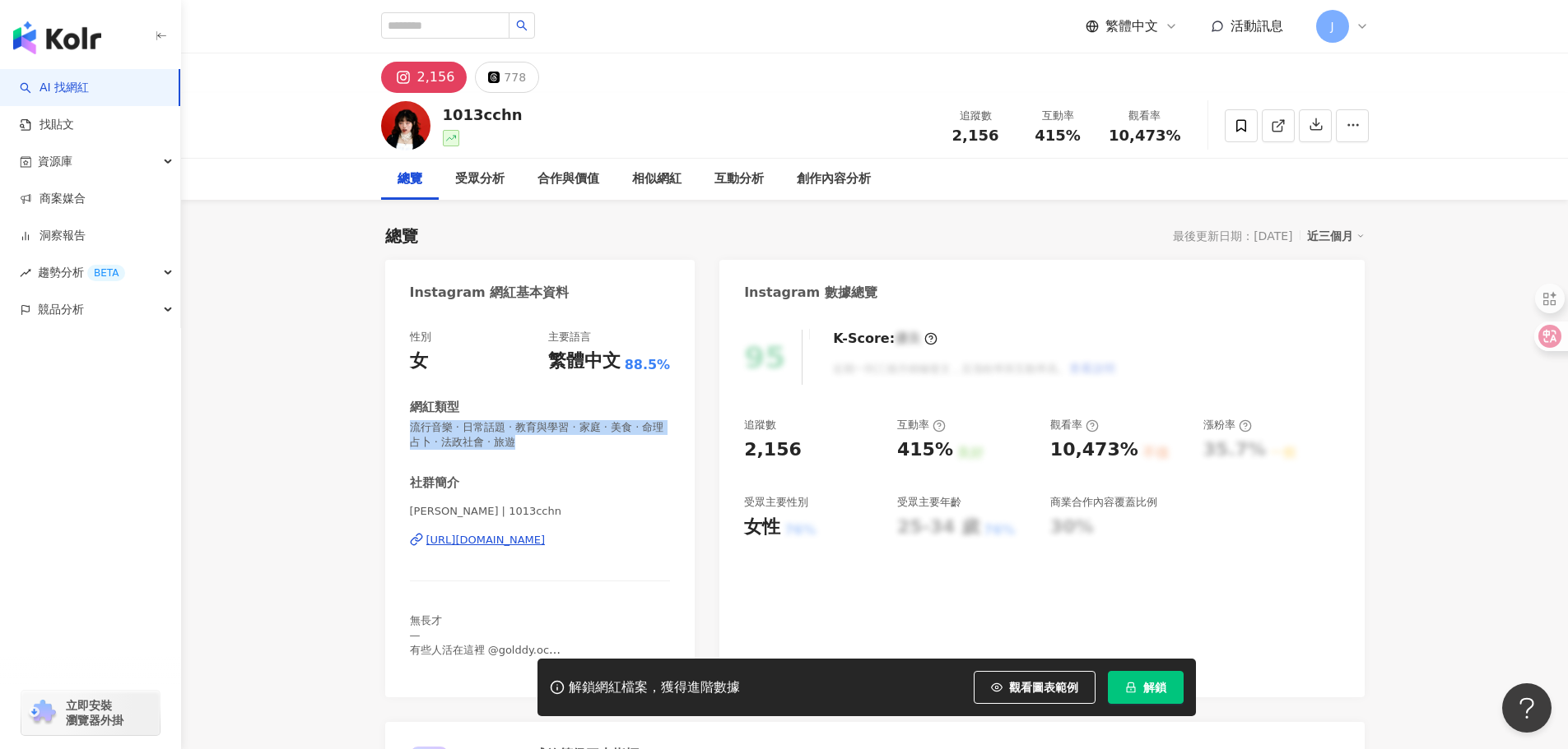
copy span "流行音樂 · 日常話題 · 教育與學習 · 家庭 · 美食 · 命理占卜 · 法政社會 · 旅遊"
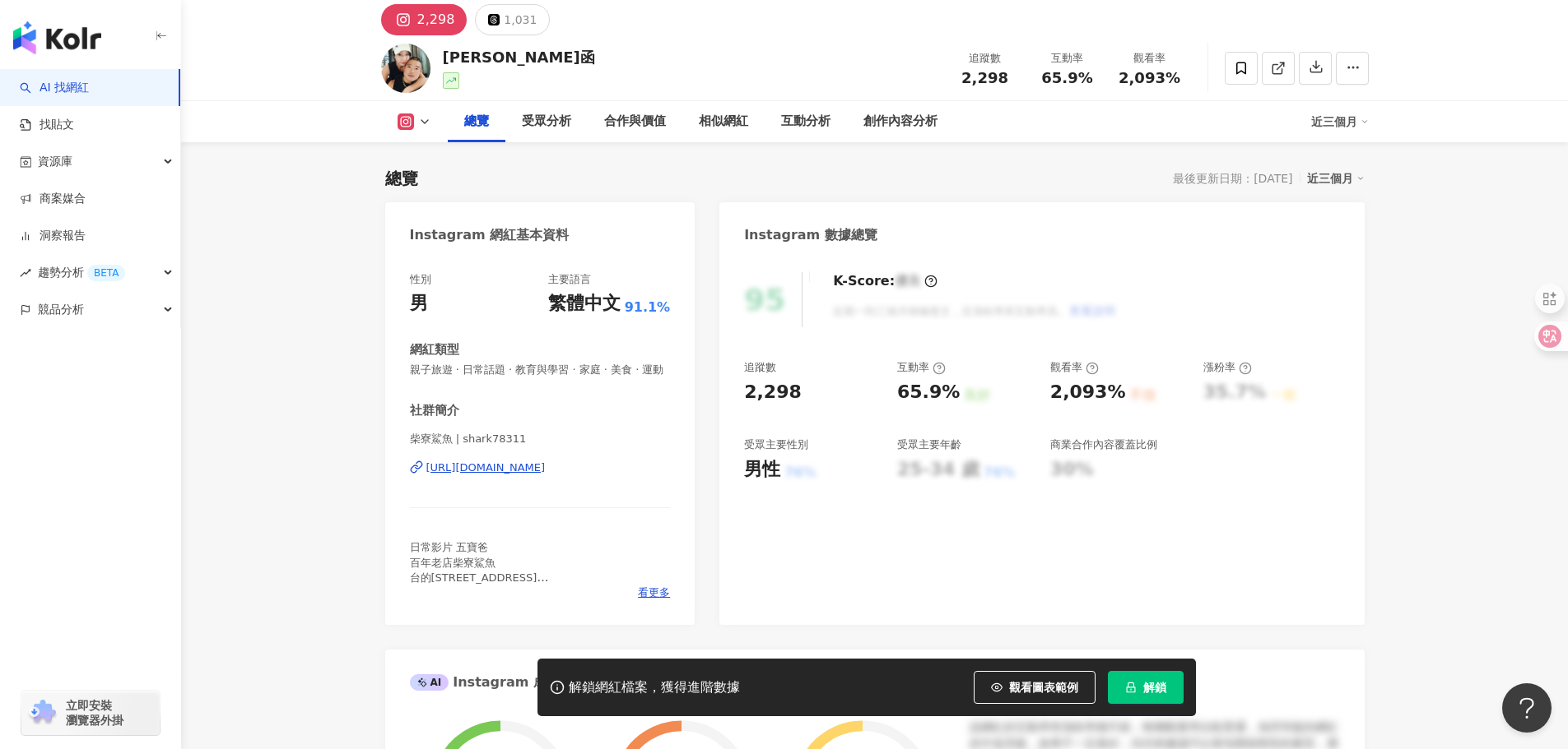
scroll to position [83, 0]
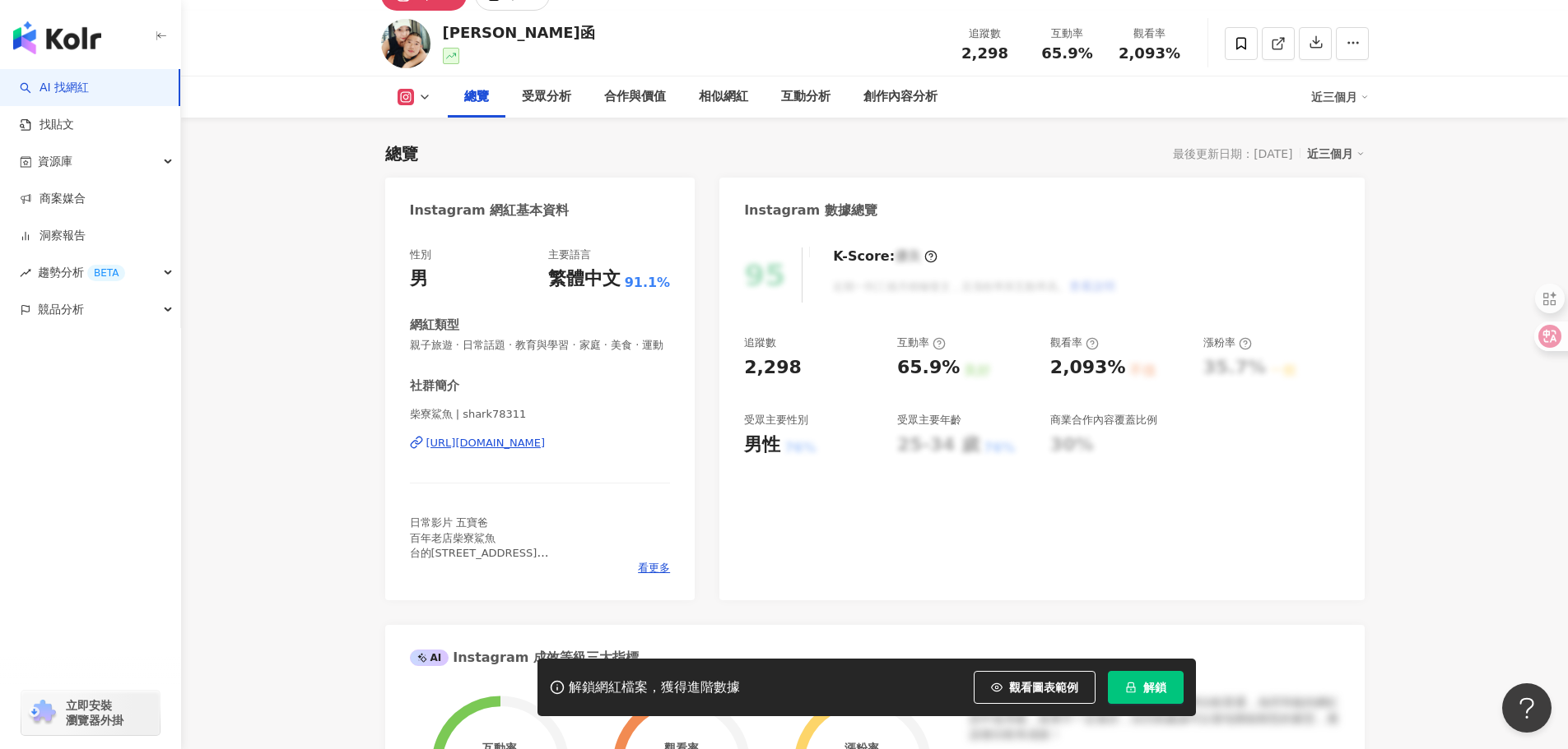
drag, startPoint x: 424, startPoint y: 445, endPoint x: 659, endPoint y: 467, distance: 236.0
click at [659, 467] on div "柴寮鯊魚 | shark78311 https://www.instagram.com/shark78311/" at bounding box center [541, 455] width 261 height 96
copy div "https://www.instagram.com/shark78311/"
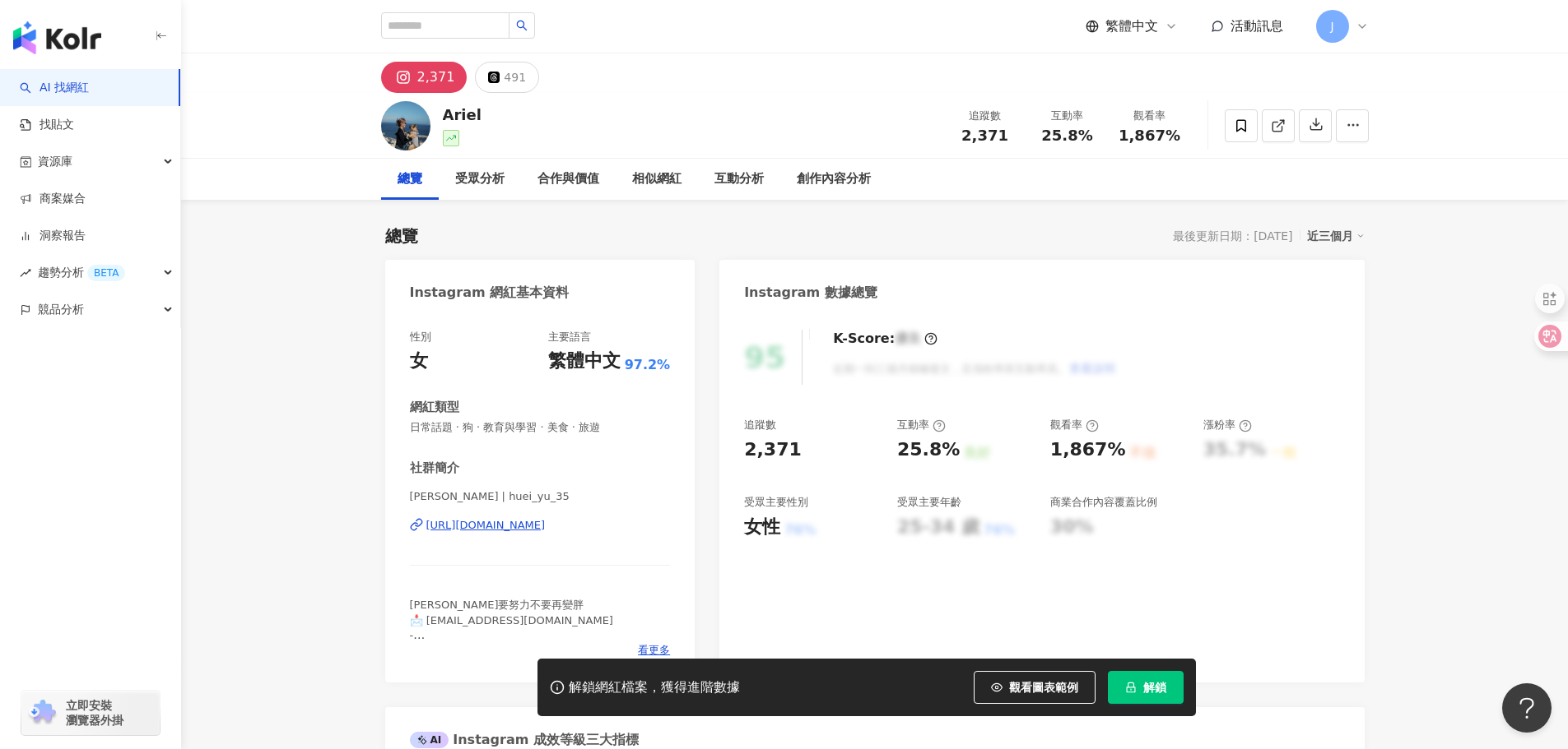
drag, startPoint x: 425, startPoint y: 512, endPoint x: 670, endPoint y: 532, distance: 245.8
click at [670, 532] on div "性別 女 主要語言 繁體中文 97.2% 網紅類型 日常話題 · 狗 · 教育與學習 · 美食 · 旅遊 社群簡介 Ariel | huei_yu_35 [U…" at bounding box center [540, 498] width 310 height 369
copy div "[URL][DOMAIN_NAME]"
drag, startPoint x: 423, startPoint y: 510, endPoint x: 600, endPoint y: 485, distance: 178.8
click at [495, 514] on div "[PERSON_NAME] | huei_yu_35 [URL][DOMAIN_NAME]" at bounding box center [541, 538] width 261 height 96
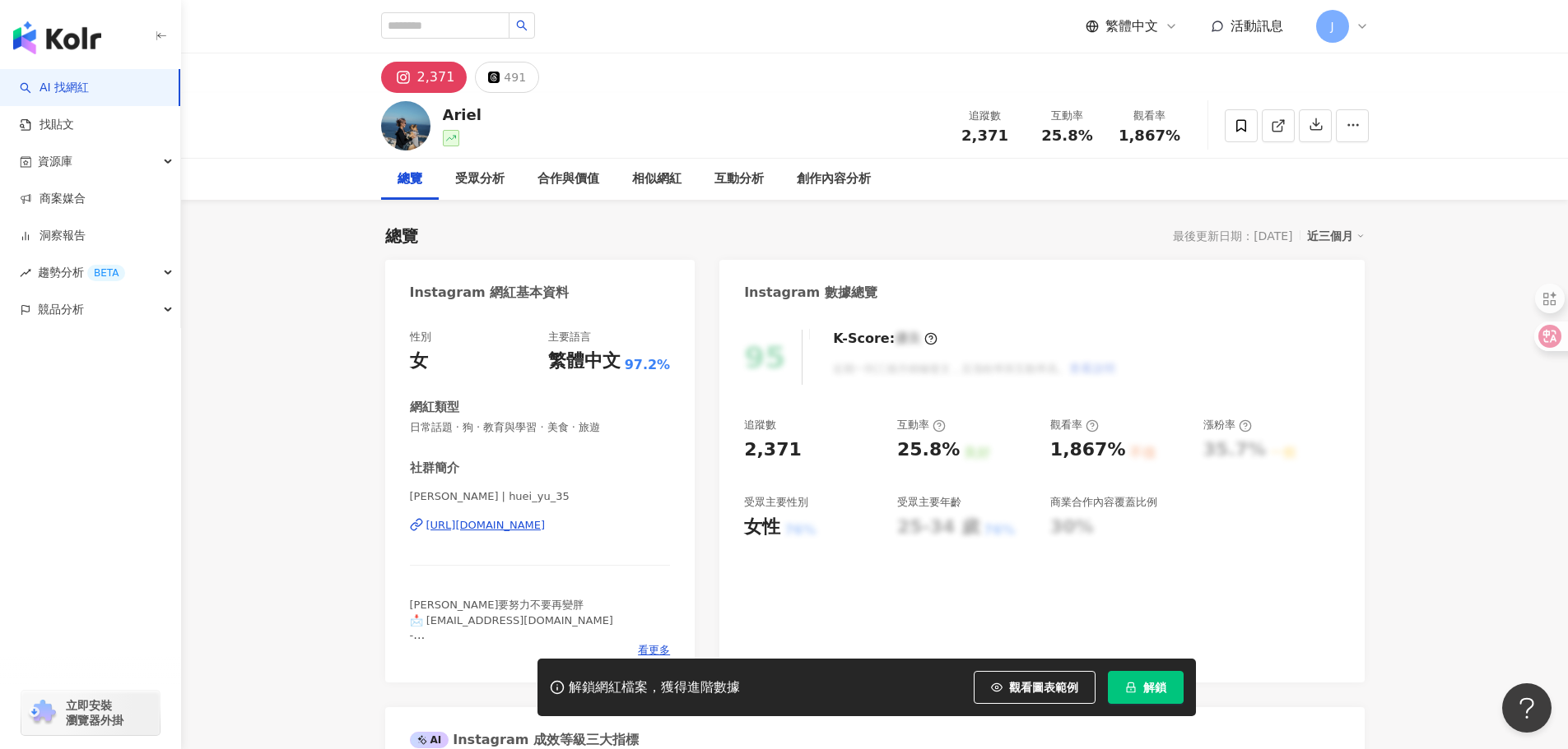
click at [614, 483] on div "社群簡介 Ariel | huei_yu_35 [URL][DOMAIN_NAME] [PERSON_NAME]要努力不要再變胖 📩 [EMAIL_ADDRE…" at bounding box center [541, 558] width 261 height 198
drag, startPoint x: 429, startPoint y: 516, endPoint x: 633, endPoint y: 525, distance: 204.2
click at [633, 525] on div "[PERSON_NAME] | huei_yu_35 [URL][DOMAIN_NAME]" at bounding box center [541, 538] width 261 height 96
copy div "[URL][DOMAIN_NAME]"
drag, startPoint x: 492, startPoint y: 112, endPoint x: 603, endPoint y: 159, distance: 120.5
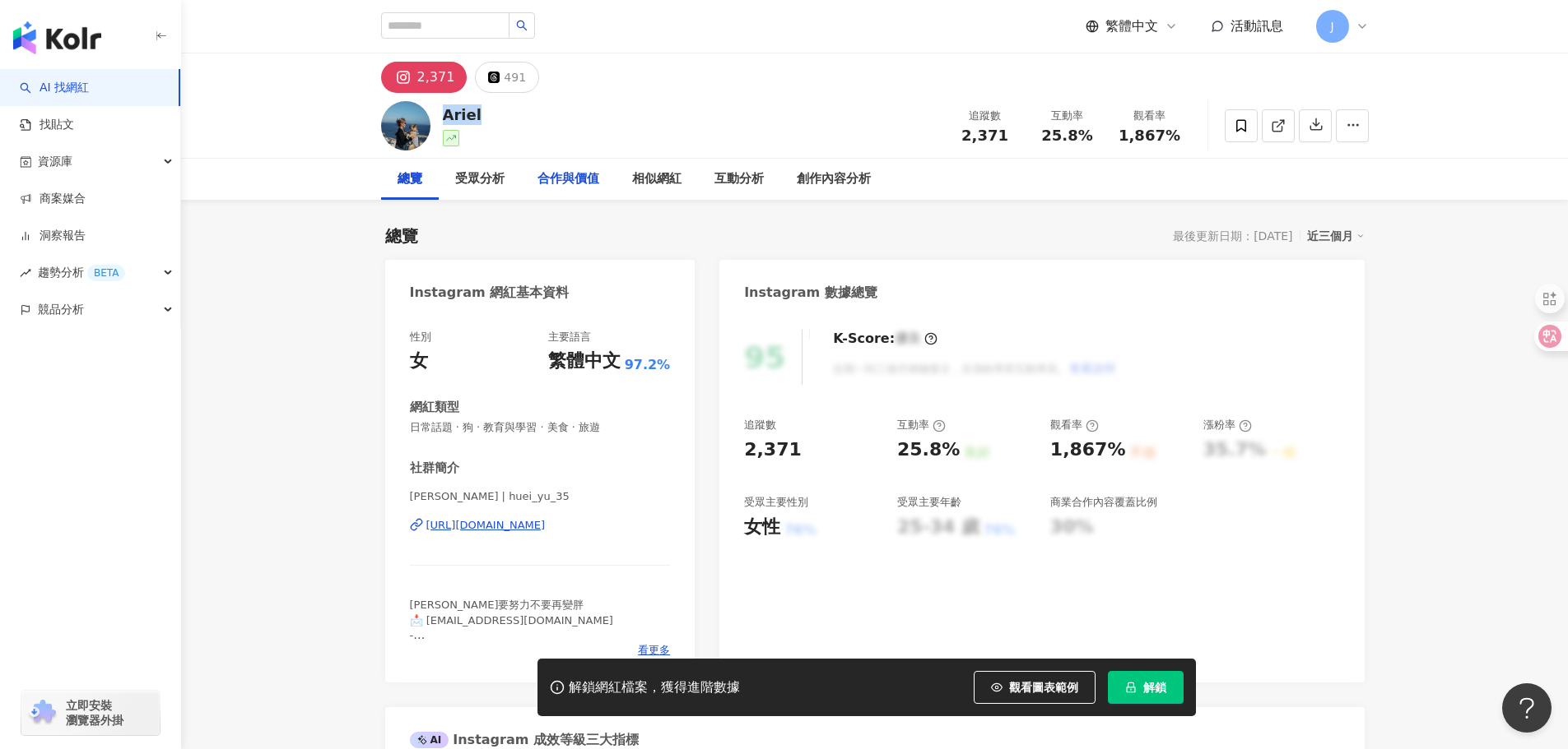
click at [519, 115] on div "[PERSON_NAME] 追蹤數 2,371 互動率 25.8% 觀看率 1,867%" at bounding box center [875, 125] width 1053 height 65
copy div "Ariel"
drag, startPoint x: 745, startPoint y: 456, endPoint x: 817, endPoint y: 456, distance: 72.0
click at [817, 456] on div "2,371" at bounding box center [812, 450] width 137 height 26
copy div "2,371"
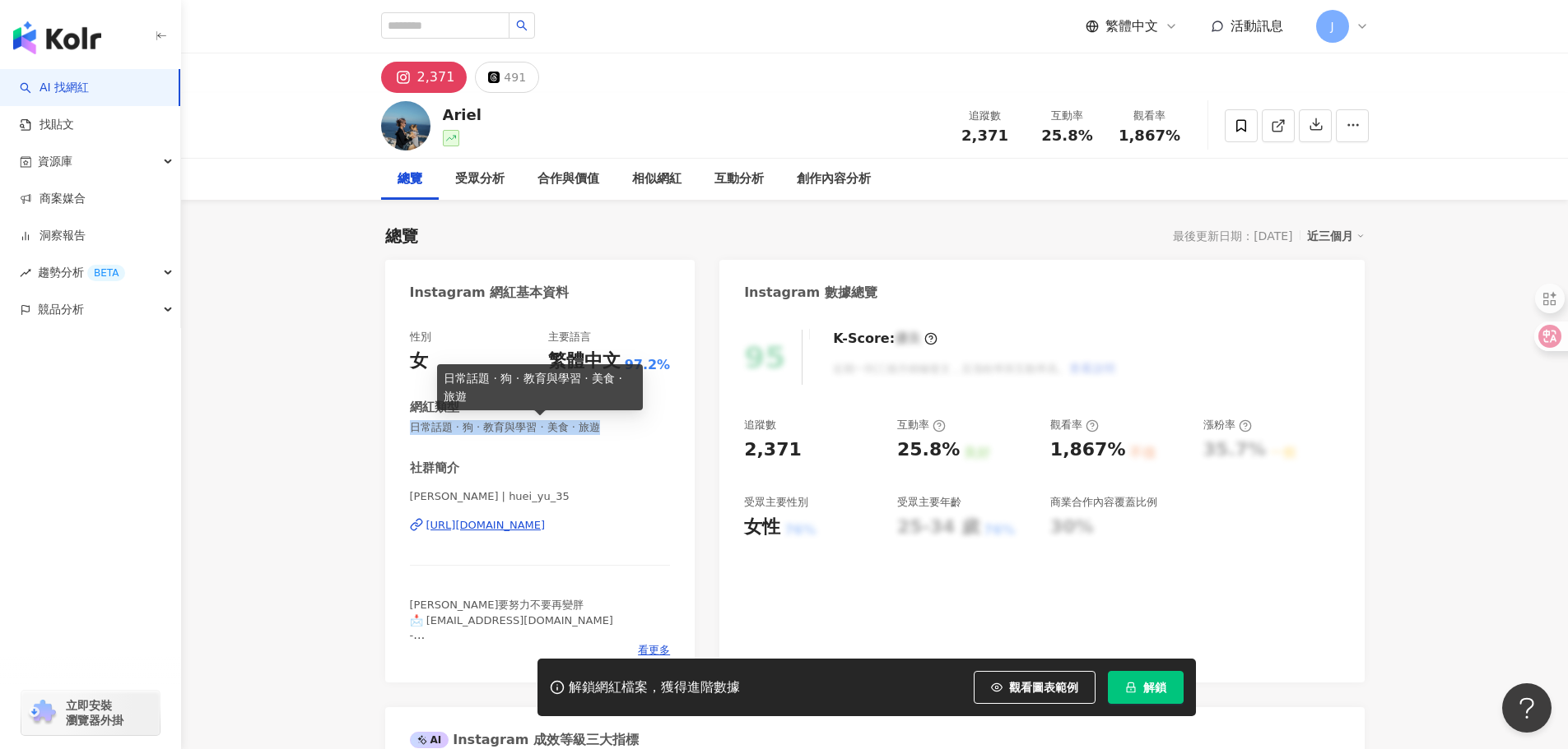
drag, startPoint x: 414, startPoint y: 428, endPoint x: 638, endPoint y: 432, distance: 224.0
click at [638, 432] on span "日常話題 · 狗 · 教育與學習 · 美食 · 旅遊" at bounding box center [541, 428] width 261 height 15
copy span "日常話題 · 狗 · 教育與學習 · 美食 · 旅遊"
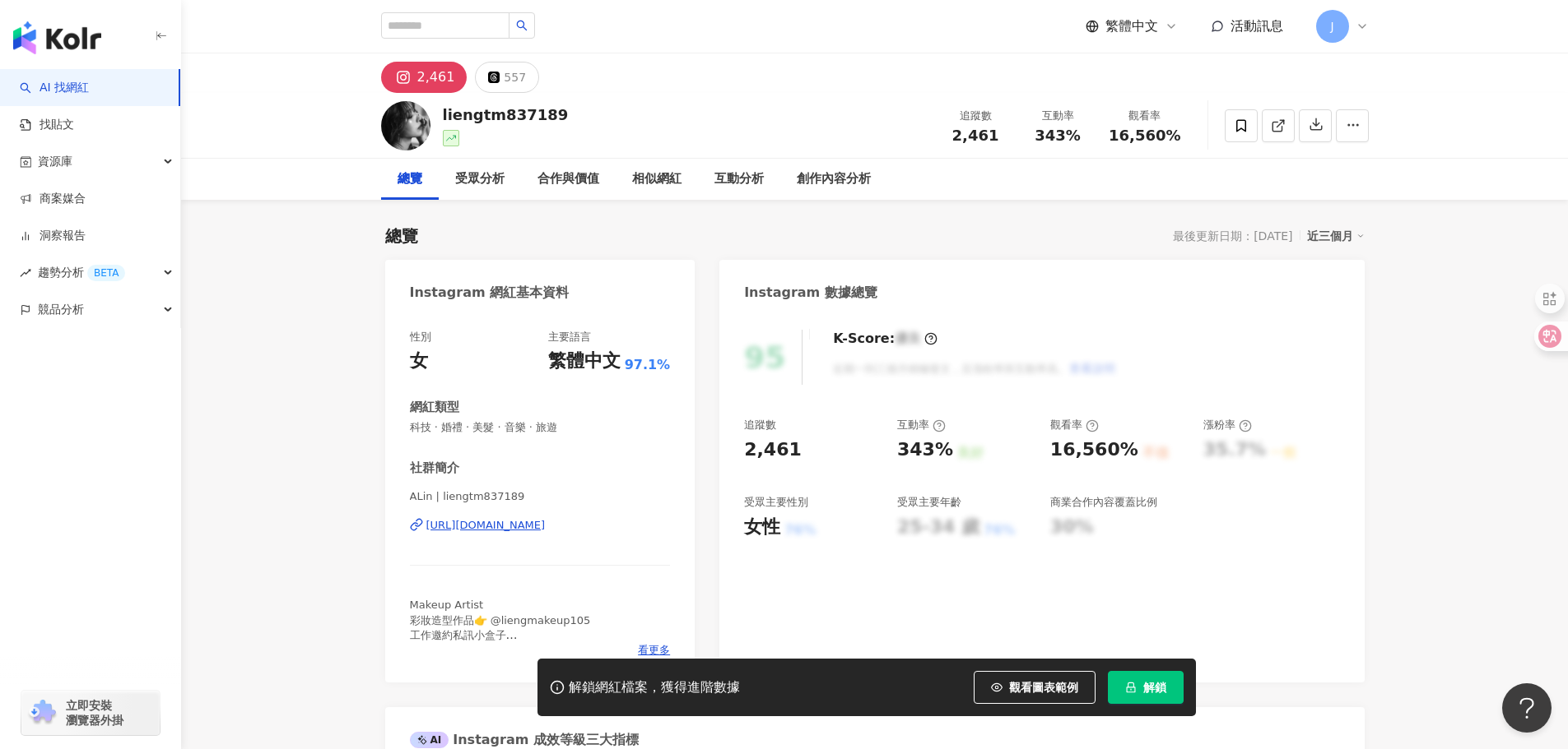
drag, startPoint x: 550, startPoint y: 527, endPoint x: 661, endPoint y: 530, distance: 111.0
click at [662, 530] on div "ALin | liengtm837189 [URL][DOMAIN_NAME]" at bounding box center [541, 538] width 261 height 96
click at [386, 511] on div "性別 女 主要語言 繁體中文 97.1% 網紅類型 科技 · 婚禮 · 美髮 · 音樂 · 旅遊 社群簡介 ALin | liengtm837189 [URL…" at bounding box center [540, 498] width 310 height 369
drag, startPoint x: 425, startPoint y: 518, endPoint x: 650, endPoint y: 530, distance: 225.3
click at [650, 530] on div "性別 女 主要語言 繁體中文 97.1% 網紅類型 科技 · 婚禮 · 美髮 · 音樂 · 旅遊 社群簡介 ALin | liengtm837189 [URL…" at bounding box center [540, 498] width 310 height 369
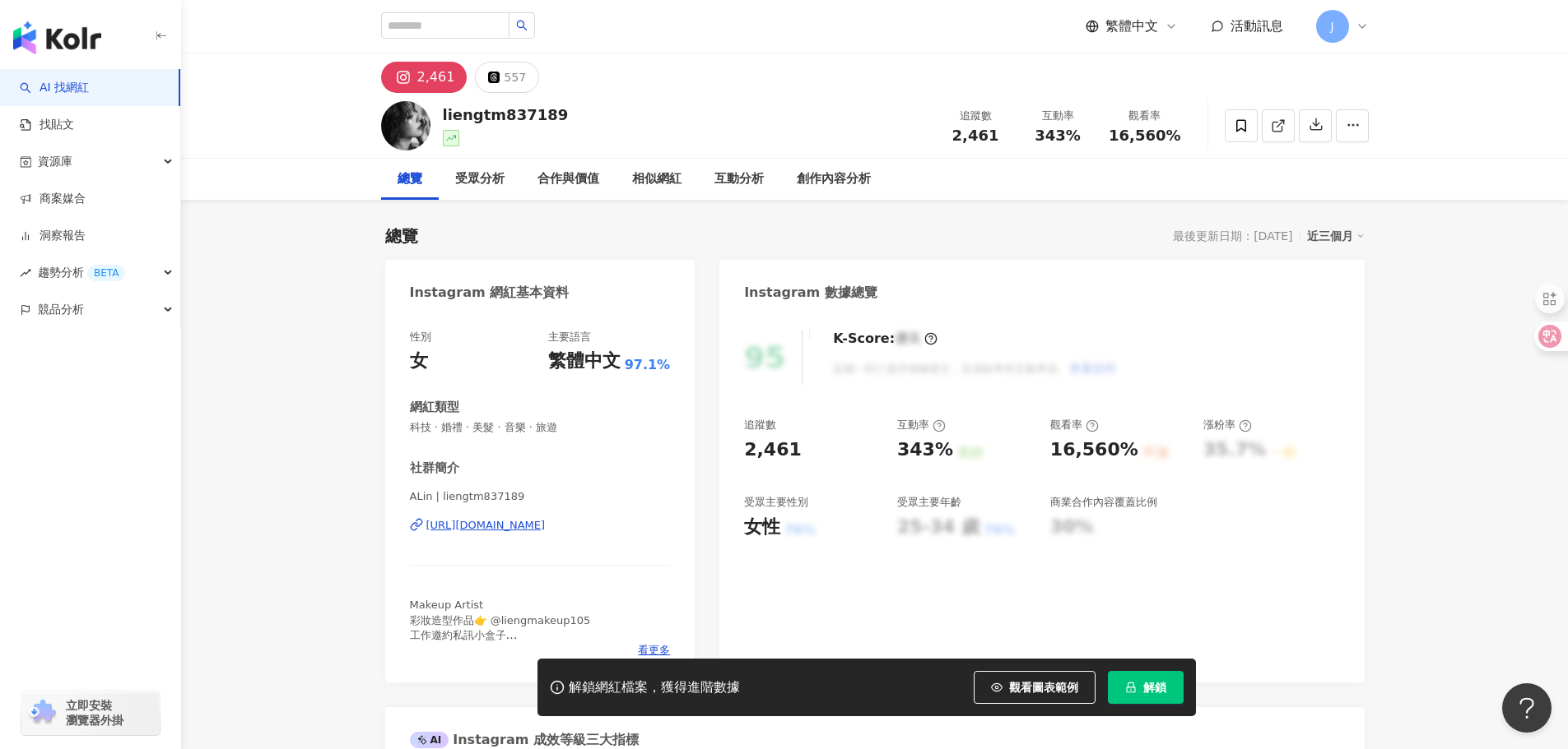
click at [429, 546] on div "ALin | liengtm837189 [URL][DOMAIN_NAME]" at bounding box center [541, 538] width 261 height 96
drag, startPoint x: 425, startPoint y: 510, endPoint x: 653, endPoint y: 528, distance: 228.7
click at [653, 528] on div "ALin | liengtm837189 [URL][DOMAIN_NAME]" at bounding box center [541, 538] width 261 height 96
drag, startPoint x: 426, startPoint y: 516, endPoint x: 655, endPoint y: 527, distance: 229.3
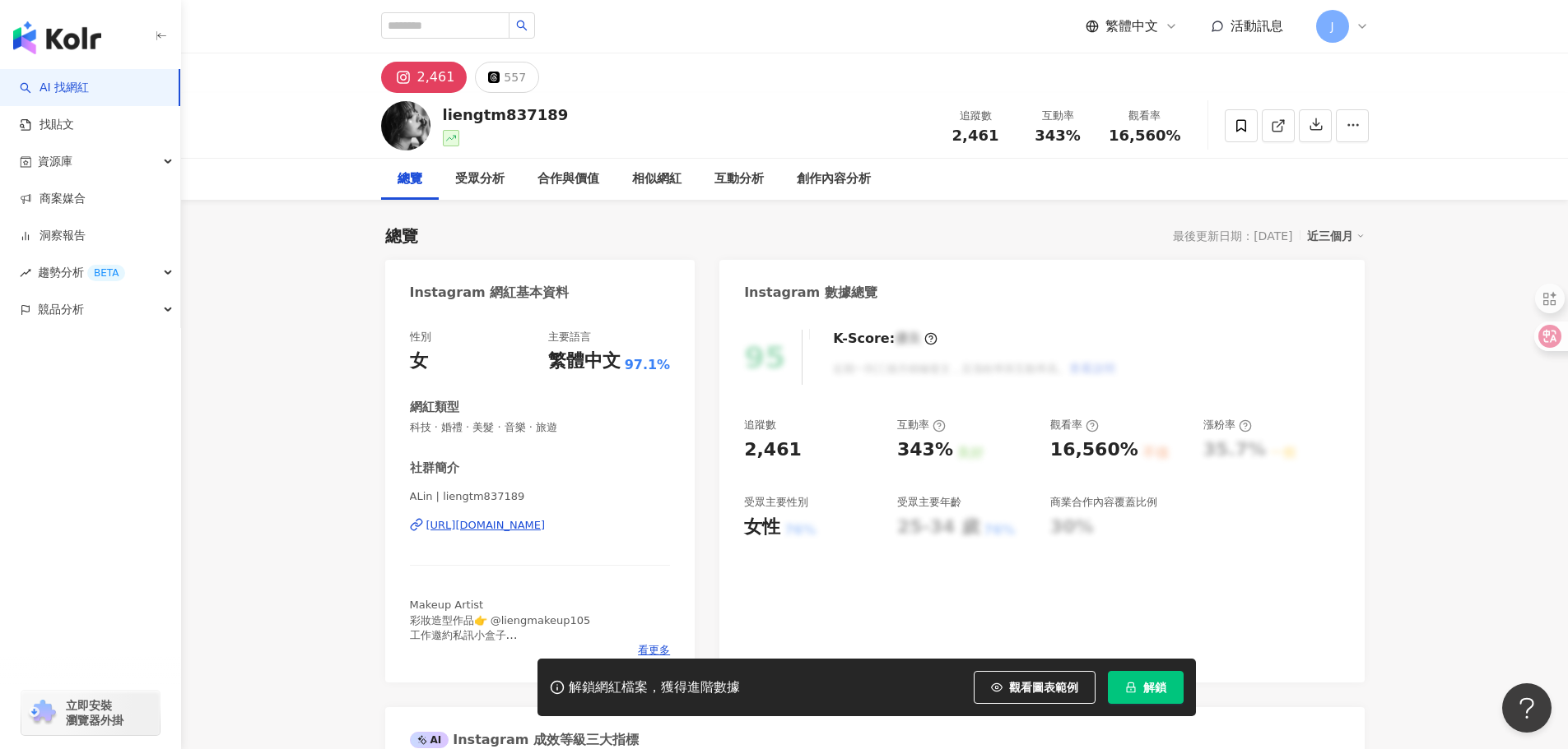
click at [655, 527] on div "ALin | liengtm837189 https://www.instagram.com/liengtm837189/" at bounding box center [541, 538] width 261 height 96
copy div "https://www.instagram.com/liengtm837189/"
click at [606, 486] on div "社群簡介 ALin | liengtm837189 https://www.instagram.com/liengtm837189/ Makeup Artis…" at bounding box center [541, 558] width 261 height 198
drag, startPoint x: 427, startPoint y: 512, endPoint x: 645, endPoint y: 521, distance: 218.2
click at [645, 521] on div "ALin | liengtm837189 https://www.instagram.com/liengtm837189/" at bounding box center [541, 538] width 261 height 96
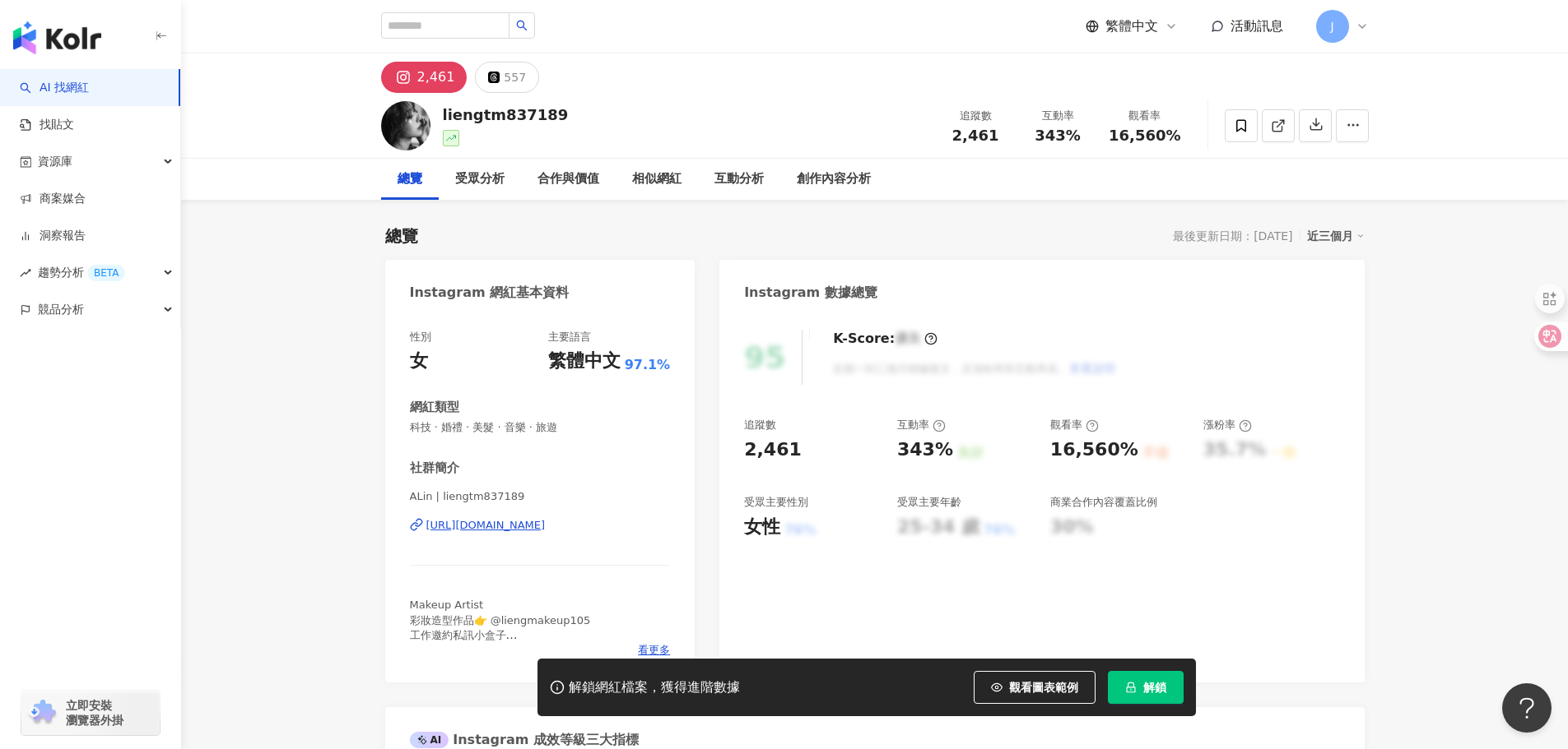
drag, startPoint x: 362, startPoint y: 526, endPoint x: 408, endPoint y: 526, distance: 46.0
drag, startPoint x: 426, startPoint y: 517, endPoint x: 676, endPoint y: 532, distance: 250.4
click at [676, 532] on div "性別 女 主要語言 繁體中文 97.1% 網紅類型 科技 · 婚禮 · 美髮 · 音樂 · 旅遊 社群簡介 ALin | liengtm837189 http…" at bounding box center [540, 498] width 310 height 369
copy div "https://www.instagram.com/liengtm837189/"
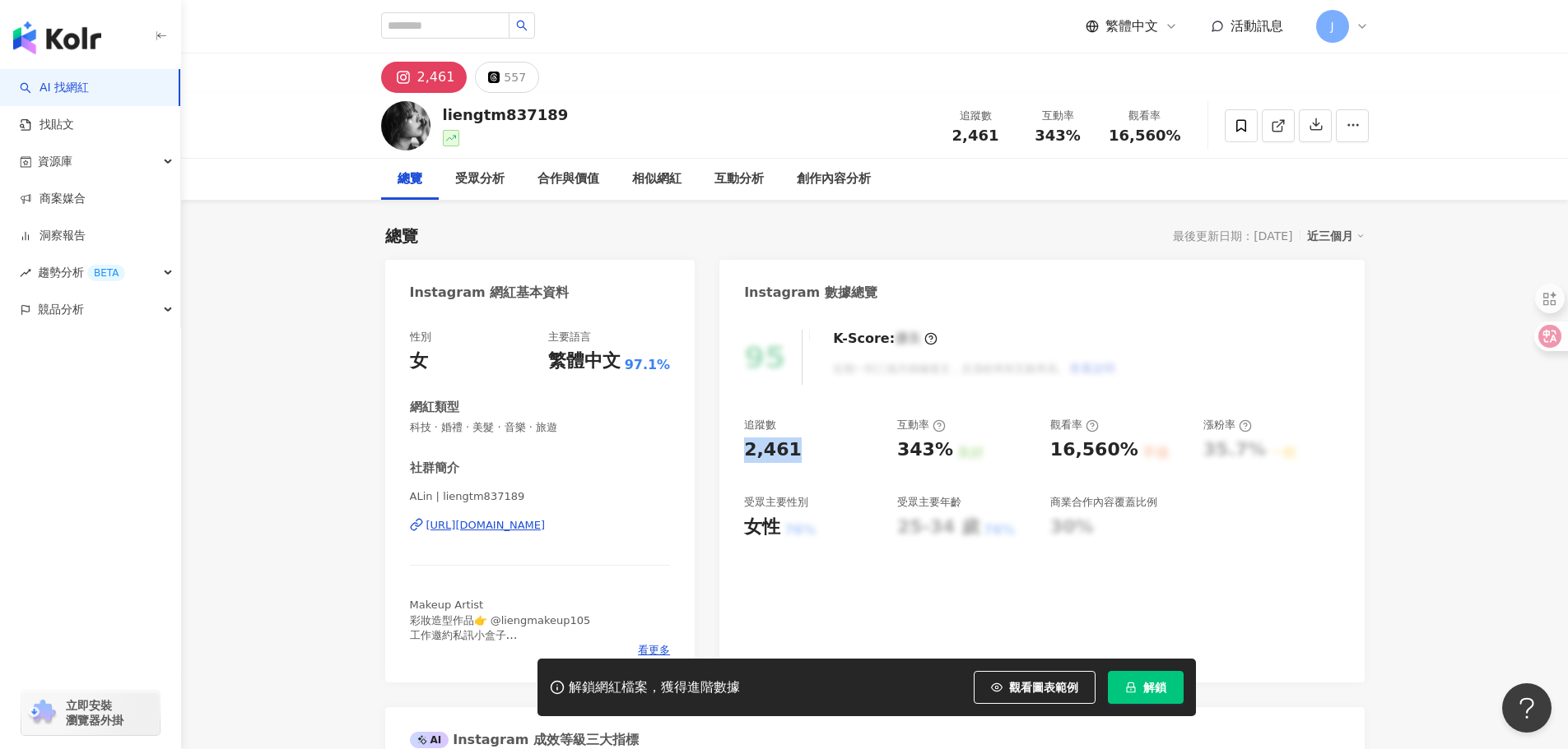
drag, startPoint x: 802, startPoint y: 450, endPoint x: 879, endPoint y: 362, distance: 116.9
click at [805, 450] on div "2,461" at bounding box center [812, 450] width 137 height 26
copy div "2,461"
drag, startPoint x: 936, startPoint y: 451, endPoint x: 956, endPoint y: 451, distance: 20.0
click at [956, 451] on div "追蹤數 2,461 互動率 343% 良好 觀看率 16,560% 不佳 漲粉率 35.7% 一般 受眾主要性別 女性 76% 受眾主要年齡 25-34 歲 …" at bounding box center [1041, 478] width 595 height 122
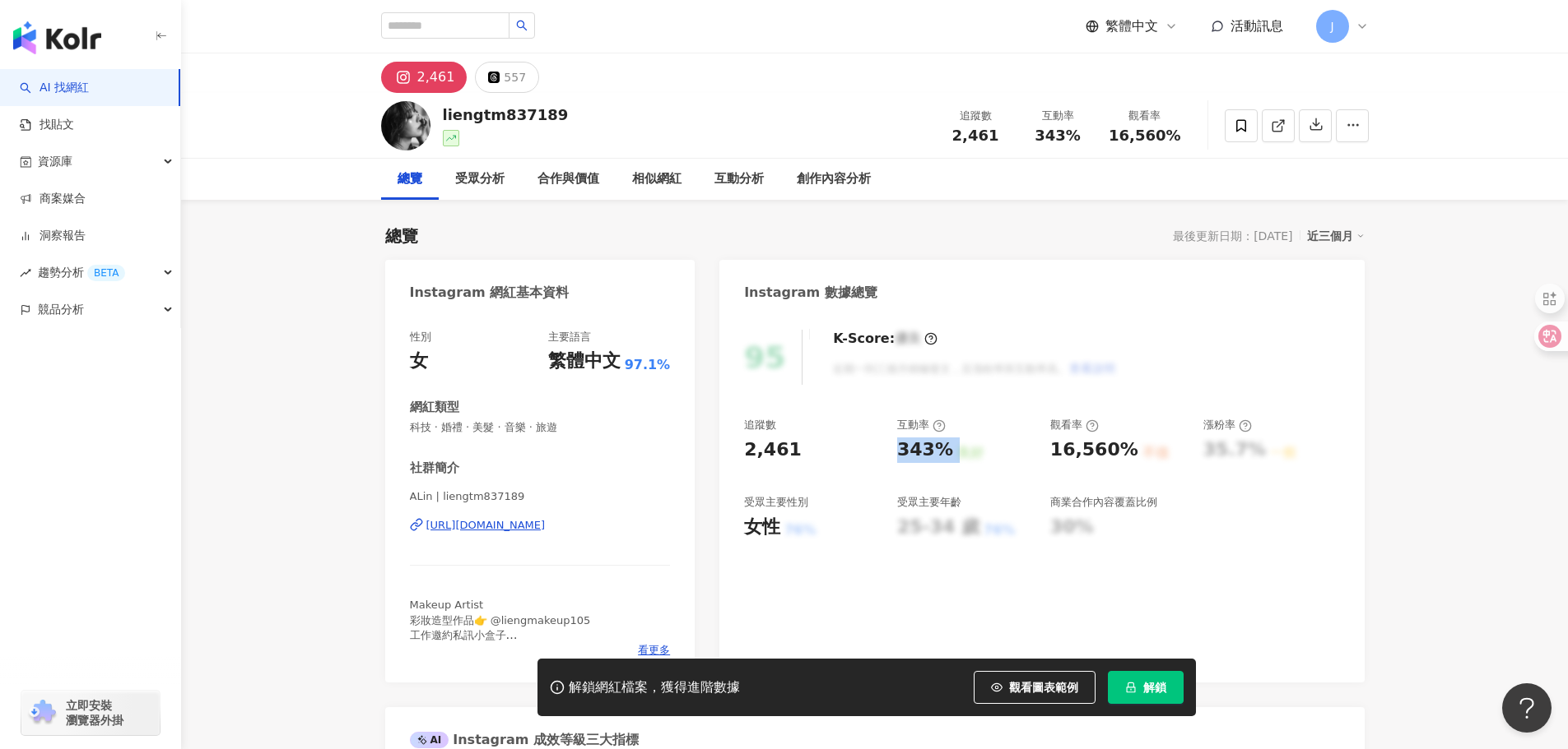
copy div "343% 良好"
drag, startPoint x: 1045, startPoint y: 450, endPoint x: 1122, endPoint y: 445, distance: 77.2
click at [1122, 445] on div "追蹤數 2,461 互動率 343% 良好 觀看率 16,560% 不佳 漲粉率 35.7% 一般 受眾主要性別 女性 76% 受眾主要年齡 25-34 歲 …" at bounding box center [1041, 478] width 595 height 122
copy div "16,560%"
drag, startPoint x: 441, startPoint y: 114, endPoint x: 569, endPoint y: 120, distance: 128.1
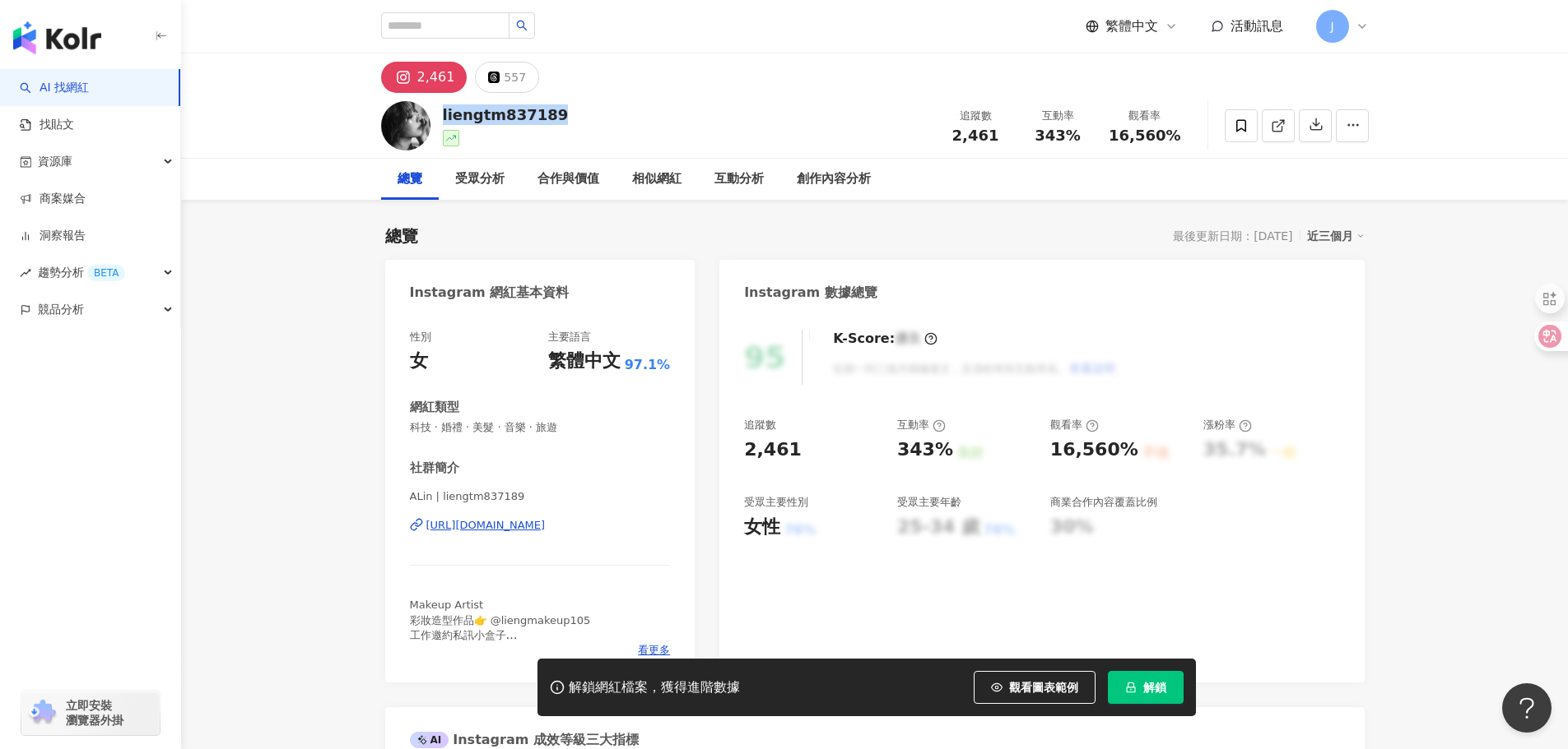
click at [569, 120] on div "liengtm837189 追蹤數 2,461 互動率 343% 觀看率 16,560%" at bounding box center [875, 125] width 1053 height 65
copy div "liengtm837189"
drag, startPoint x: 410, startPoint y: 426, endPoint x: 605, endPoint y: 428, distance: 195.0
click at [605, 428] on span "科技 · 婚禮 · 美髮 · 音樂 · 旅遊" at bounding box center [541, 428] width 261 height 15
copy span "科技 · 婚禮 · 美髮 · 音樂 · 旅遊"
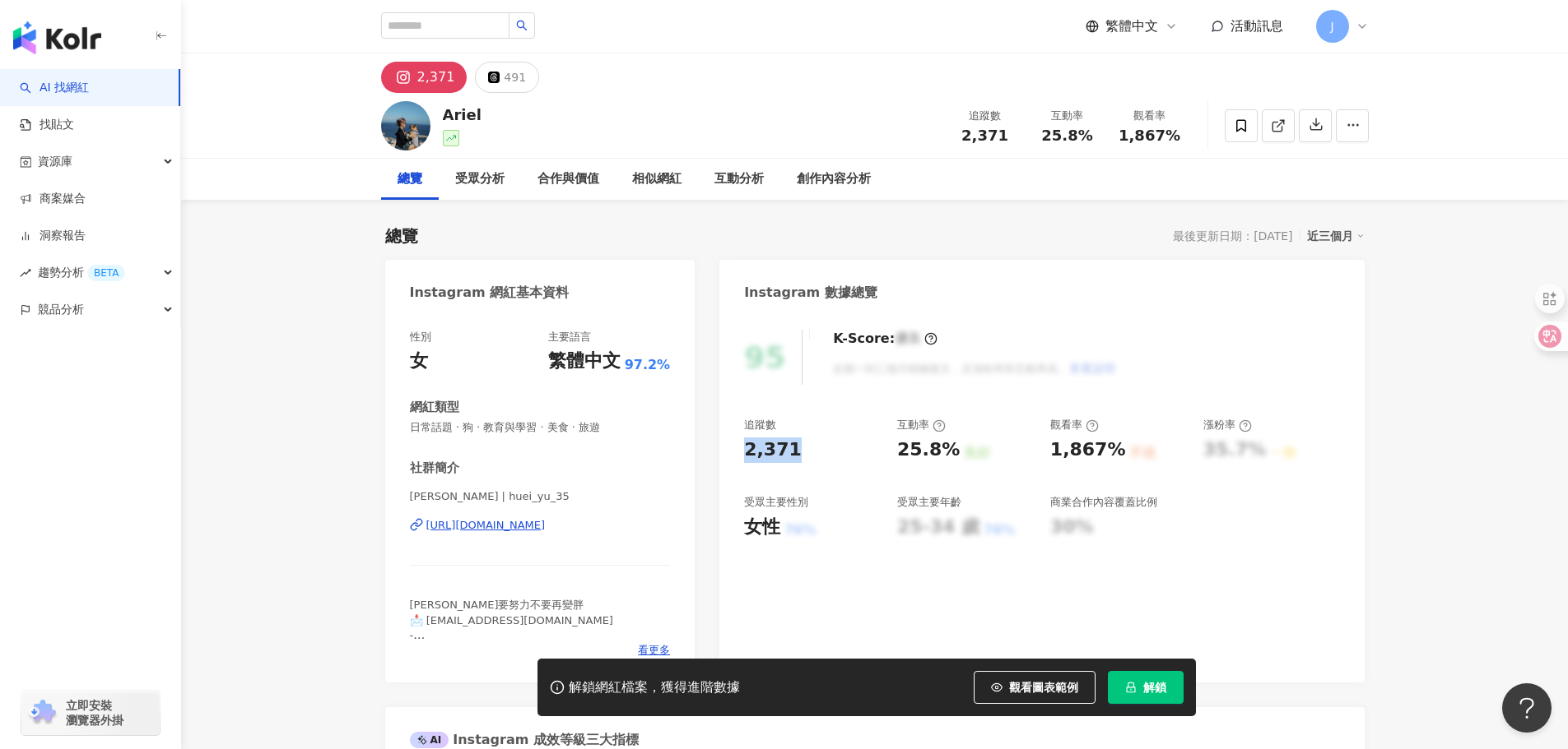
drag, startPoint x: 777, startPoint y: 453, endPoint x: 822, endPoint y: 456, distance: 45.1
click at [822, 456] on div "2,371" at bounding box center [812, 450] width 137 height 26
copy div "2,371"
drag, startPoint x: 917, startPoint y: 461, endPoint x: 957, endPoint y: 462, distance: 40.0
click at [957, 463] on div "追蹤數 2,371 互動率 25.8% 良好 觀看率 1,867% 不佳 漲粉率 35.7% 一般 受眾主要性別 女性 76% 受眾主要年齡 25-34 歲 …" at bounding box center [1041, 478] width 595 height 122
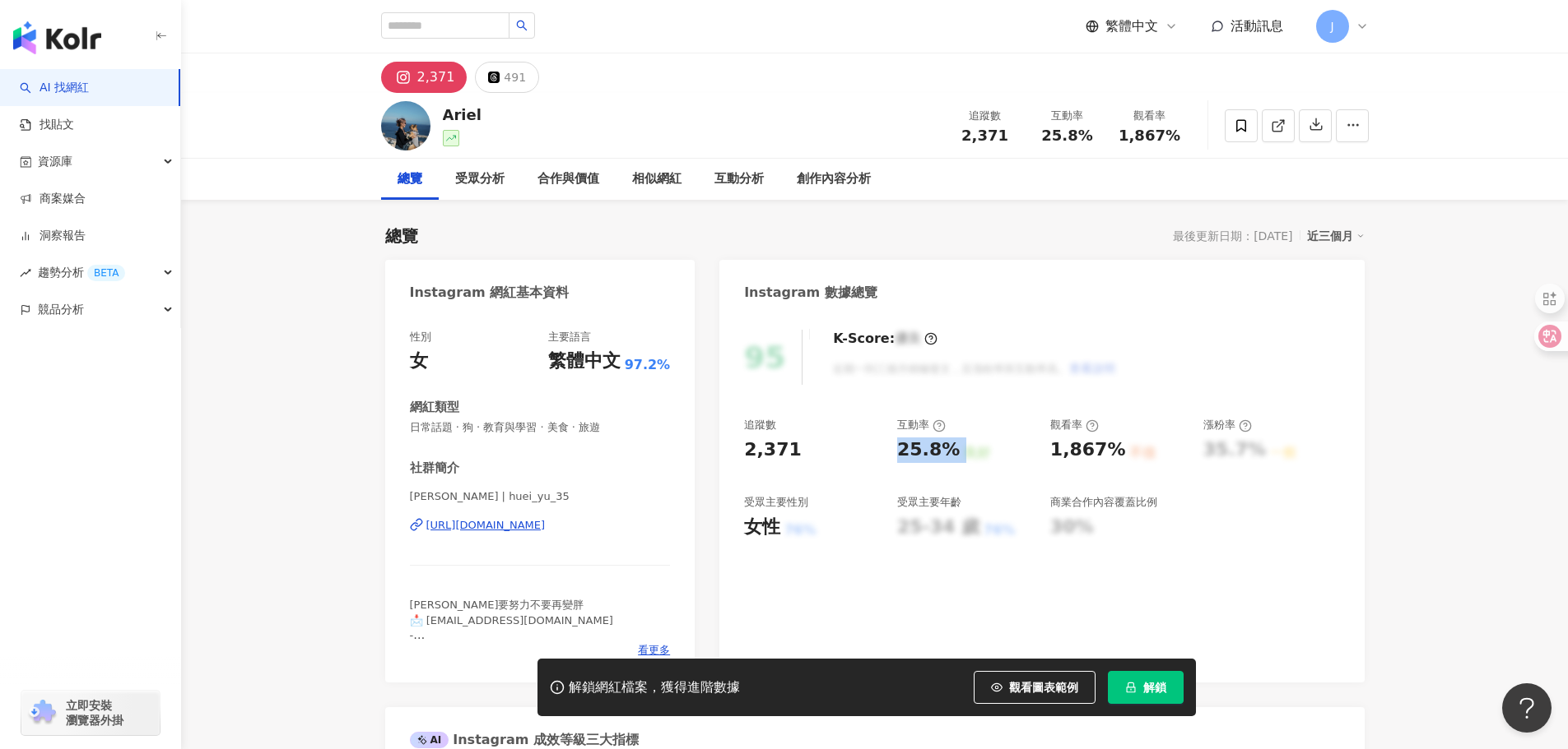
copy div "25.8% 良好"
drag, startPoint x: 1051, startPoint y: 450, endPoint x: 1115, endPoint y: 454, distance: 64.1
click at [1115, 454] on div "追蹤數 2,371 互動率 25.8% 良好 觀看率 1,867% 不佳 漲粉率 35.7% 一般 受眾主要性別 女性 76% 受眾主要年齡 25-34 歲 …" at bounding box center [1041, 478] width 595 height 122
copy div "1,867%"
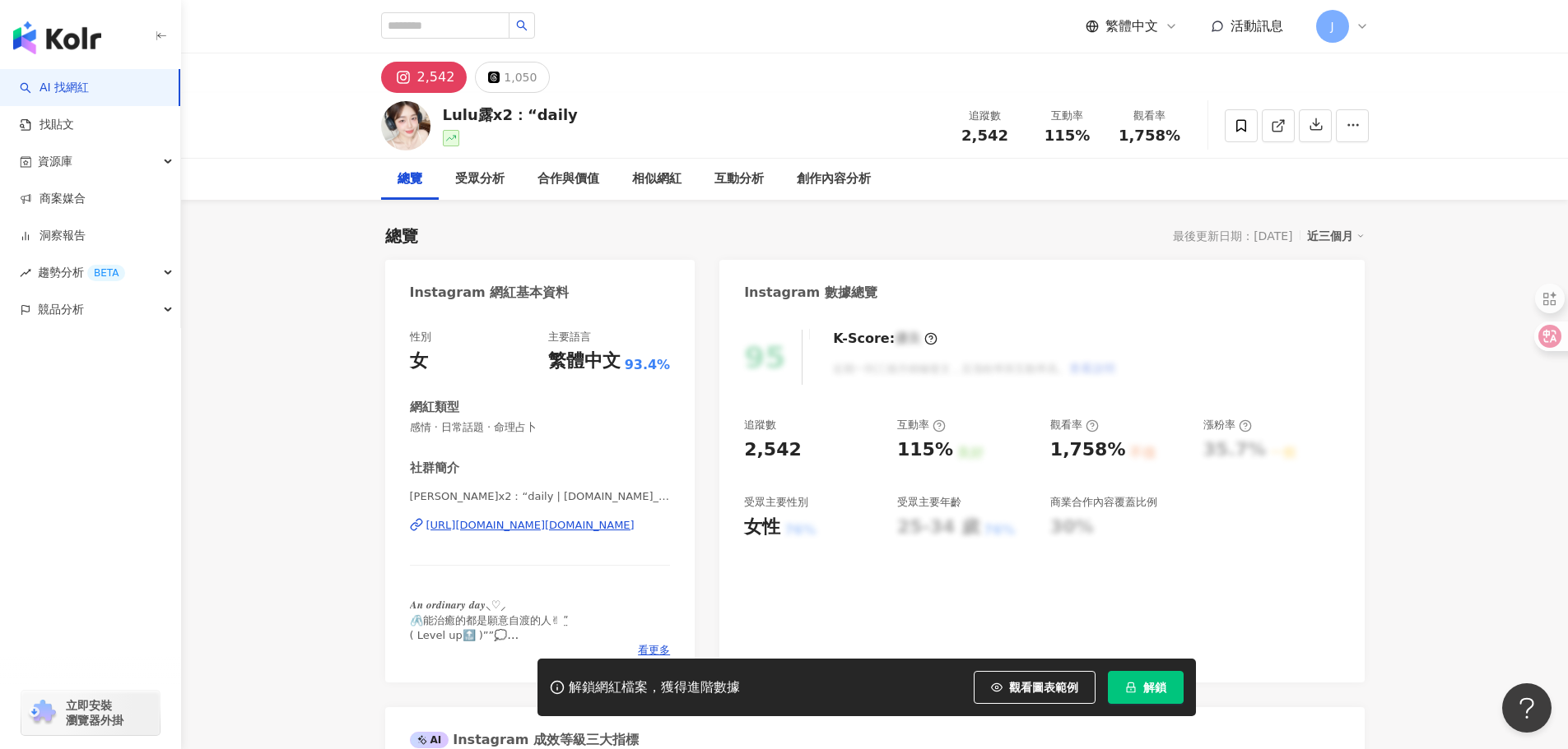
drag, startPoint x: 426, startPoint y: 514, endPoint x: 647, endPoint y: 531, distance: 221.7
click at [647, 531] on div "Lulu露x2：“daily | lu.lu_dou7856 https://www.instagram.com/lu.lu_dou7856/" at bounding box center [541, 538] width 261 height 96
copy div "https://www.instagram.com/lu.lu_dou7856/"
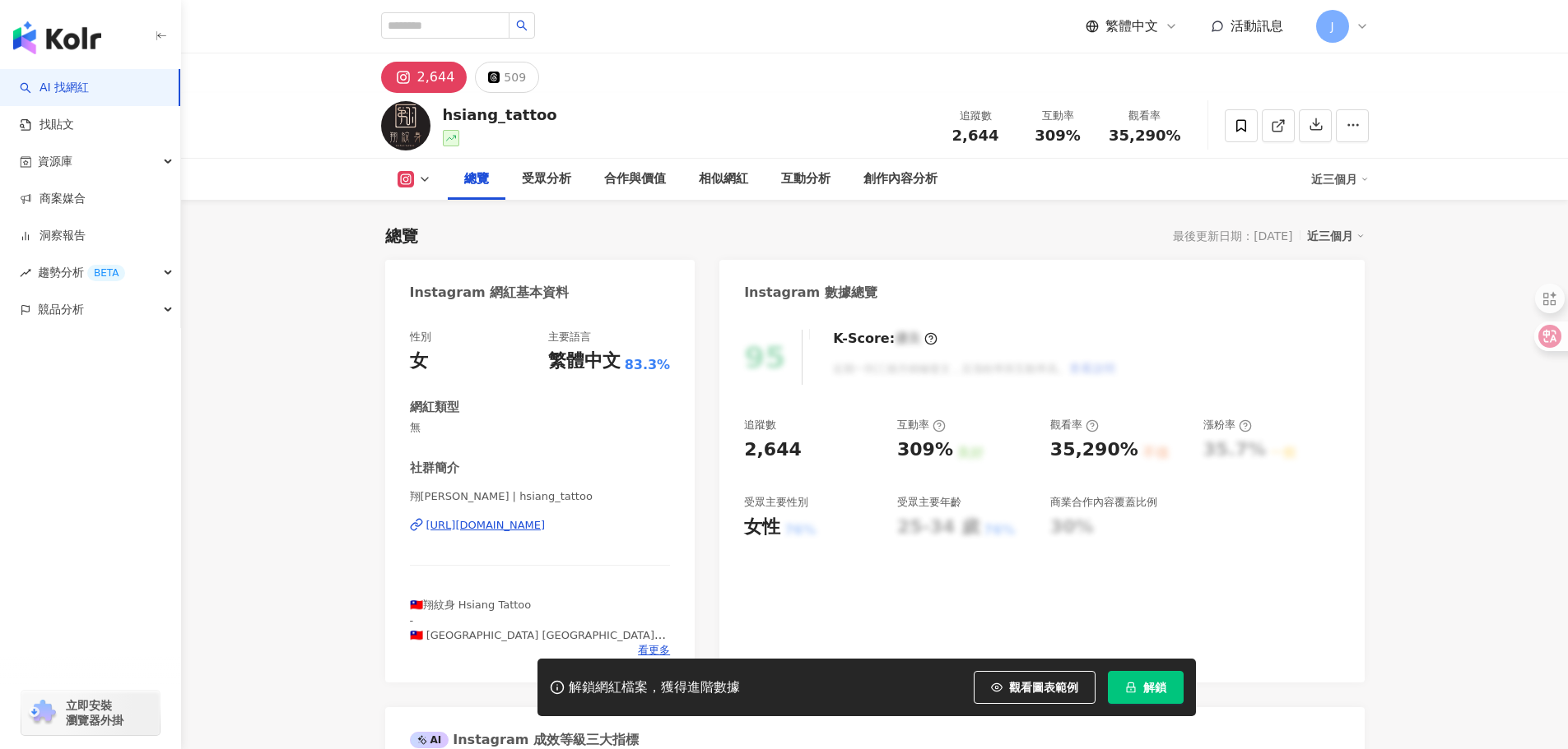
scroll to position [164, 0]
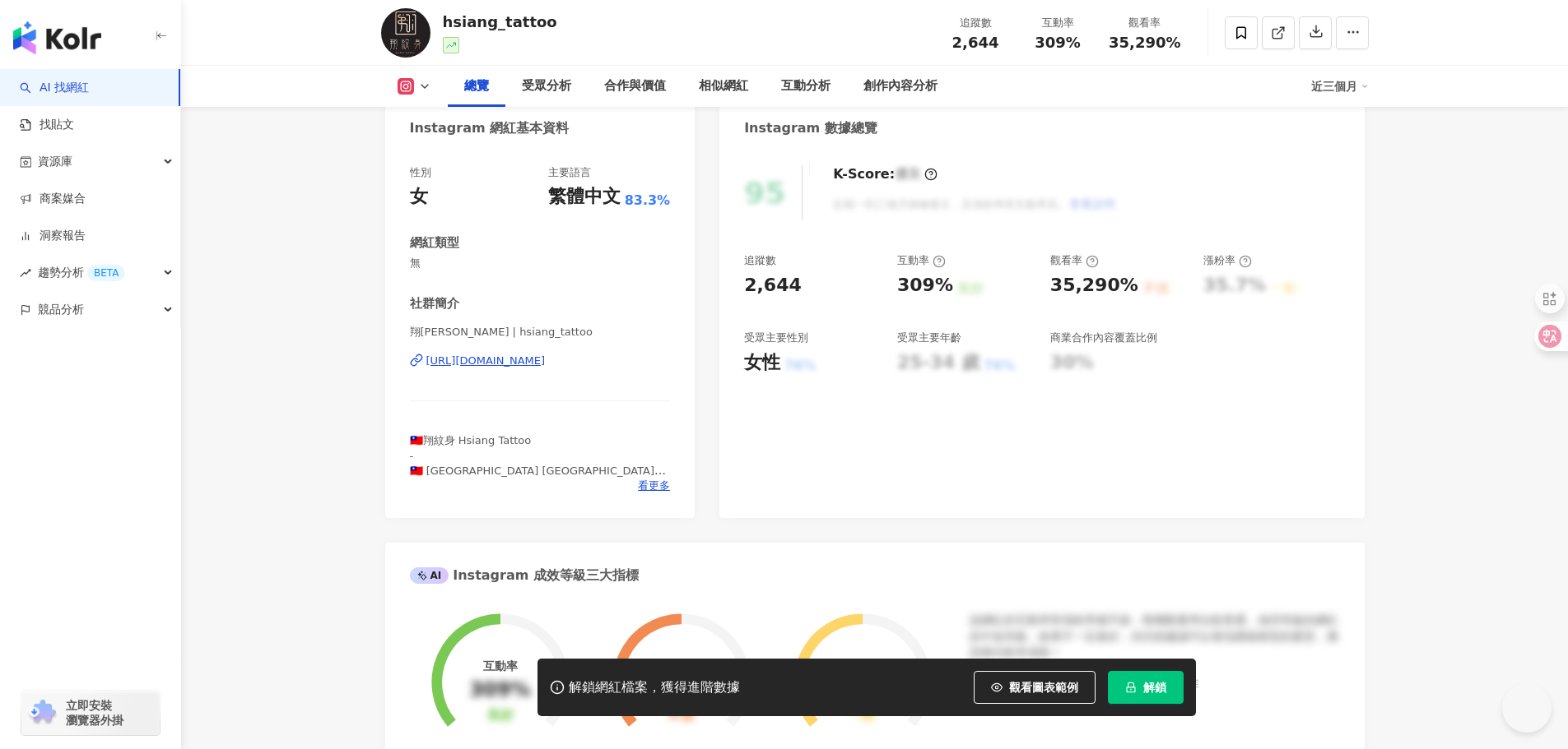
click at [653, 358] on div "https://www.instagram.com/hsiang_tattoo/" at bounding box center [541, 361] width 261 height 15
drag, startPoint x: 429, startPoint y: 348, endPoint x: 648, endPoint y: 364, distance: 219.6
click at [648, 364] on div "翔紋身 偉翔 | hsiang_tattoo https://www.instagram.com/hsiang_tattoo/" at bounding box center [541, 373] width 261 height 96
copy div "https://www.instagram.com/hsiang_tattoo/"
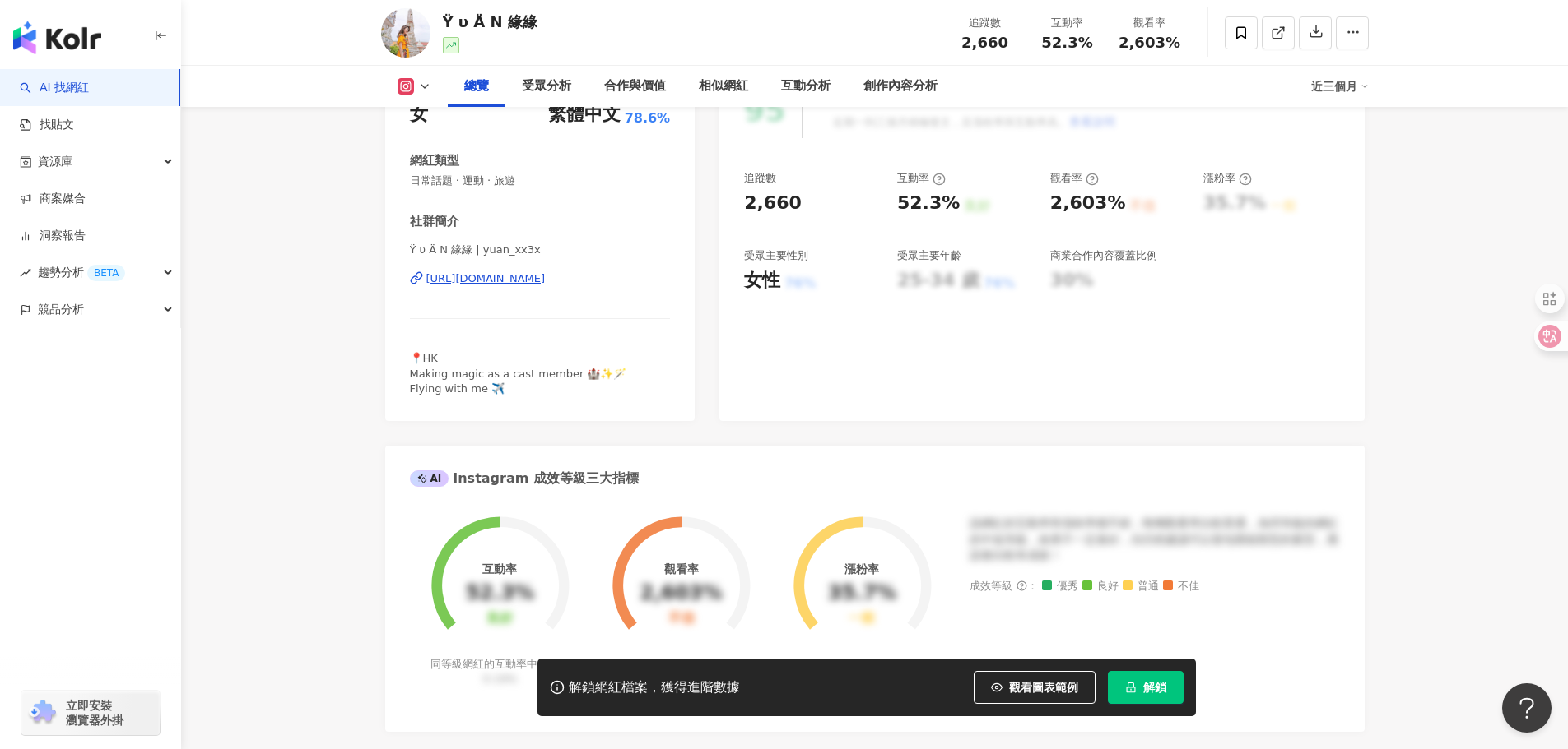
drag, startPoint x: 428, startPoint y: 269, endPoint x: 651, endPoint y: 280, distance: 223.3
click at [647, 281] on div "Ÿ υ Ä N 緣緣 | yuan_xx3x [URL][DOMAIN_NAME]" at bounding box center [541, 290] width 261 height 96
copy div "[URL][DOMAIN_NAME]"
drag, startPoint x: 424, startPoint y: 264, endPoint x: 647, endPoint y: 280, distance: 223.6
click at [641, 282] on div "Ÿ υ Ä N 緣緣 | yuan_xx3x [URL][DOMAIN_NAME]" at bounding box center [541, 290] width 261 height 96
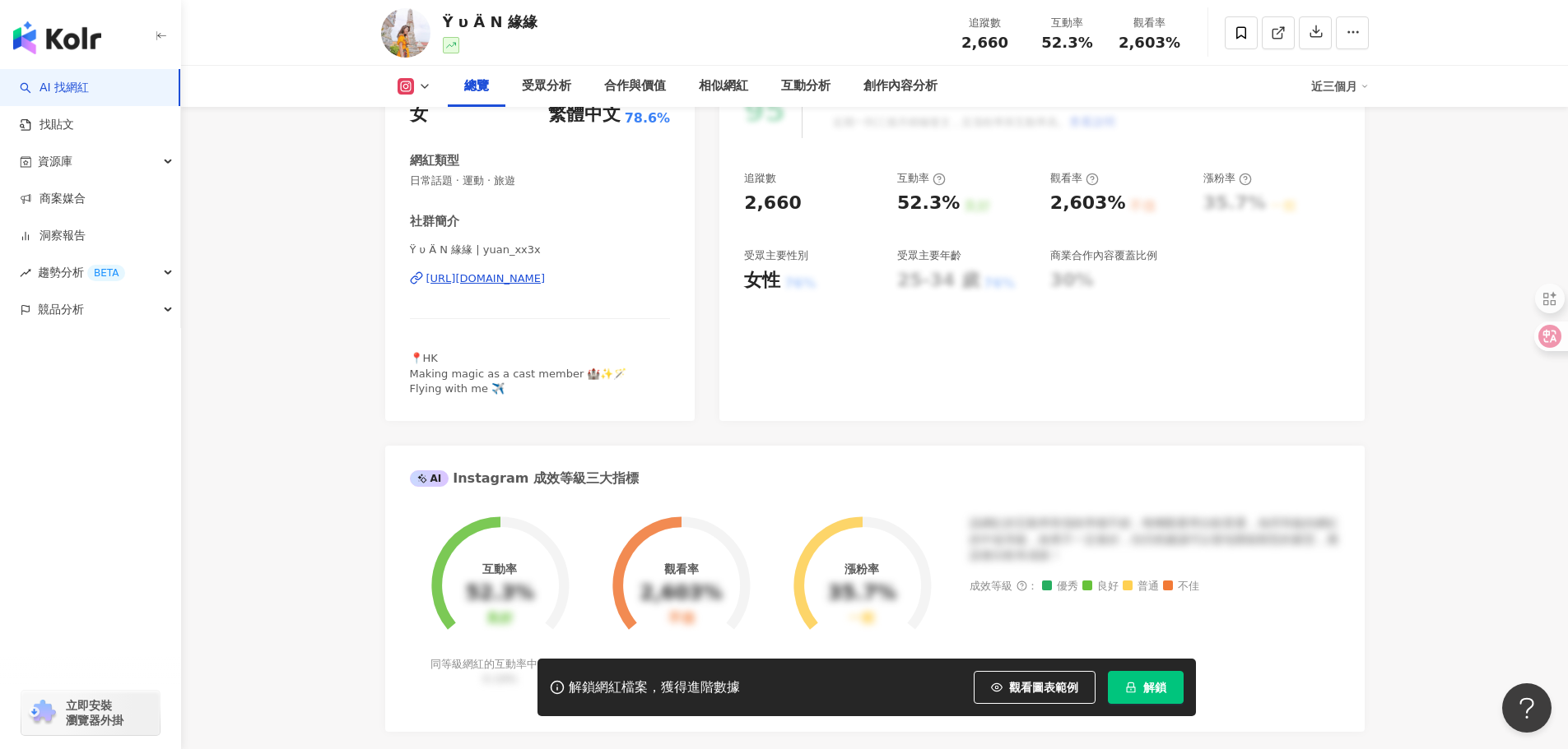
click at [653, 276] on div "[URL][DOMAIN_NAME]" at bounding box center [541, 279] width 261 height 15
click at [395, 263] on div "性別 女 主要語言 繁體中文 78.6% 網紅類型 日常話題 · 運動 · 旅遊 社群簡介 Ÿ υ Ä N 緣緣 | yuan_xx3x https://…" at bounding box center [540, 244] width 310 height 355
drag, startPoint x: 425, startPoint y: 264, endPoint x: 636, endPoint y: 276, distance: 211.3
click at [624, 285] on div "Ÿ υ Ä N 緣緣 | yuan_xx3x [URL][DOMAIN_NAME]" at bounding box center [541, 290] width 261 height 96
drag, startPoint x: 344, startPoint y: 267, endPoint x: 377, endPoint y: 266, distance: 33.0
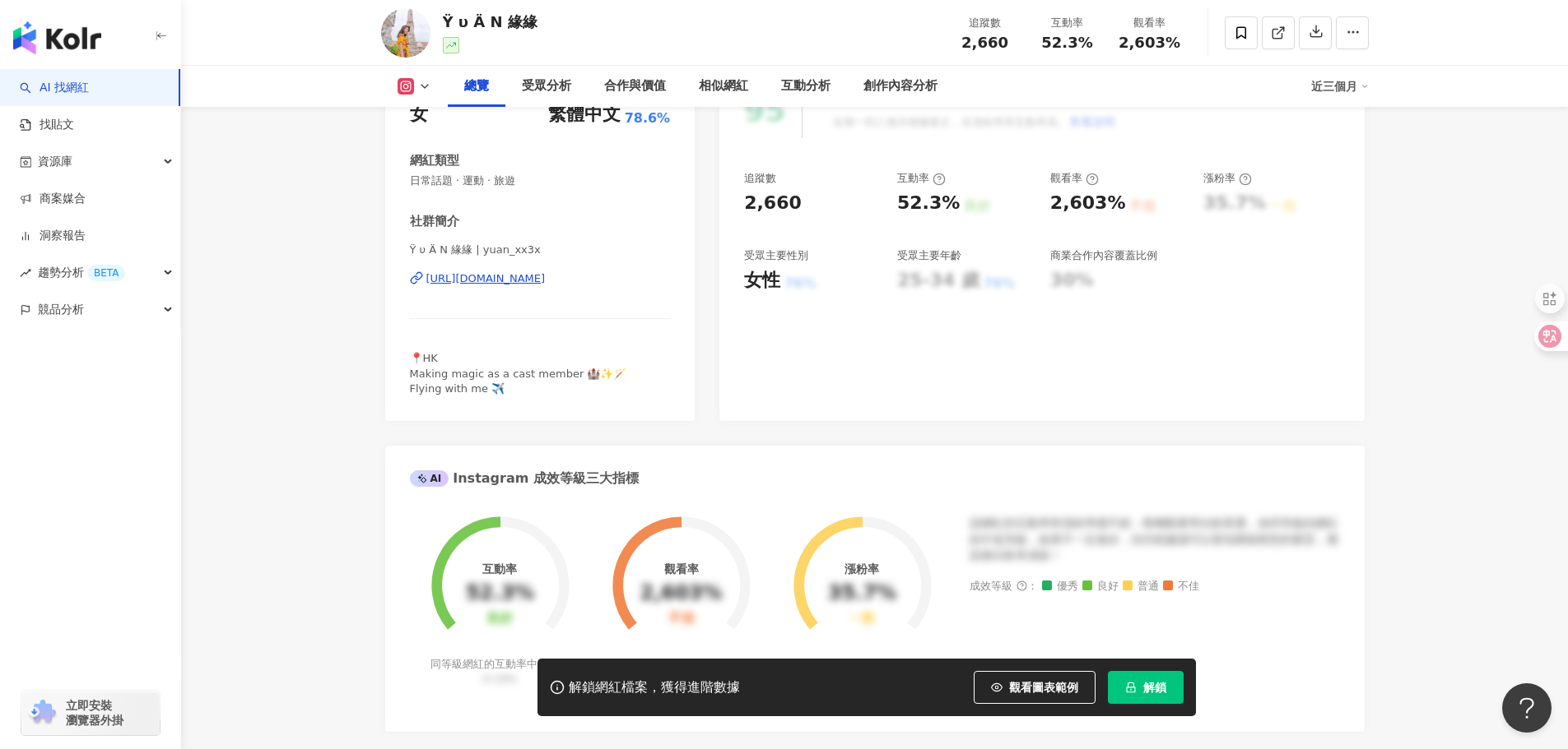
drag, startPoint x: 641, startPoint y: 264, endPoint x: 656, endPoint y: 267, distance: 15.3
click at [637, 280] on div "Ÿ υ Ä N 緣緣 | yuan_xx3x [URL][DOMAIN_NAME]" at bounding box center [541, 290] width 261 height 96
copy div "Ÿ υ Ä N 緣緣 | yuan_xx3x [URL][DOMAIN_NAME]"
drag, startPoint x: 427, startPoint y: 264, endPoint x: 638, endPoint y: 284, distance: 211.9
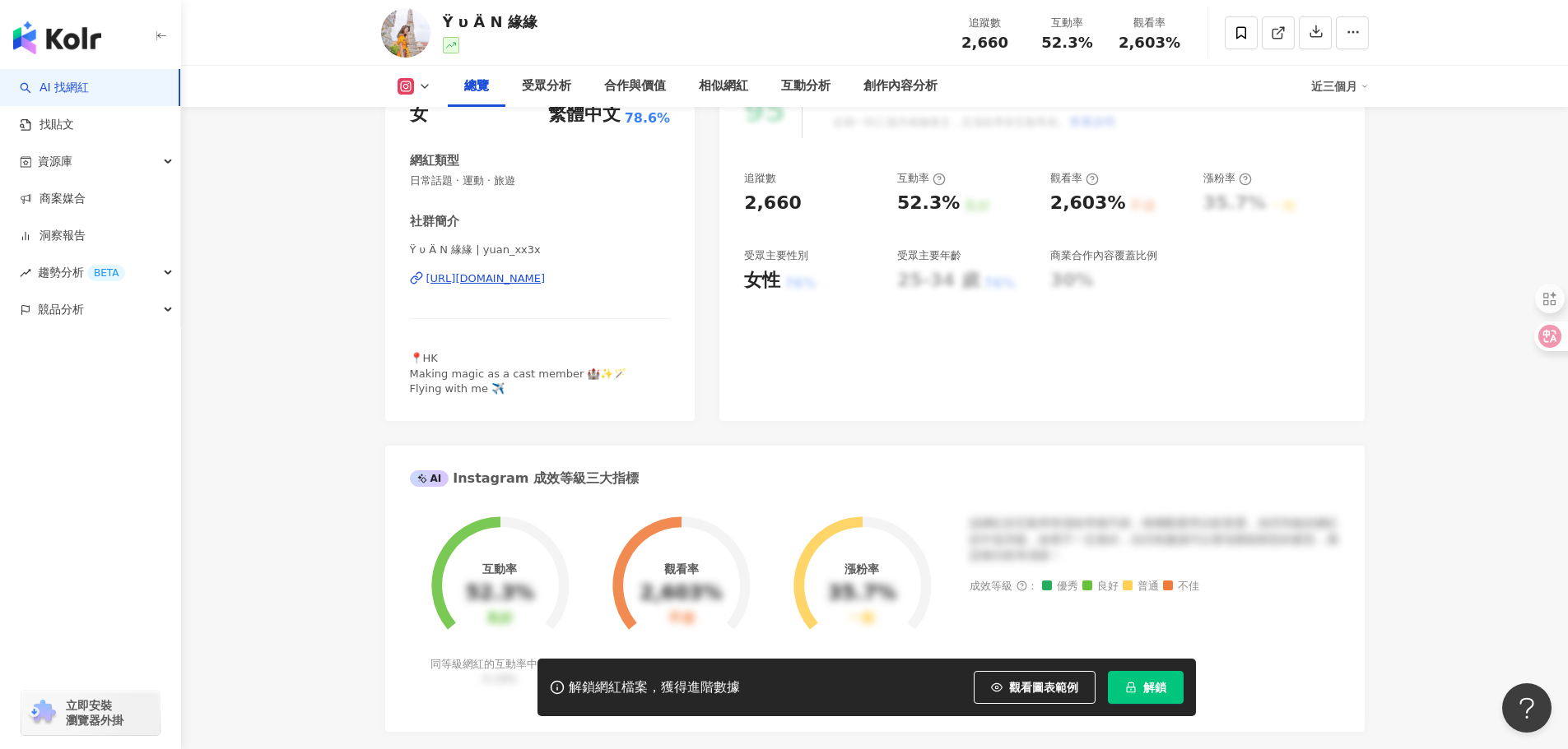
click at [603, 284] on div "Ÿ υ Ä N 緣緣 | yuan_xx3x [URL][DOMAIN_NAME]" at bounding box center [541, 290] width 261 height 96
click at [398, 296] on div "性別 女 主要語言 繁體中文 78.6% 網紅類型 日常話題 · 運動 · 旅遊 社群簡介 Ÿ υ Ä N 緣緣 | yuan_xx3x https://…" at bounding box center [540, 244] width 310 height 355
drag, startPoint x: 444, startPoint y: 287, endPoint x: 642, endPoint y: 287, distance: 198.0
click at [629, 289] on div "性別 女 主要語言 繁體中文 78.6% 網紅類型 日常話題 · 運動 · 旅遊 社群簡介 Ÿ υ Ä N 緣緣 | yuan_xx3x https://…" at bounding box center [540, 244] width 310 height 355
copy div "[URL][DOMAIN_NAME]"
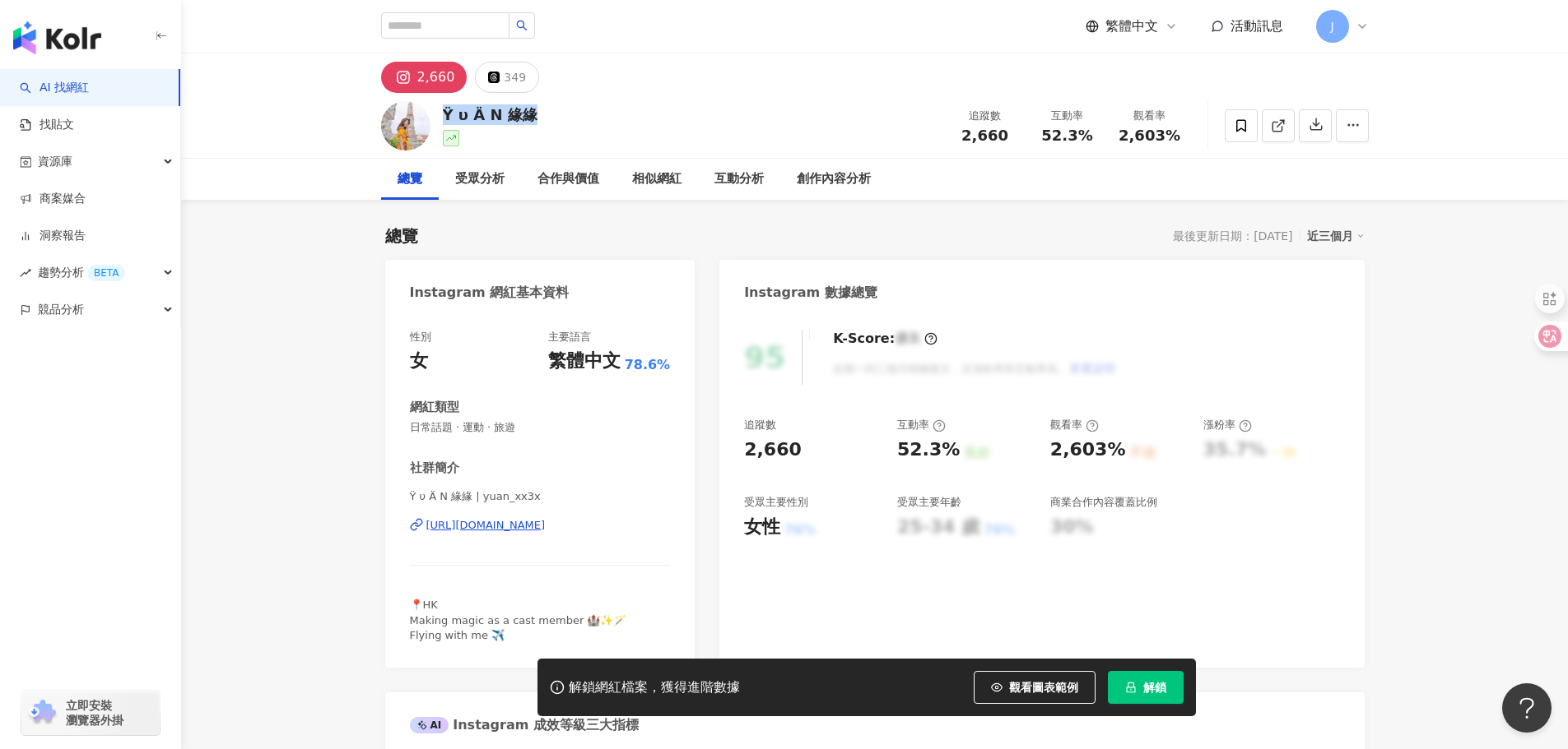
drag, startPoint x: 447, startPoint y: 113, endPoint x: 542, endPoint y: 118, distance: 95.1
click at [542, 118] on div "Ÿ υ Ä N 緣緣 追蹤數 2,660 互動率 52.3% 觀看率 2,603%" at bounding box center [875, 125] width 1053 height 65
copy div "Ÿ υ Ä N 緣緣"
drag, startPoint x: 741, startPoint y: 449, endPoint x: 814, endPoint y: 446, distance: 73.1
click at [814, 450] on div "95 K-Score : 優良 近期一到三個月積極發文，且漲粉率與互動率高。 查看說明 追蹤數 2,660 互動率 52.3% 良好 觀看率 2,603% 不…" at bounding box center [1041, 491] width 645 height 355
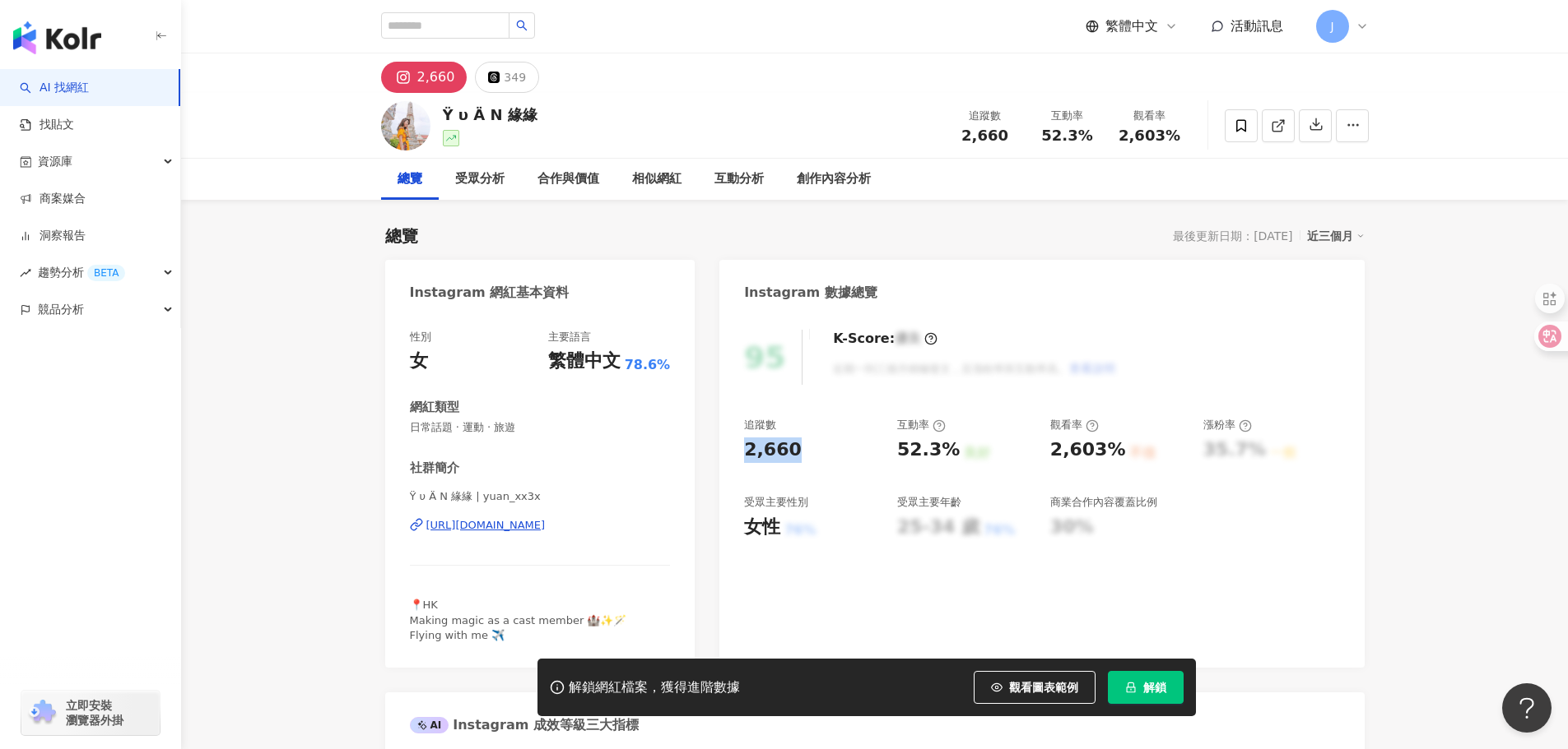
copy div "2,660"
drag, startPoint x: 898, startPoint y: 452, endPoint x: 1043, endPoint y: 362, distance: 170.7
click at [952, 448] on div "52.3% 良好" at bounding box center [965, 450] width 137 height 26
copy div "52.3%"
drag, startPoint x: 1046, startPoint y: 456, endPoint x: 1129, endPoint y: 456, distance: 83.0
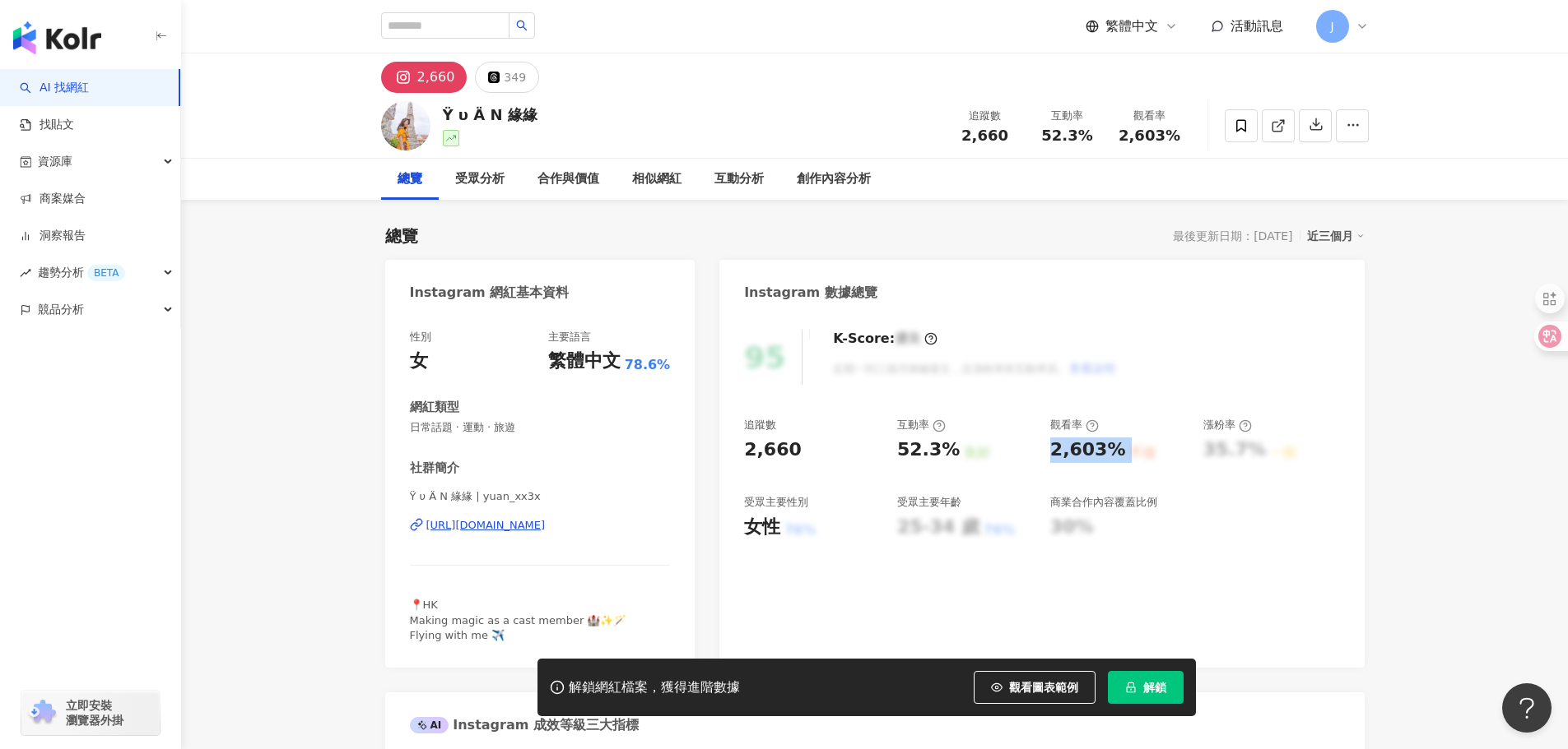
click at [1129, 456] on div "追蹤數 2,660 互動率 52.3% 良好 觀看率 2,603% 不佳 漲粉率 35.7% 一般 受眾主要性別 女性 76% 受眾主要年齡 25-34 歲 …" at bounding box center [1041, 478] width 595 height 122
copy div "2,603% 不佳"
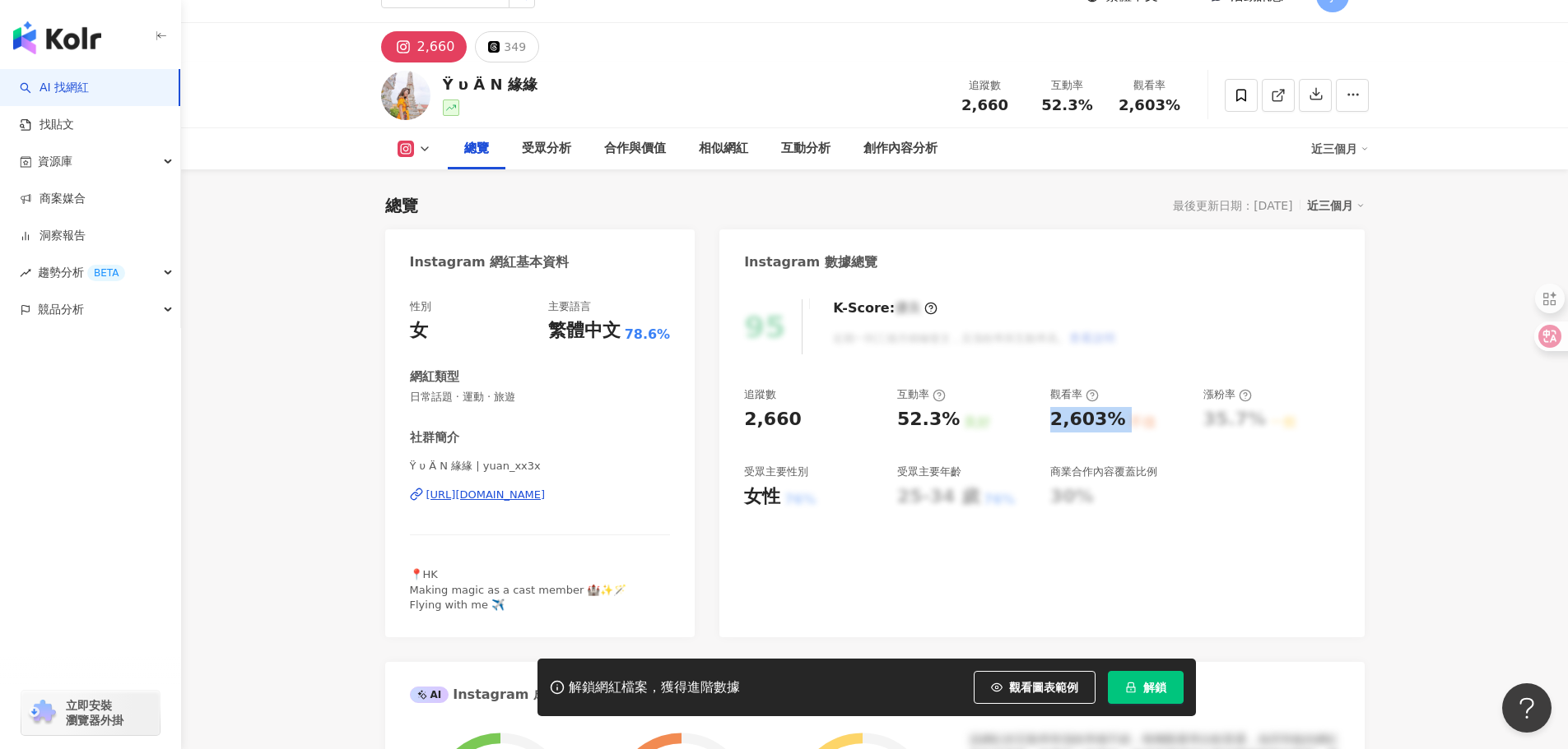
scroll to position [83, 0]
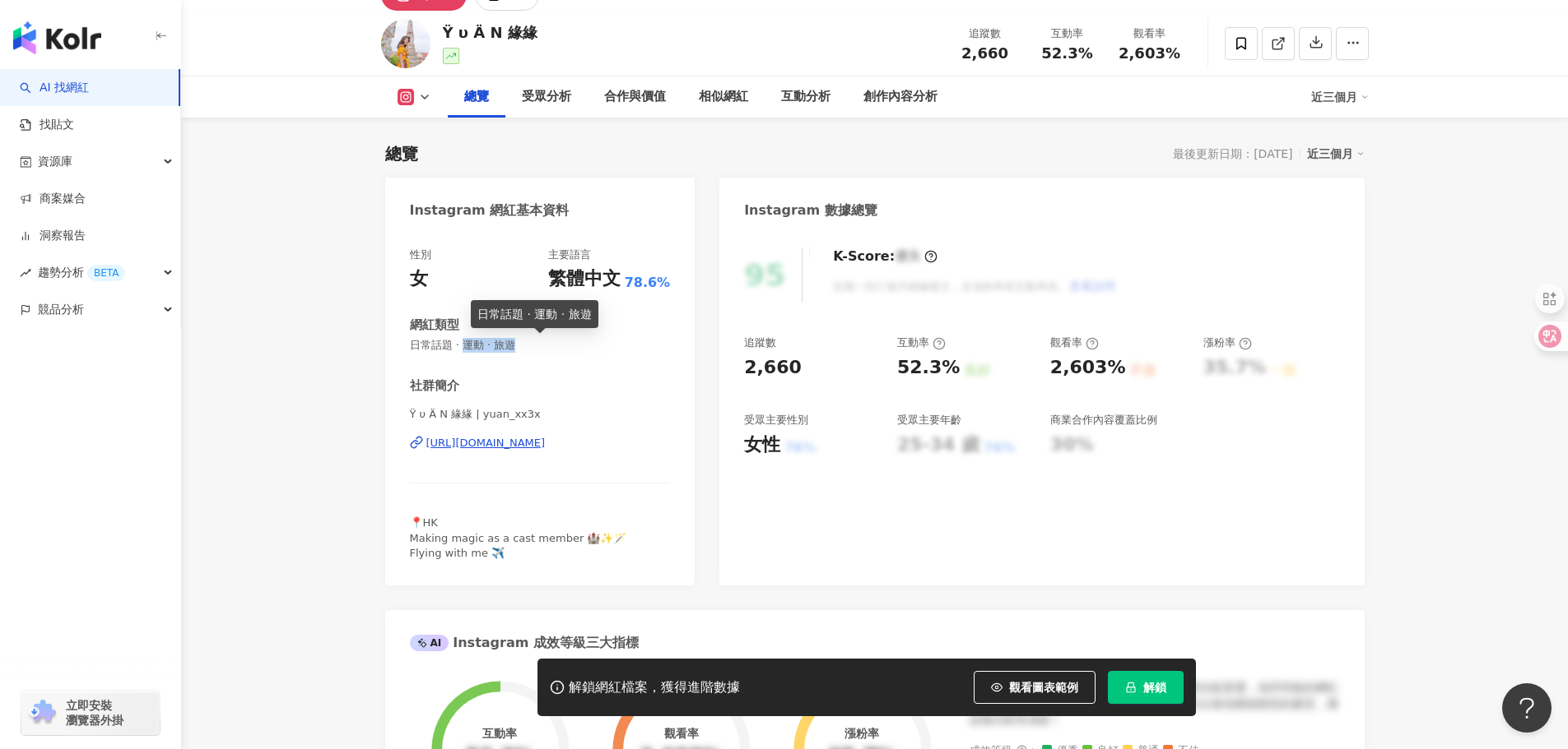
drag, startPoint x: 537, startPoint y: 344, endPoint x: 655, endPoint y: 399, distance: 130.2
click at [542, 345] on span "日常話題 · 運動 · 旅遊" at bounding box center [541, 345] width 261 height 15
copy span "運動 · 旅遊"
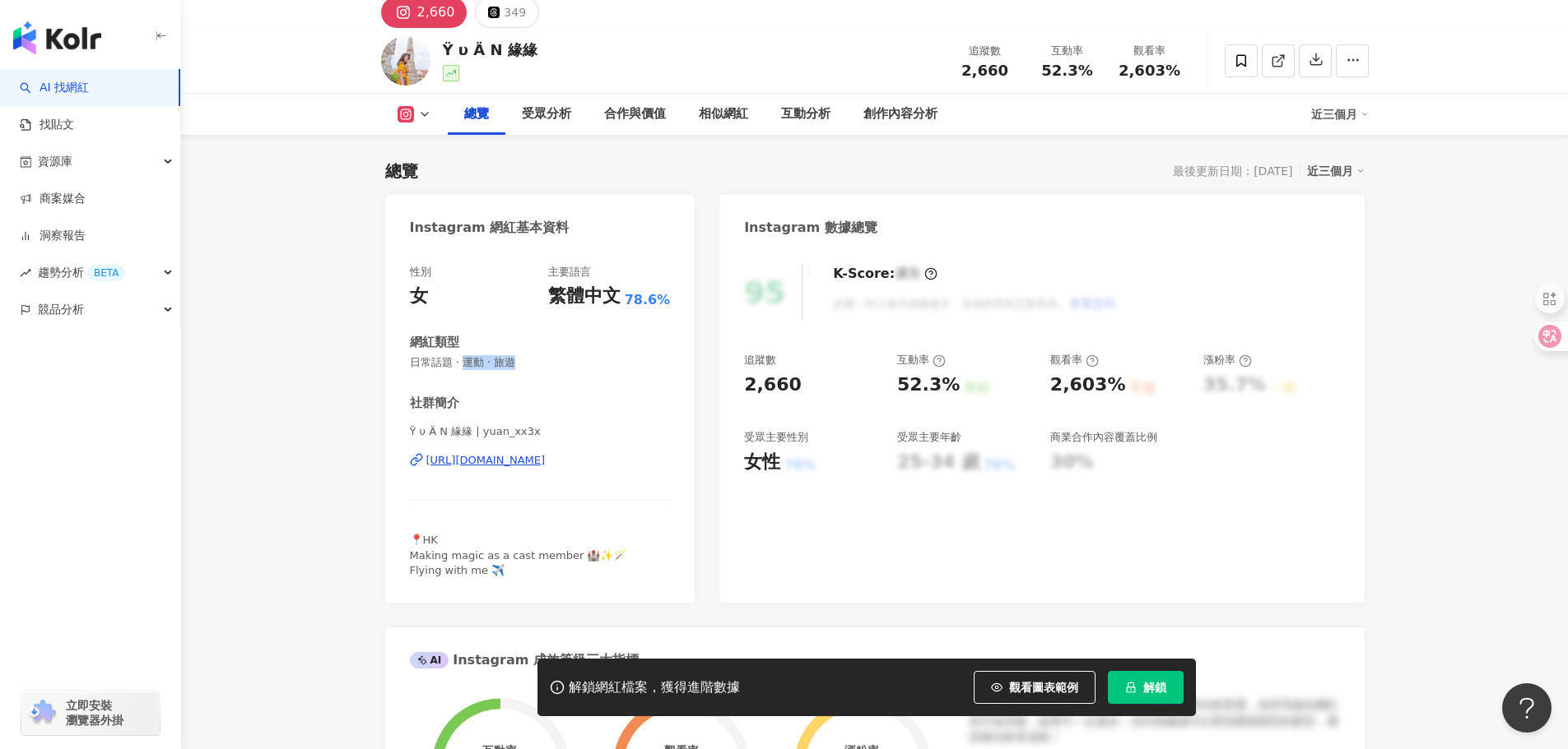
scroll to position [0, 0]
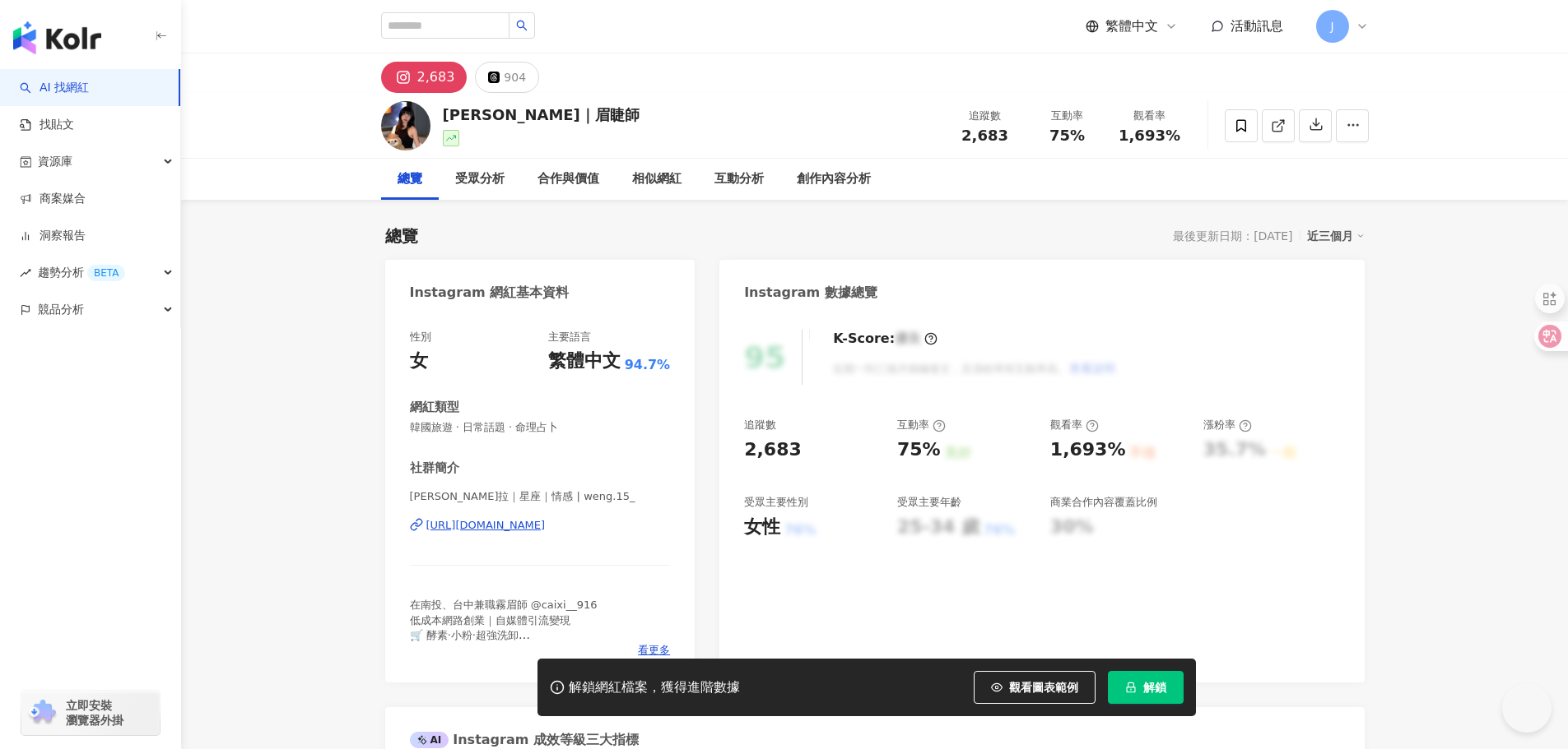
drag, startPoint x: 430, startPoint y: 515, endPoint x: 642, endPoint y: 525, distance: 212.2
click at [642, 525] on div "Dora朵拉｜星座｜情感 | weng.15_ https://www.instagram.com/weng.15_/" at bounding box center [541, 538] width 261 height 96
drag, startPoint x: 426, startPoint y: 512, endPoint x: 630, endPoint y: 531, distance: 204.9
click at [630, 531] on div "Dora朵拉｜星座｜情感 | weng.15_ https://www.instagram.com/weng.15_/" at bounding box center [541, 538] width 261 height 96
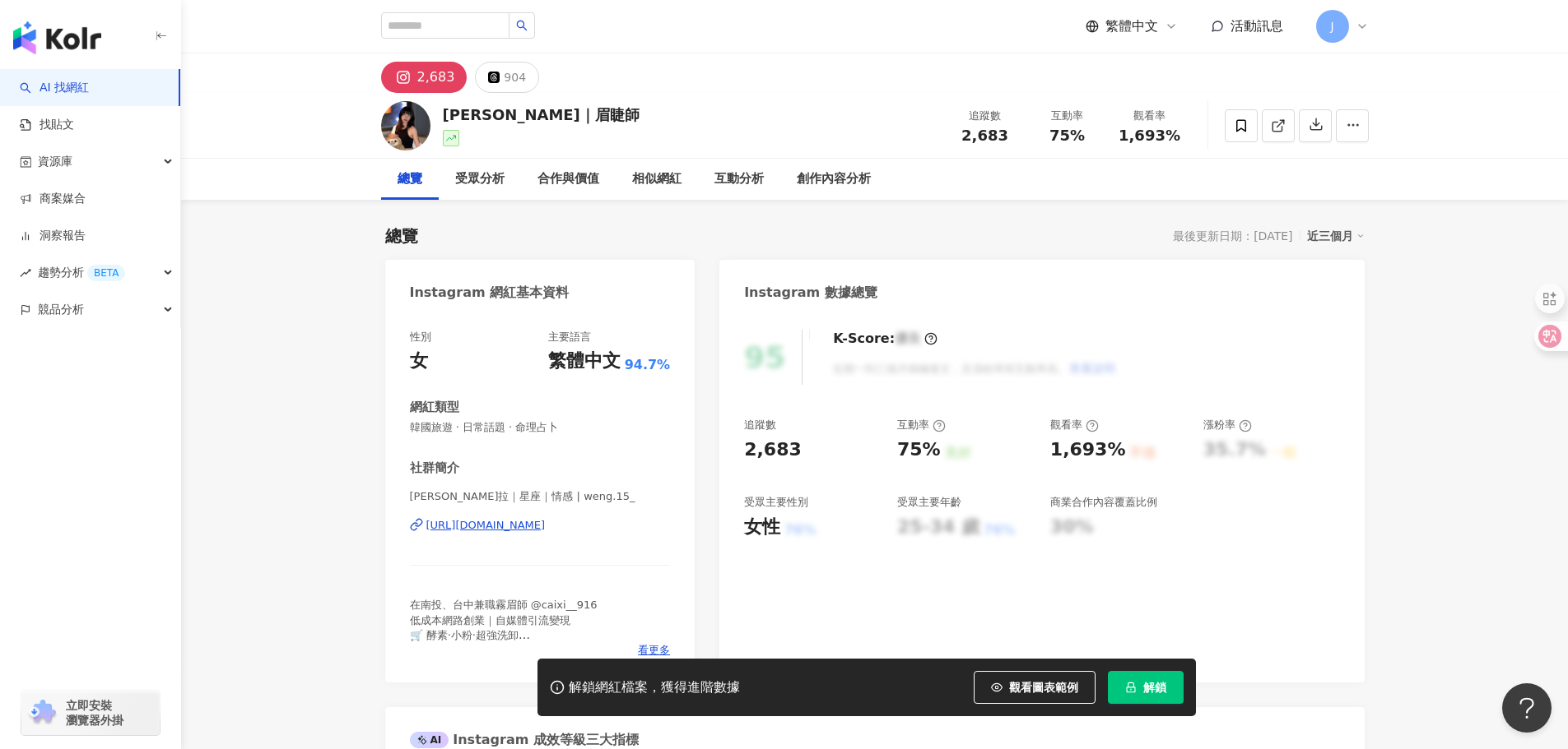
drag, startPoint x: 426, startPoint y: 513, endPoint x: 640, endPoint y: 538, distance: 215.5
click at [635, 538] on div "Dora朵拉｜星座｜情感 | weng.15_ https://www.instagram.com/weng.15_/" at bounding box center [541, 538] width 261 height 96
copy div "https://www.instagram.com/weng.15_/"
drag, startPoint x: 421, startPoint y: 511, endPoint x: 606, endPoint y: 533, distance: 186.3
click at [625, 534] on div "Dora朵拉｜星座｜情感 | weng.15_ https://www.instagram.com/weng.15_/" at bounding box center [541, 538] width 261 height 96
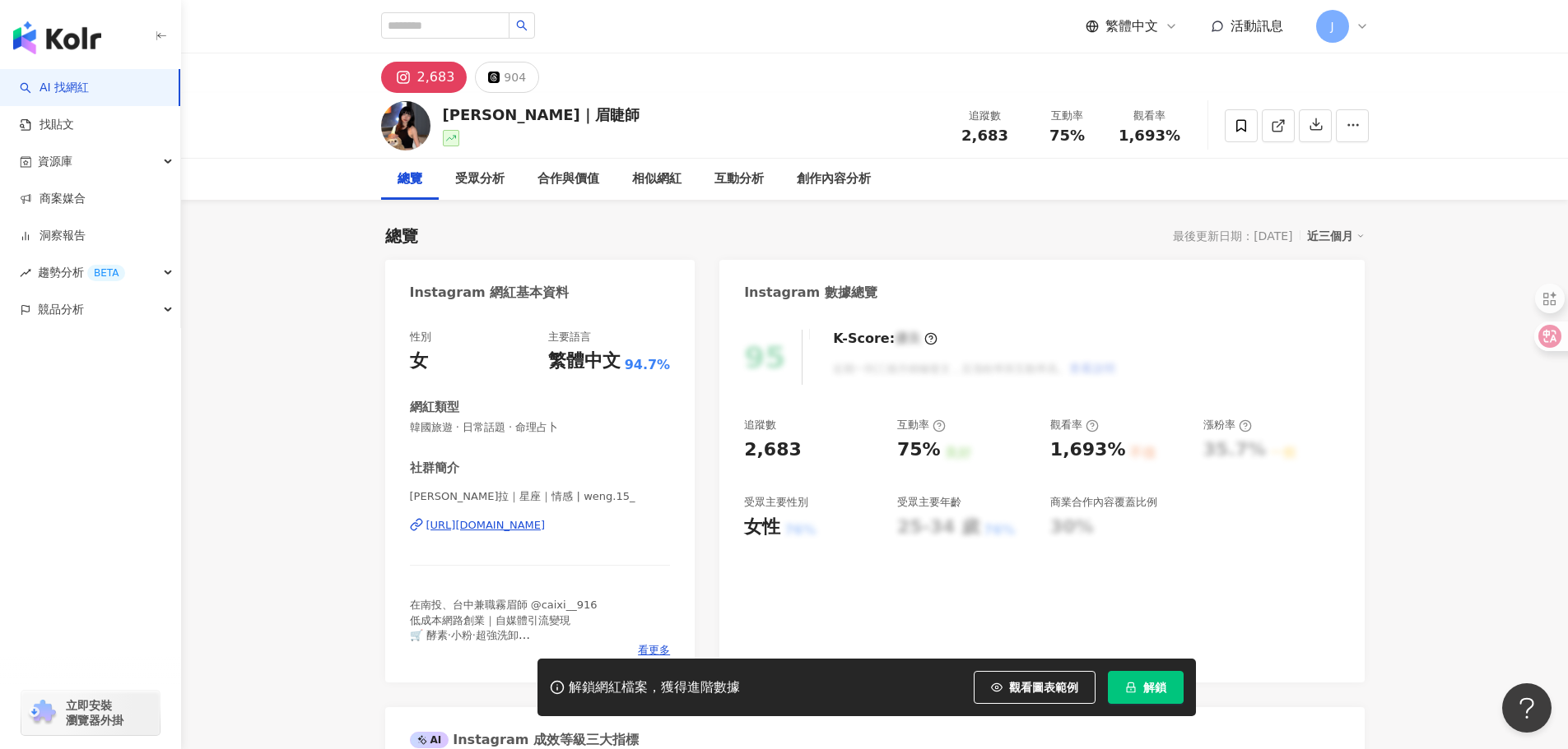
drag, startPoint x: 429, startPoint y: 517, endPoint x: 644, endPoint y: 535, distance: 215.8
click at [635, 536] on div "Dora朵拉｜星座｜情感 | weng.15_ https://www.instagram.com/weng.15_/" at bounding box center [541, 538] width 261 height 96
copy div "https://www.instagram.com/weng.15_/"
drag, startPoint x: 447, startPoint y: 114, endPoint x: 591, endPoint y: 115, distance: 144.0
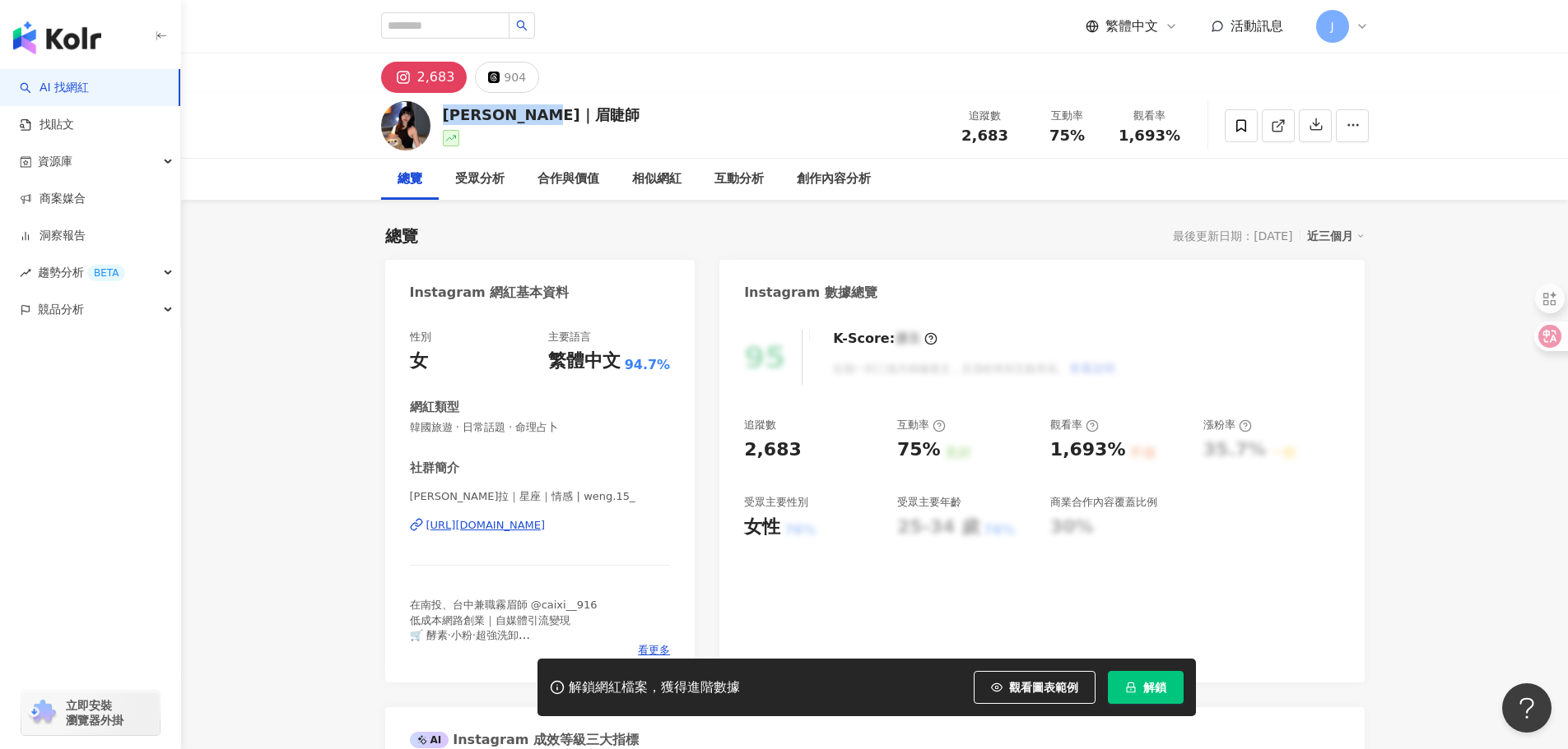
click at [591, 115] on div "Dora 朵拉｜眉睫師 追蹤數 2,683 互動率 75% 觀看率 1,693%" at bounding box center [875, 125] width 1053 height 65
copy div "Dora 朵拉｜眉睫師"
drag, startPoint x: 424, startPoint y: 512, endPoint x: 645, endPoint y: 534, distance: 222.1
click at [645, 534] on div "Dora朵拉｜星座｜情感 | weng.15_ https://www.instagram.com/weng.15_/" at bounding box center [541, 538] width 261 height 96
click at [647, 523] on div "https://www.instagram.com/weng.15_/" at bounding box center [541, 525] width 261 height 15
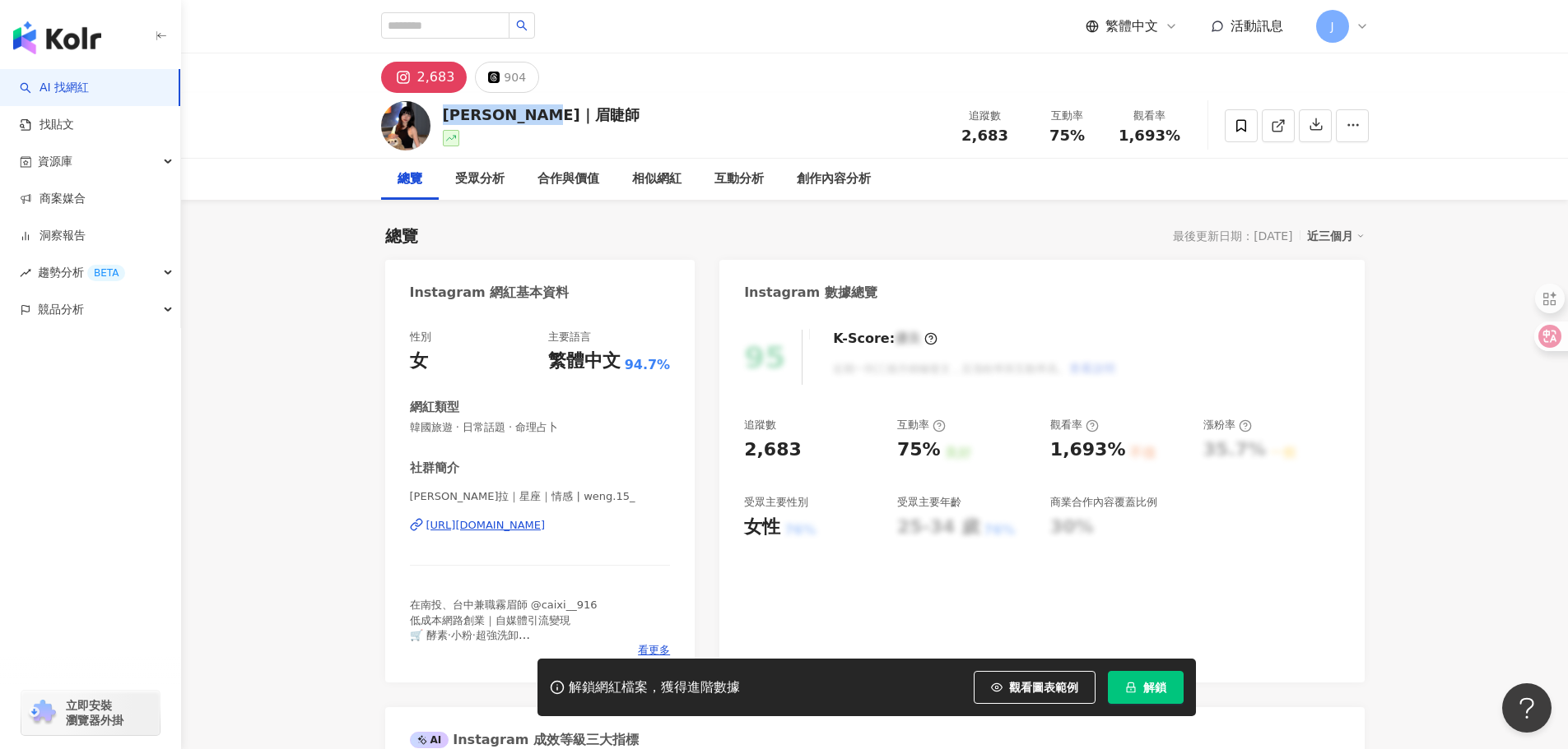
drag, startPoint x: 426, startPoint y: 515, endPoint x: 634, endPoint y: 531, distance: 208.6
click at [634, 531] on div "Dora朵拉｜星座｜情感 | weng.15_ https://www.instagram.com/weng.15_/" at bounding box center [541, 538] width 261 height 96
copy div "https://www.instagram.com/weng.15_/"
drag, startPoint x: 739, startPoint y: 458, endPoint x: 799, endPoint y: 453, distance: 60.2
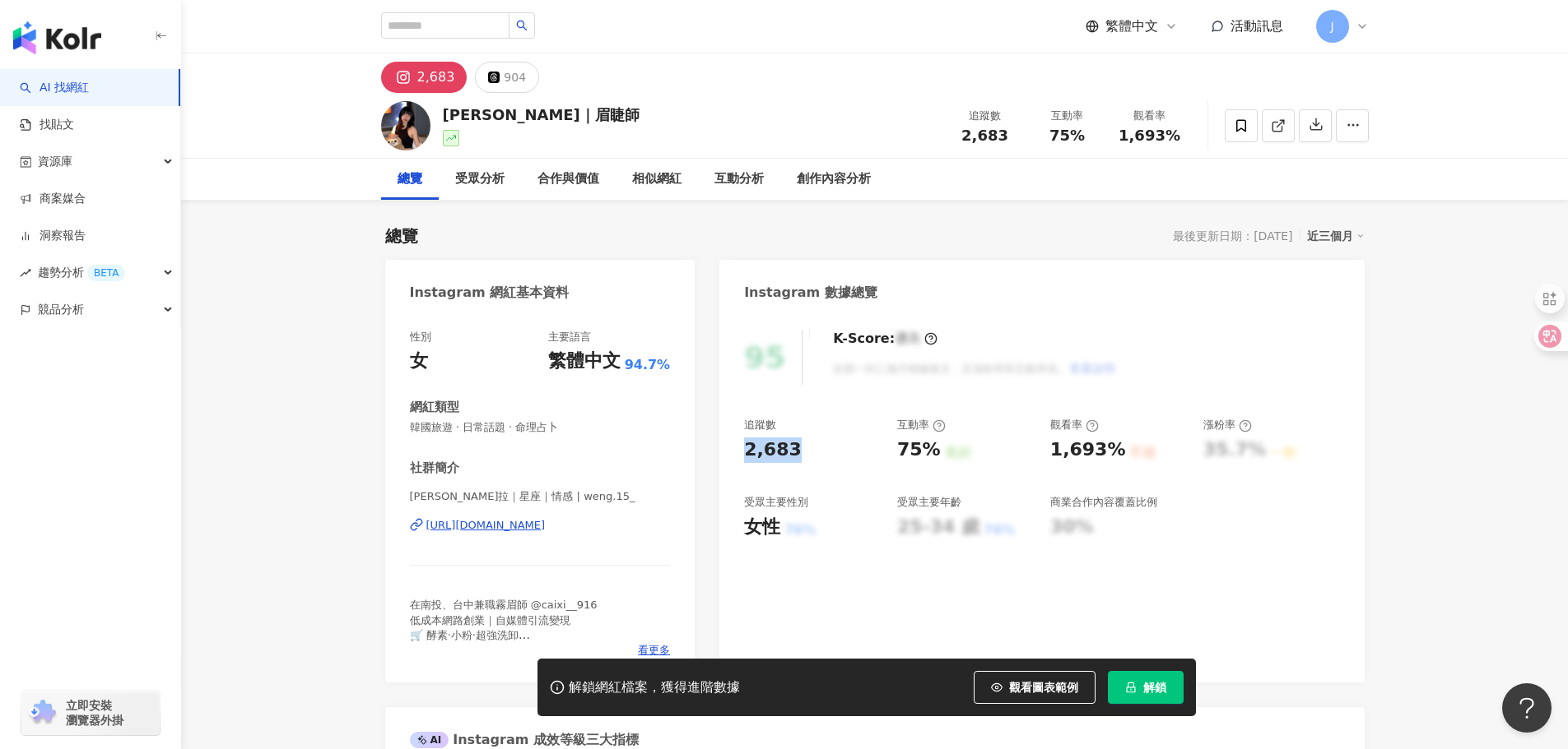
click at [799, 453] on div "95 K-Score : 優良 近期一到三個月積極發文，且漲粉率與互動率高。 查看說明 追蹤數 2,683 互動率 75% 良好 觀看率 1,693% 不佳 …" at bounding box center [1041, 498] width 645 height 369
copy div "2,683"
drag, startPoint x: 899, startPoint y: 454, endPoint x: 957, endPoint y: 435, distance: 61.0
click at [952, 453] on div "75% 良好" at bounding box center [965, 450] width 137 height 26
copy div "75% 良好"
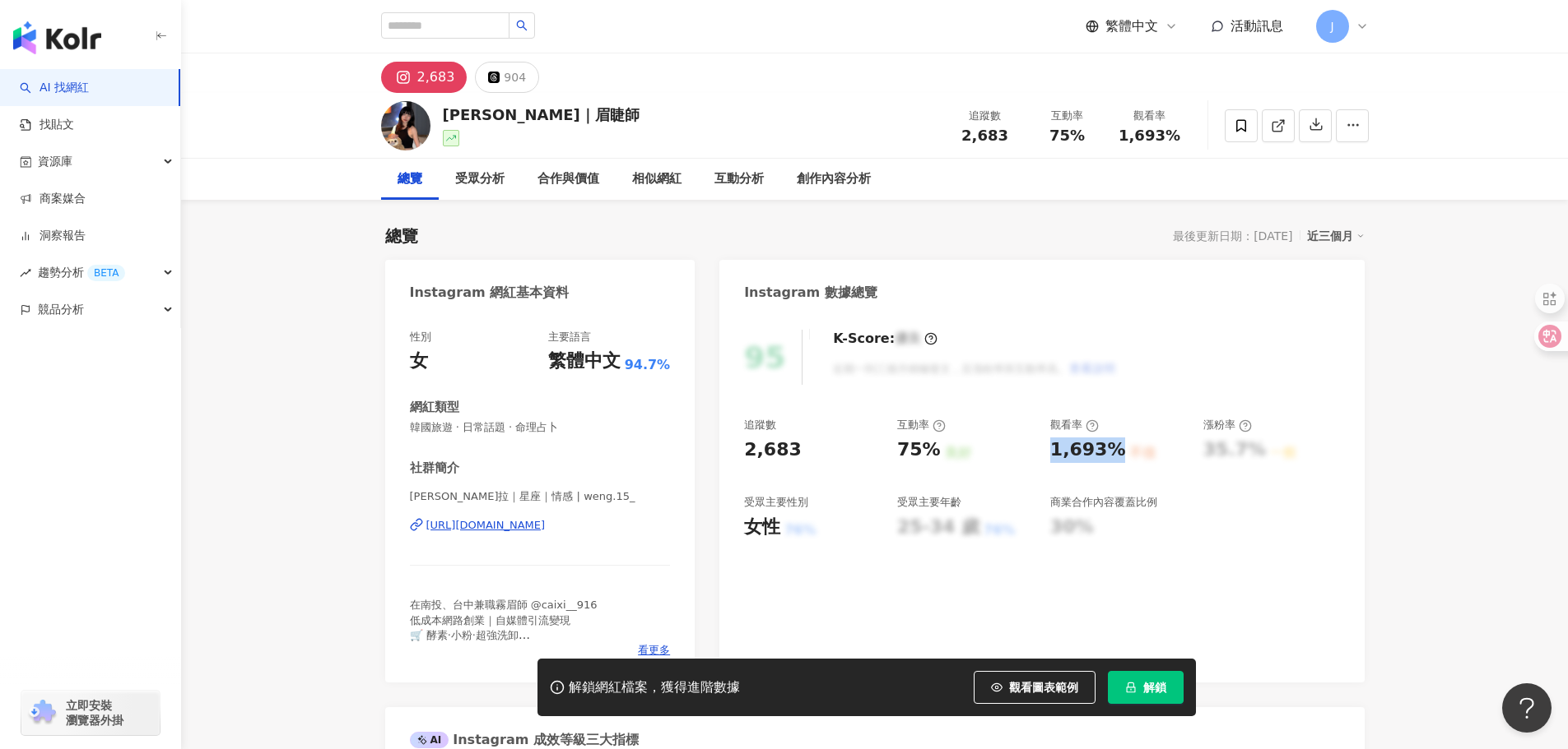
drag, startPoint x: 1052, startPoint y: 453, endPoint x: 1112, endPoint y: 454, distance: 60.0
click at [1112, 454] on div "1,693%" at bounding box center [1088, 450] width 75 height 26
copy div "1,693%"
drag, startPoint x: 411, startPoint y: 433, endPoint x: 576, endPoint y: 430, distance: 165.0
click at [576, 430] on span "韓國旅遊 · 日常話題 · 命理占卜" at bounding box center [541, 428] width 261 height 15
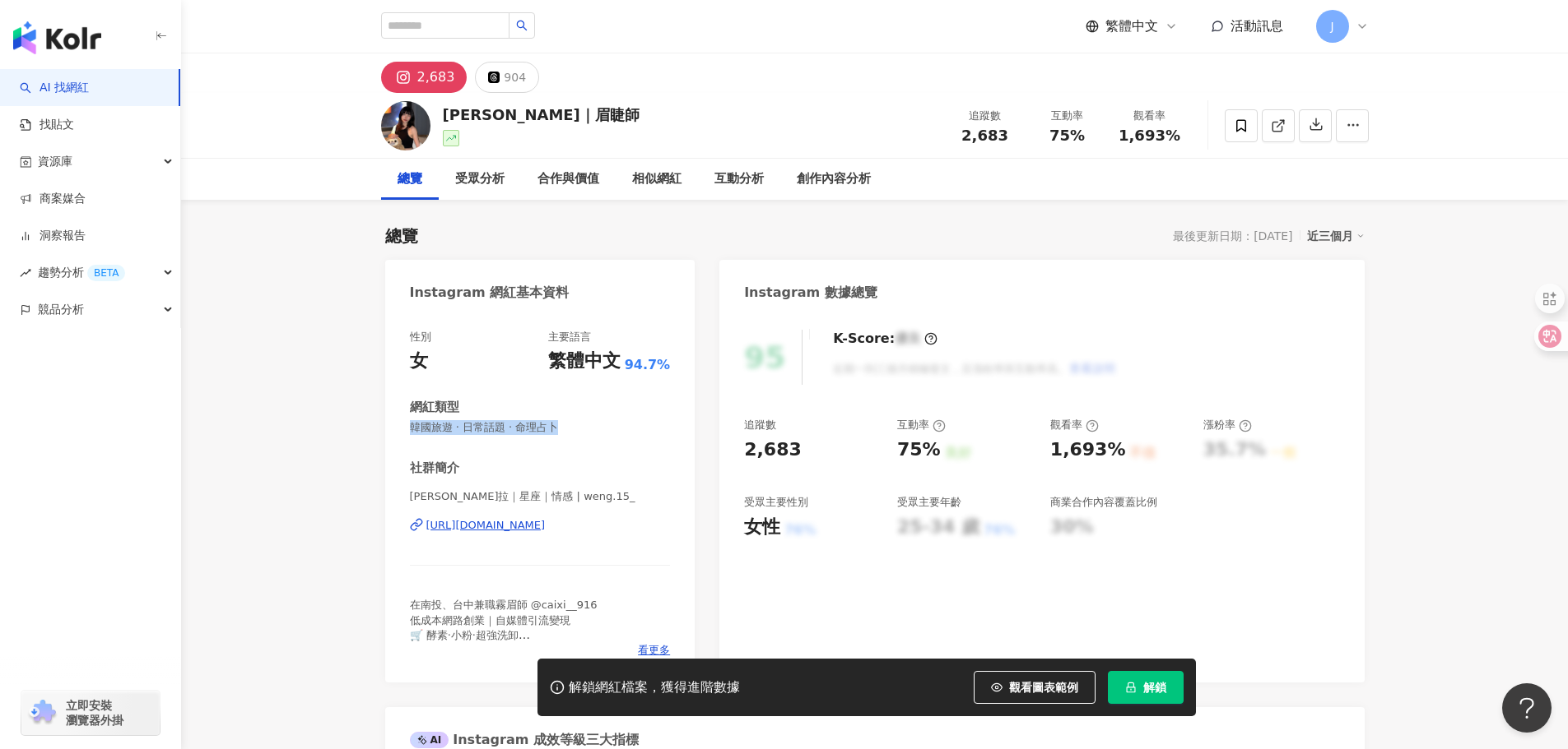
copy span "韓國旅遊 · 日常話題 · 命理占卜"
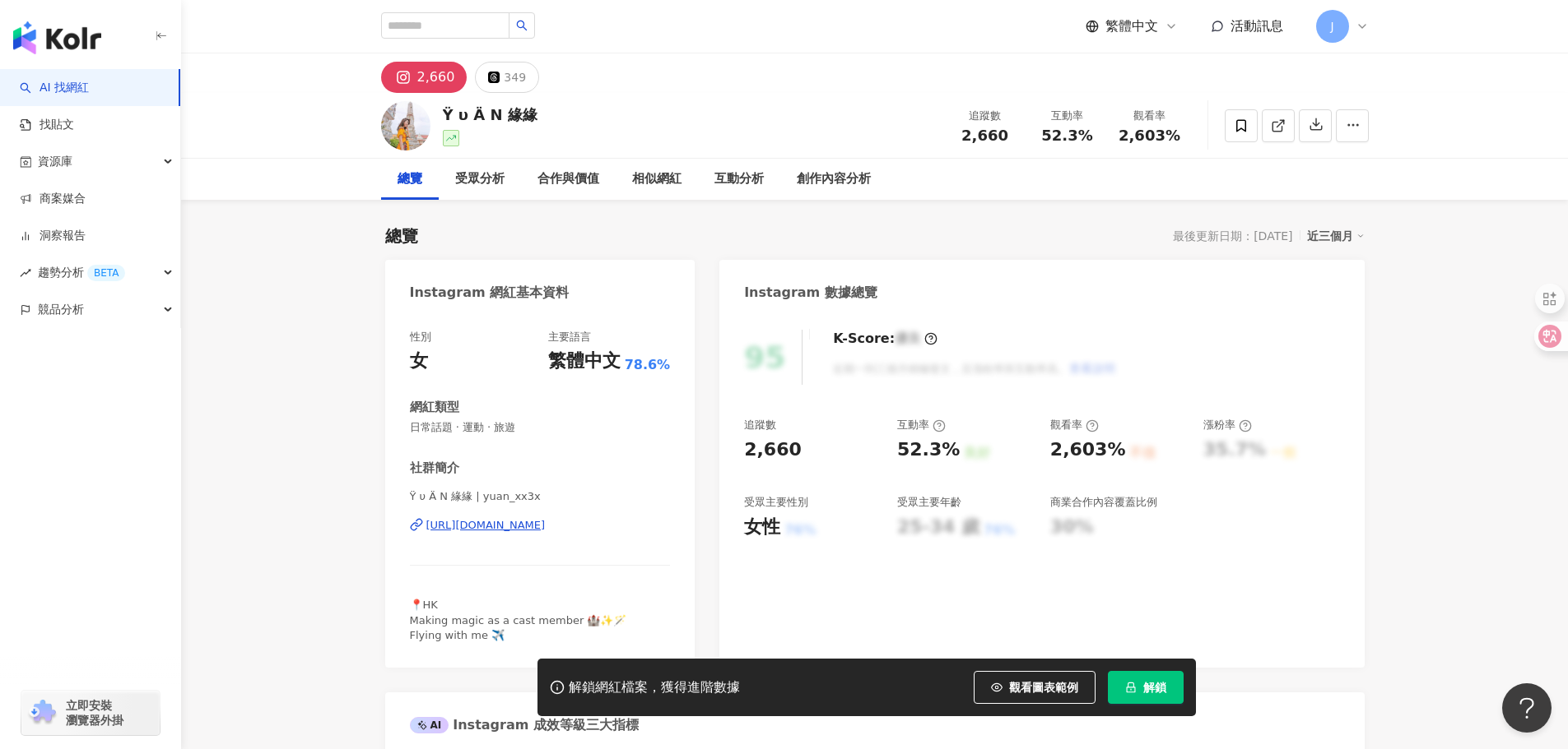
drag, startPoint x: 428, startPoint y: 516, endPoint x: 638, endPoint y: 531, distance: 210.5
click at [638, 531] on div "Ÿ υ Ä N 緣緣 | yuan_xx3x [URL][DOMAIN_NAME]" at bounding box center [541, 538] width 261 height 96
copy div "[URL][DOMAIN_NAME]"
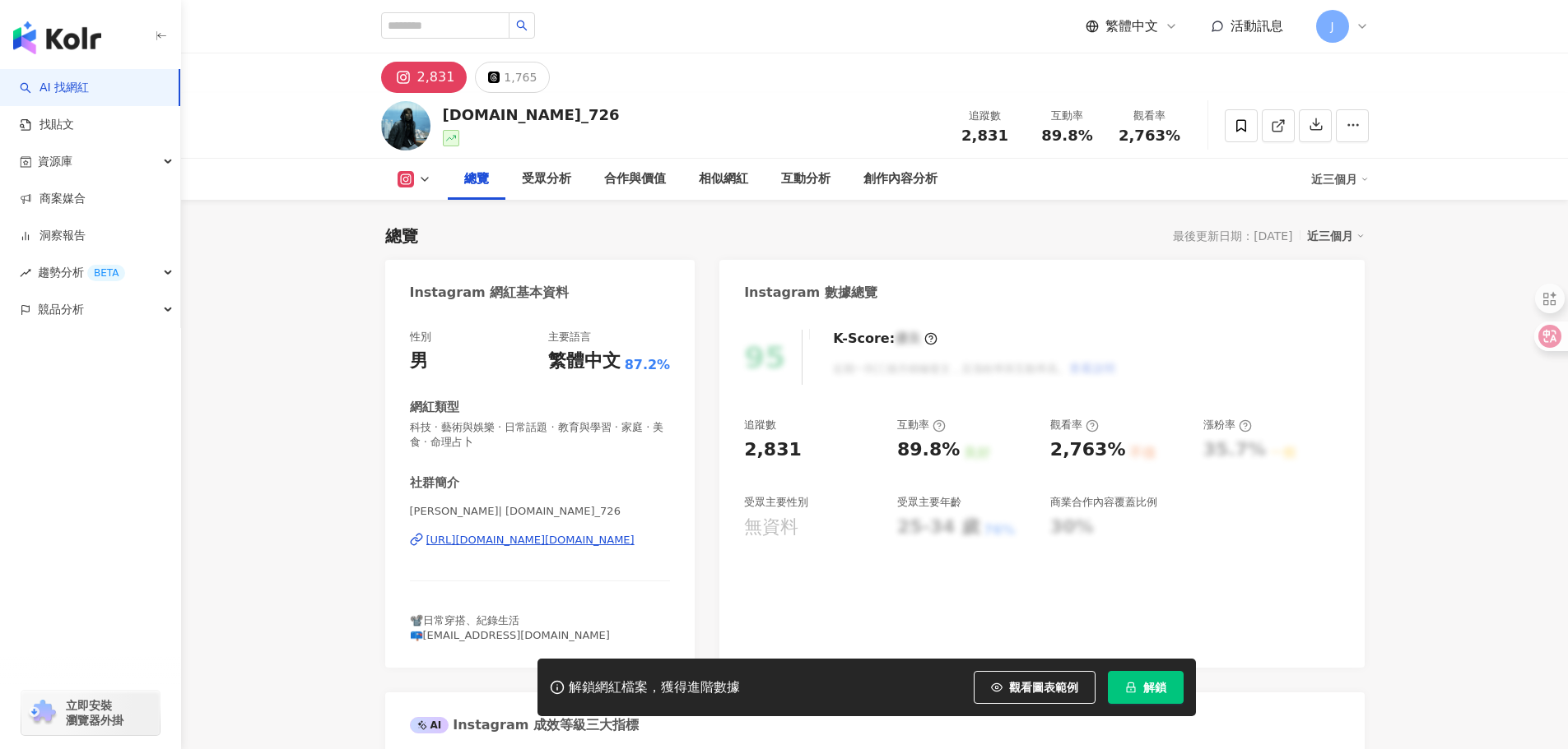
scroll to position [247, 0]
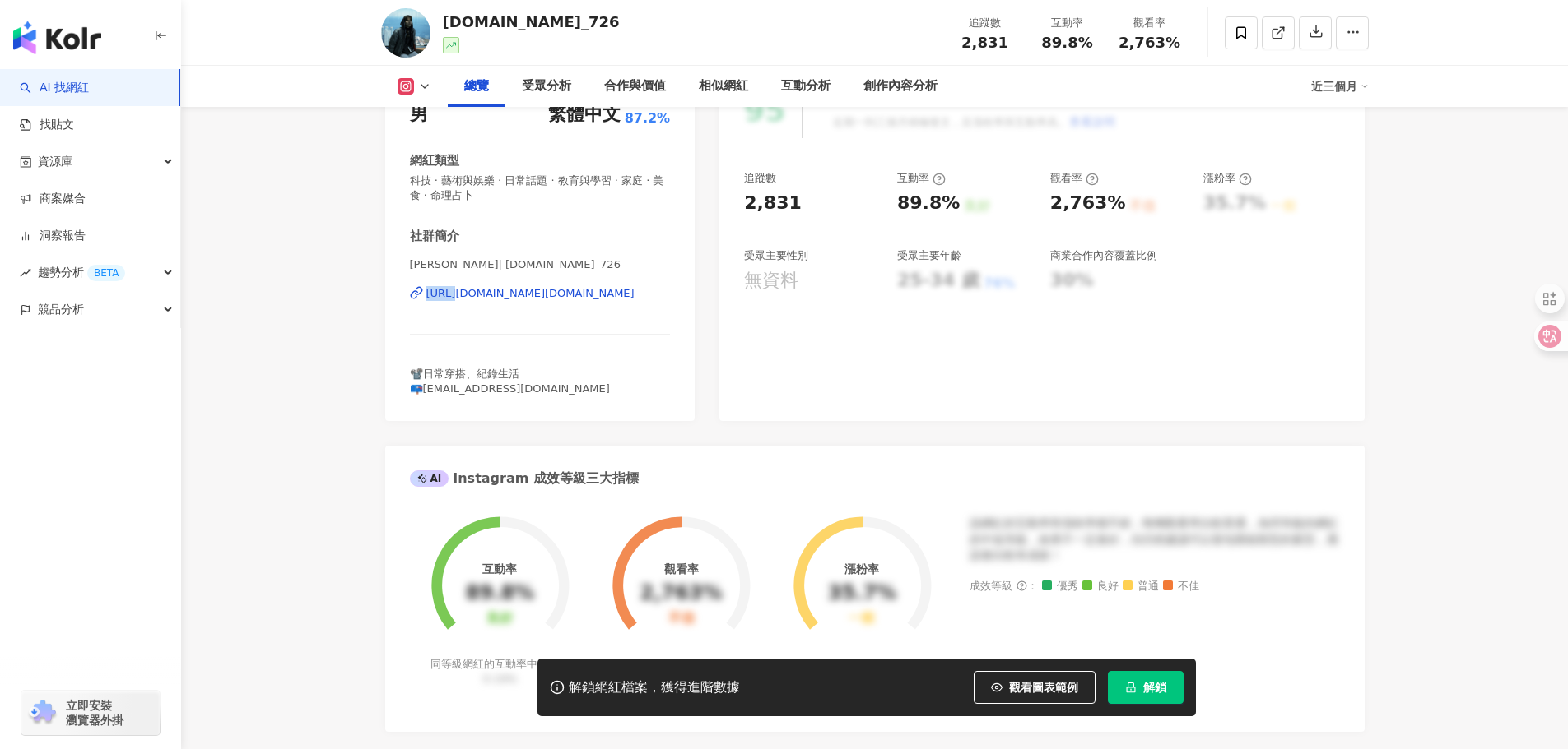
drag, startPoint x: 425, startPoint y: 284, endPoint x: 675, endPoint y: 327, distance: 253.7
click at [637, 292] on div "[PERSON_NAME]| [DOMAIN_NAME]_726 [URL][DOMAIN_NAME][DOMAIN_NAME]" at bounding box center [541, 305] width 261 height 96
copy div "[URL][DOMAIN_NAME][DOMAIN_NAME]"
